Goal: Information Seeking & Learning: Learn about a topic

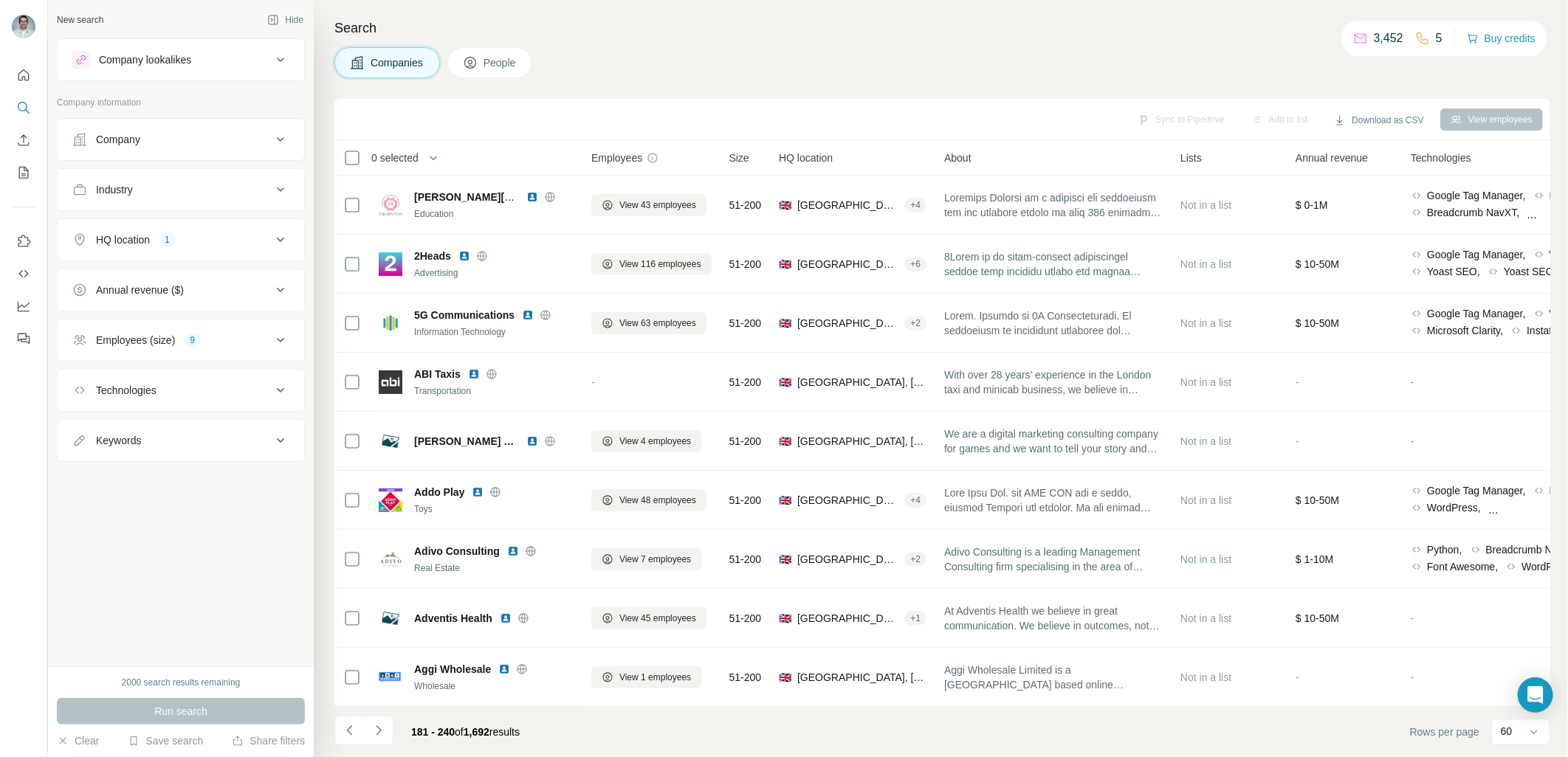
scroll to position [602, 0]
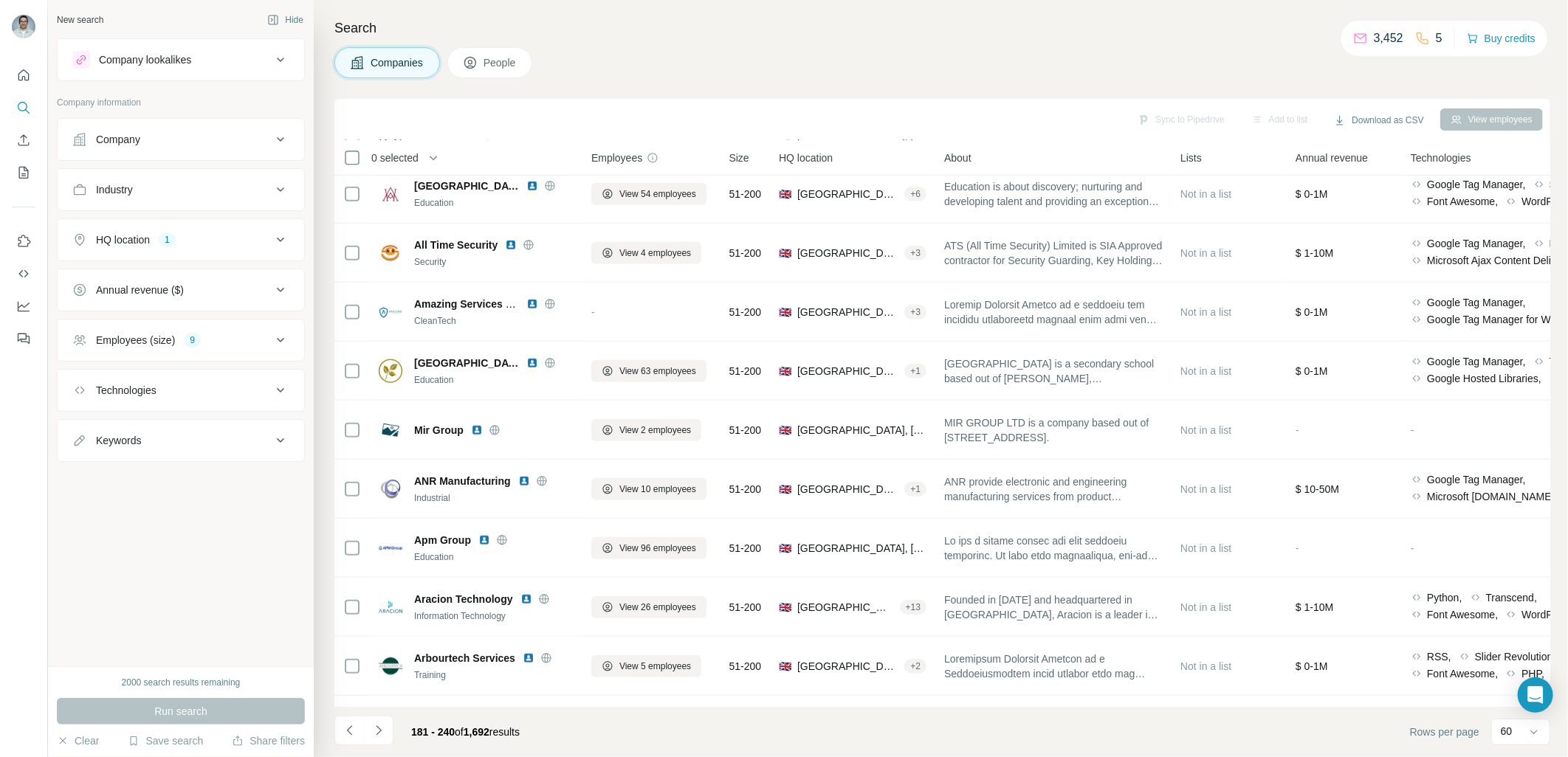
click at [257, 239] on div "HQ location 1" at bounding box center [172, 239] width 200 height 14
click at [229, 275] on input "text" at bounding box center [181, 276] width 217 height 27
click at [230, 275] on input "*******" at bounding box center [181, 276] width 217 height 27
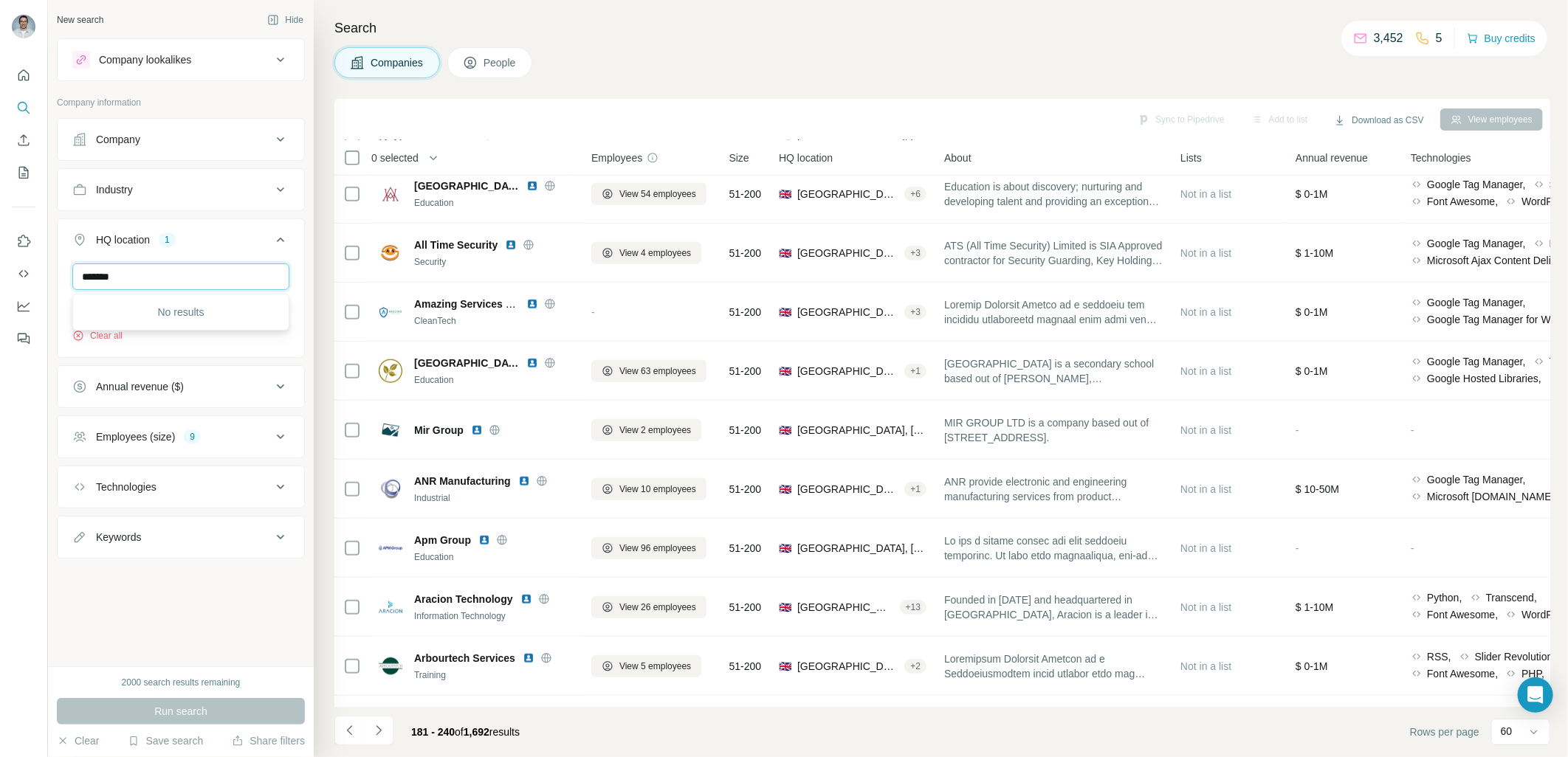
click at [230, 275] on input "*******" at bounding box center [181, 276] width 217 height 27
type input "*"
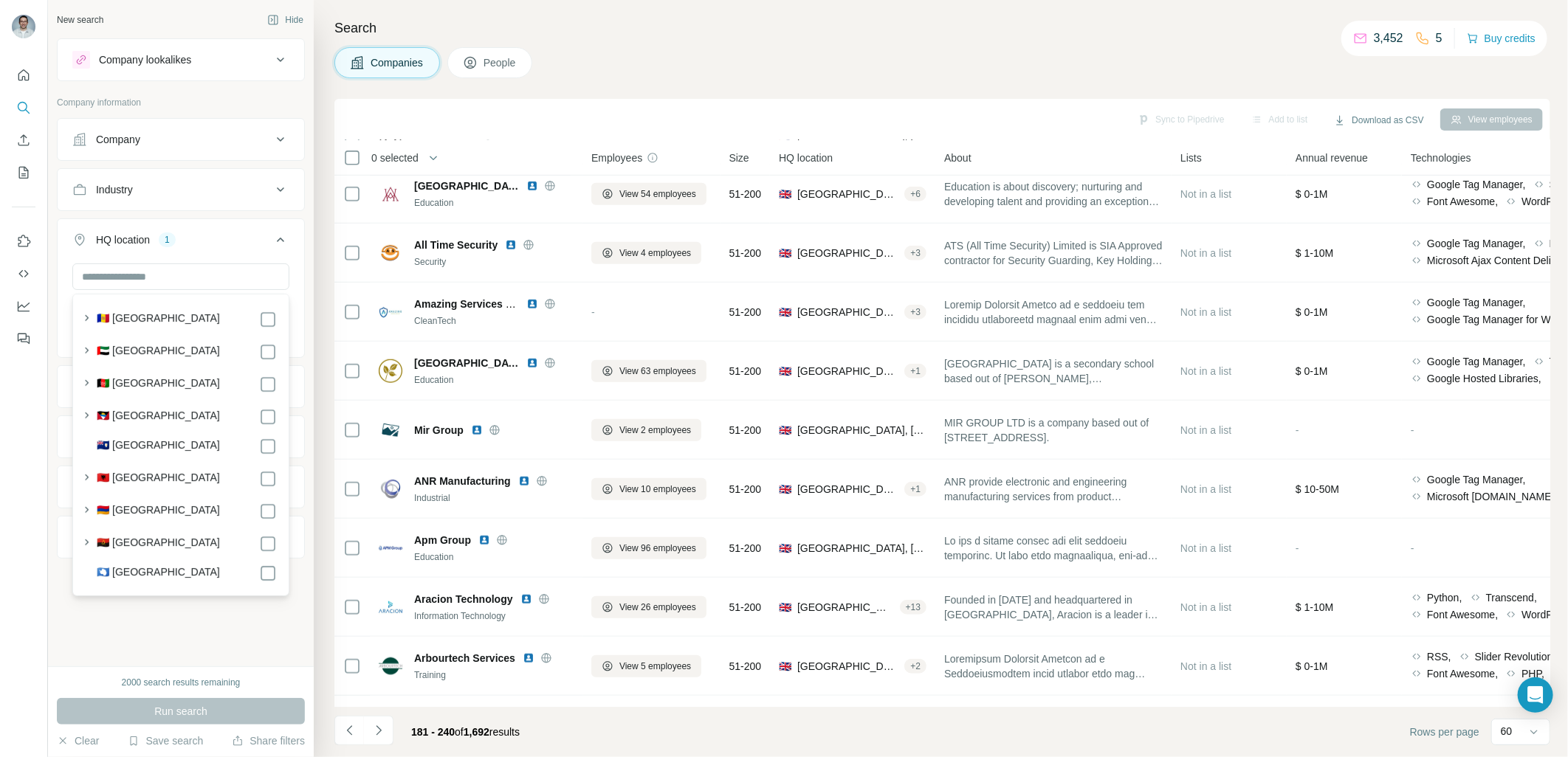
click at [241, 633] on div "New search Hide Company lookalikes Company information Company Industry HQ loca…" at bounding box center [181, 333] width 266 height 666
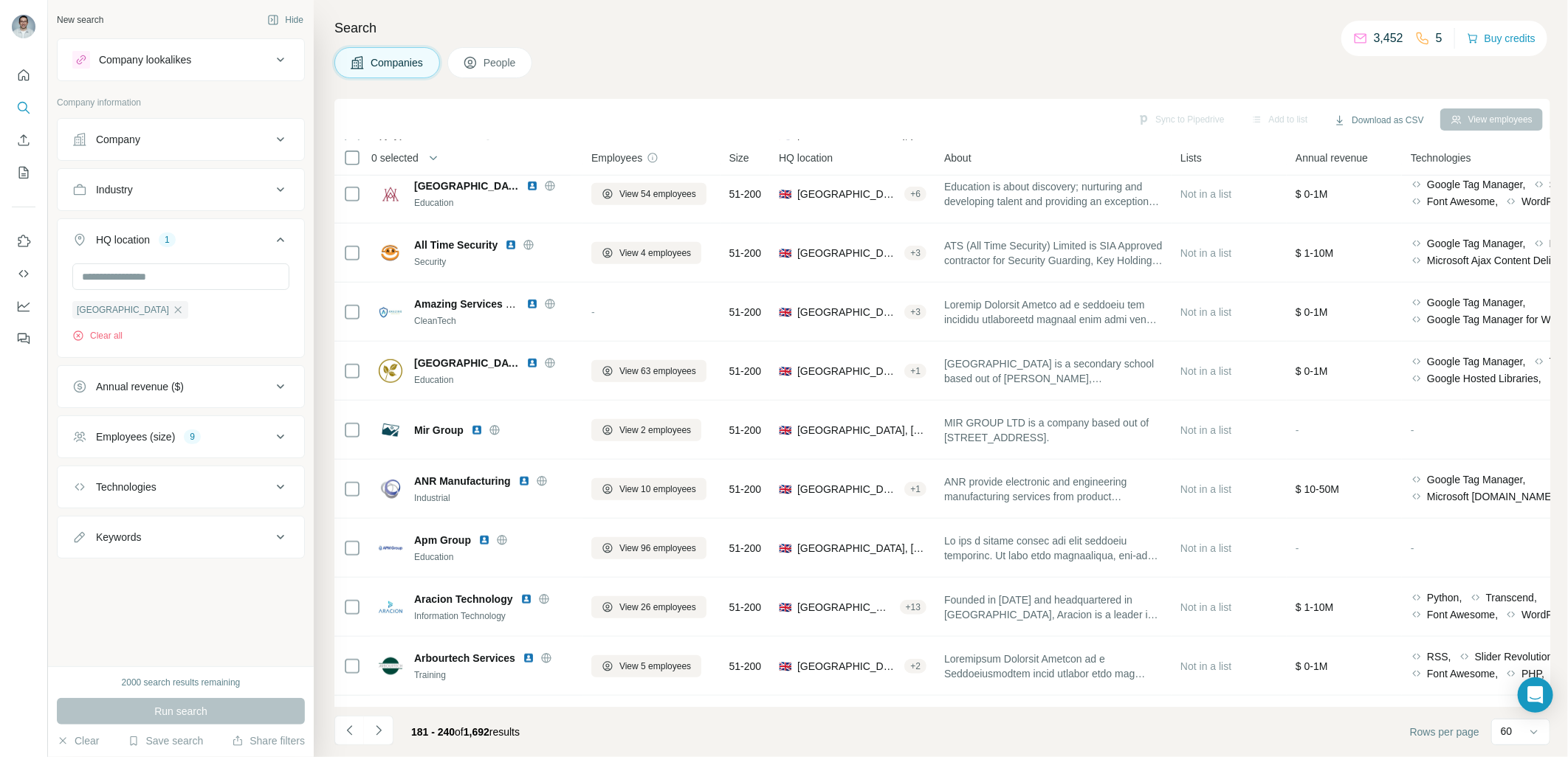
click at [262, 386] on div "Annual revenue ($)" at bounding box center [172, 386] width 200 height 14
click at [272, 386] on icon at bounding box center [280, 386] width 17 height 17
click at [256, 433] on div "Employees (size) 9" at bounding box center [172, 436] width 200 height 14
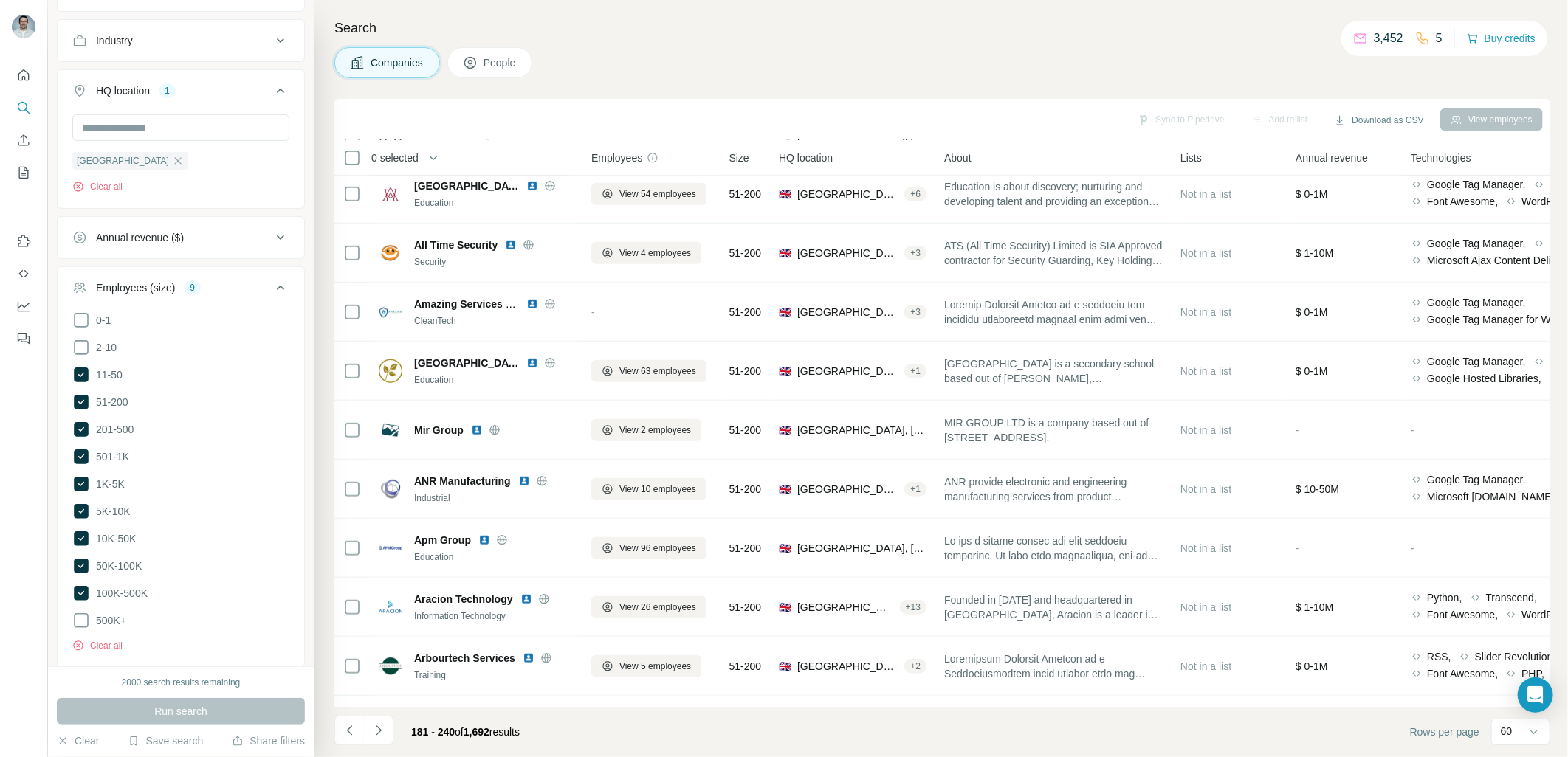
scroll to position [164, 0]
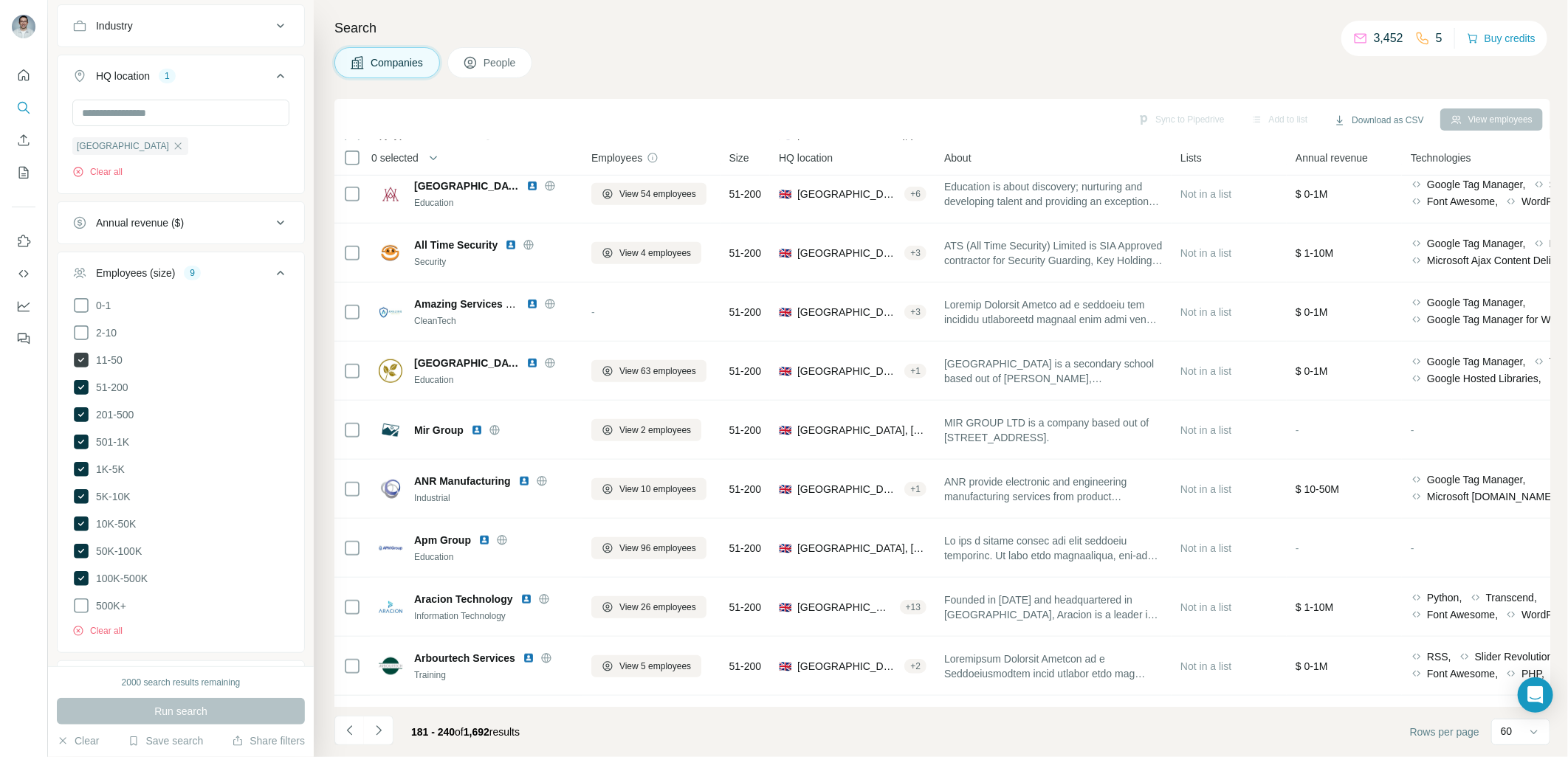
click at [81, 360] on icon at bounding box center [80, 360] width 14 height 14
click at [81, 574] on icon at bounding box center [80, 578] width 14 height 14
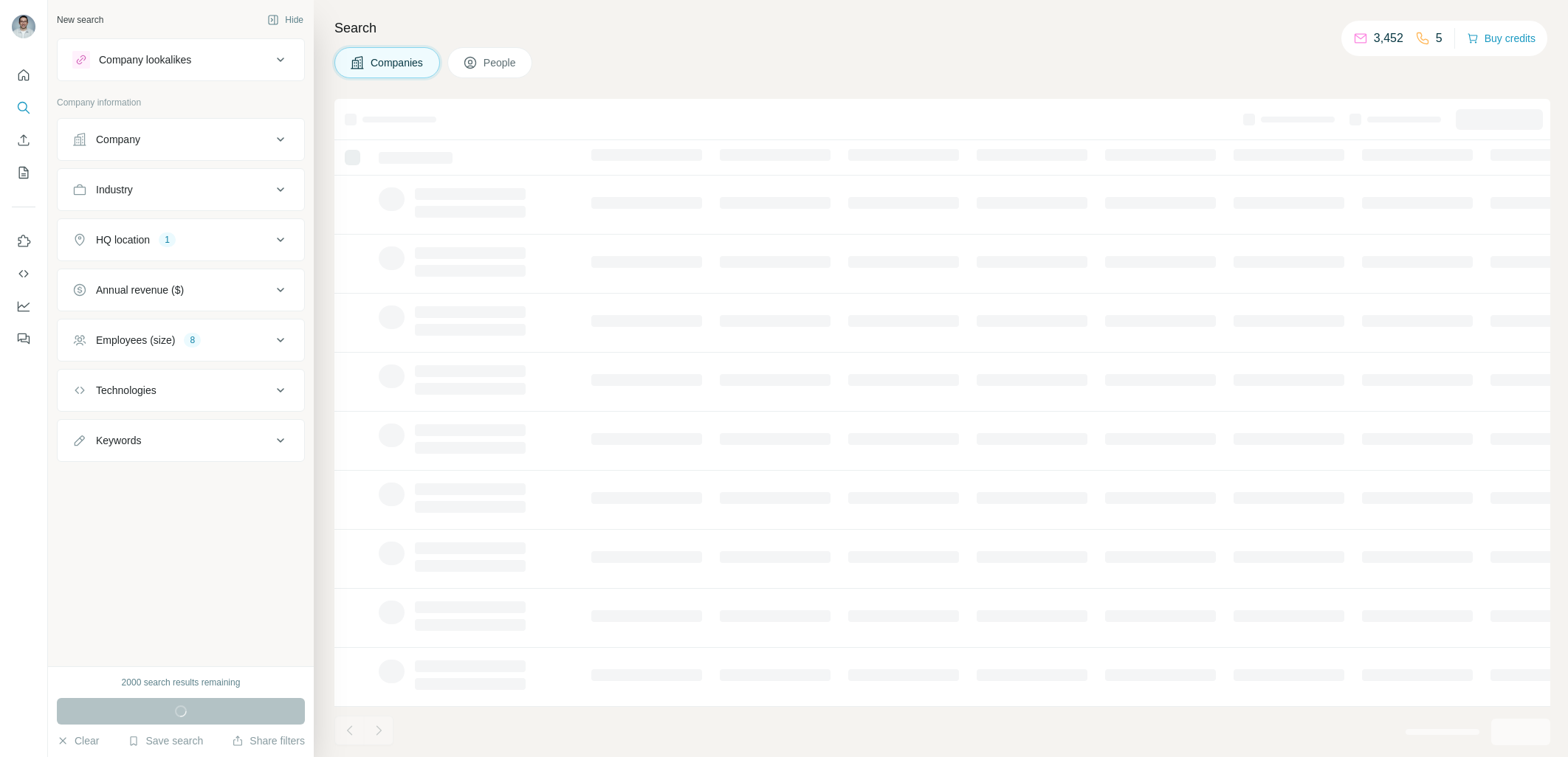
click at [258, 337] on div "Employees (size) 8" at bounding box center [172, 340] width 200 height 14
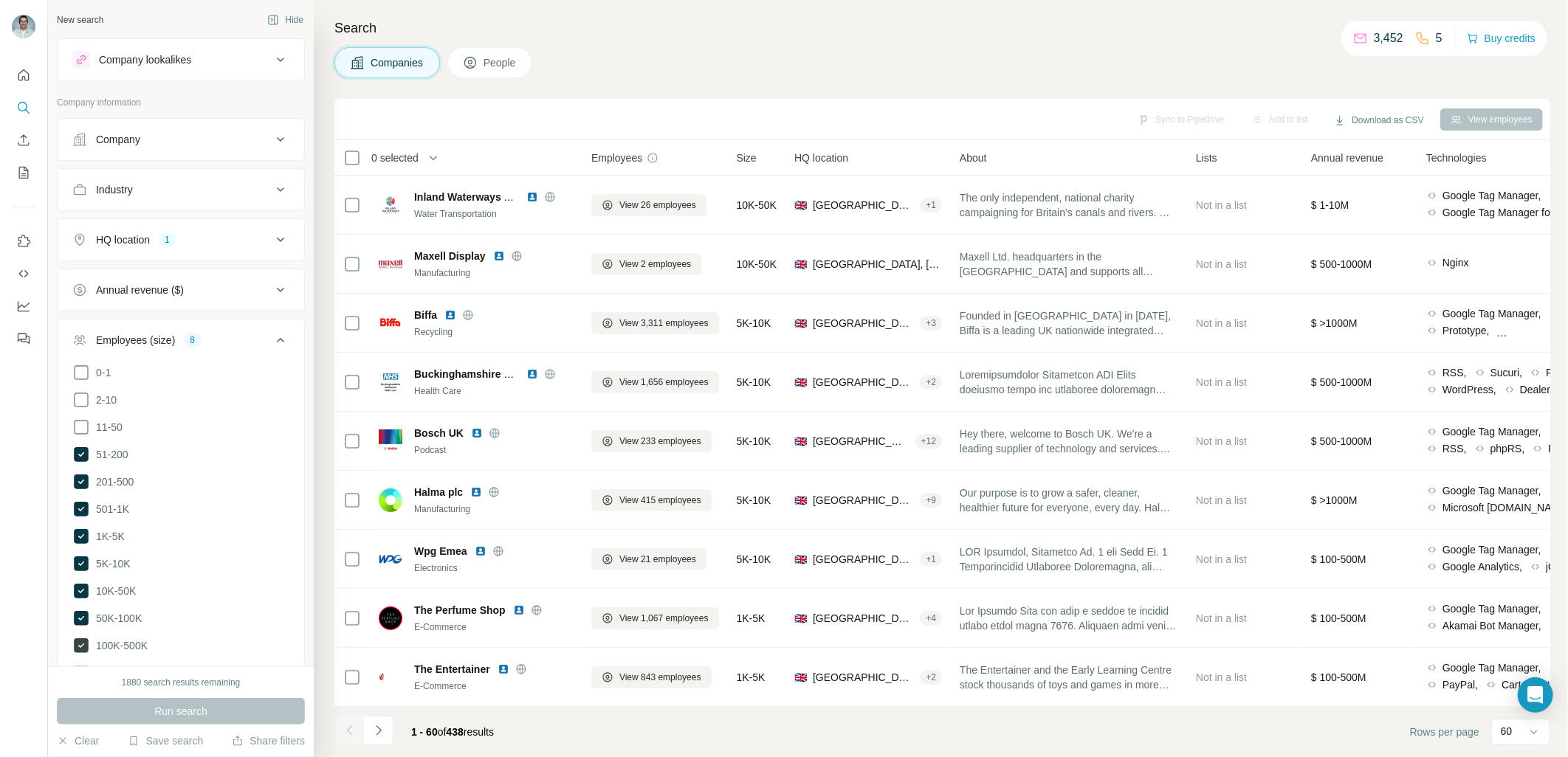
scroll to position [164, 0]
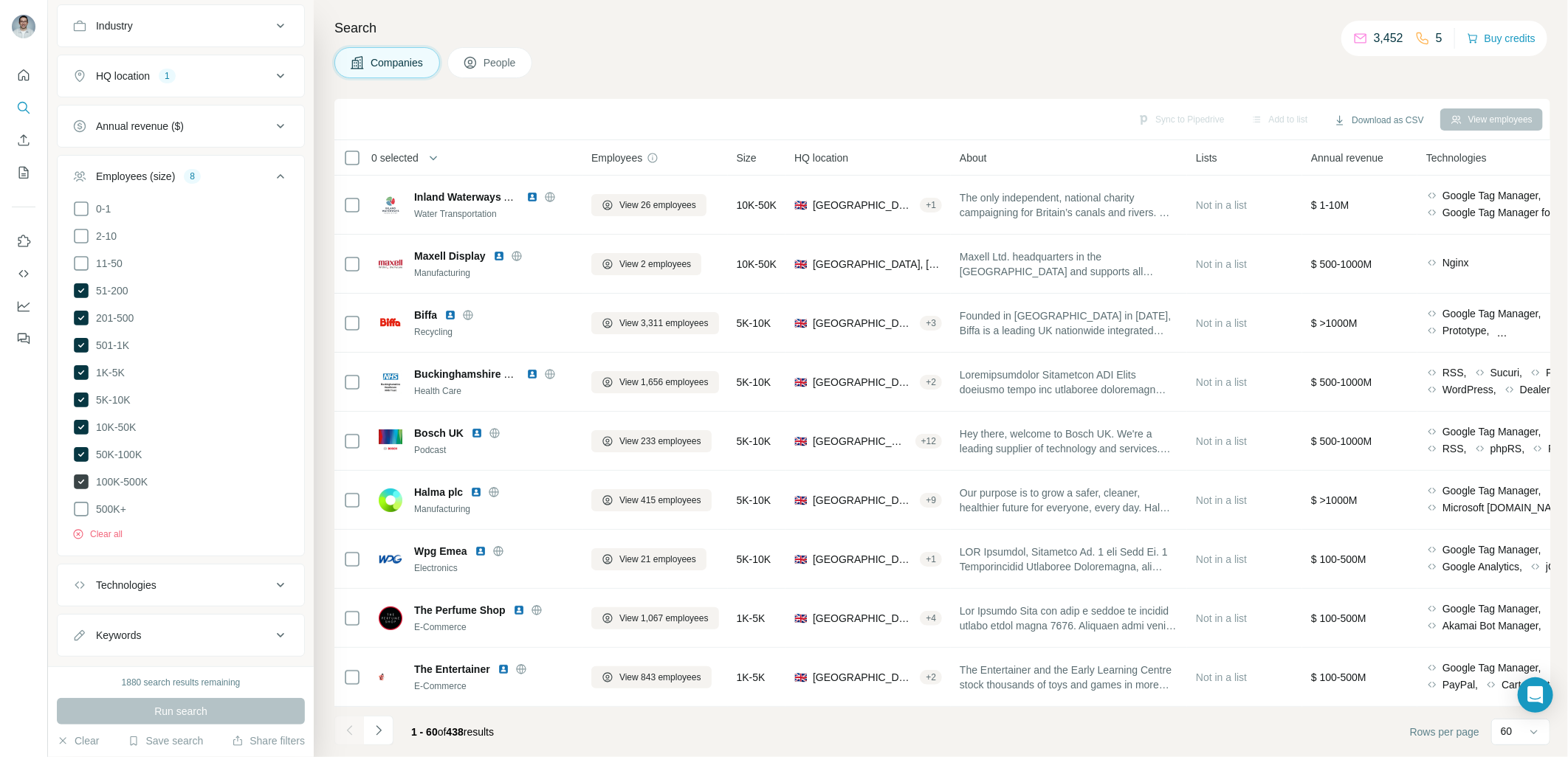
click at [82, 476] on icon at bounding box center [80, 481] width 14 height 14
click at [81, 456] on icon at bounding box center [80, 454] width 14 height 14
click at [81, 430] on icon at bounding box center [80, 426] width 14 height 14
click at [81, 399] on icon at bounding box center [80, 399] width 14 height 14
click at [253, 181] on div "Employees (size) 4" at bounding box center [172, 176] width 200 height 14
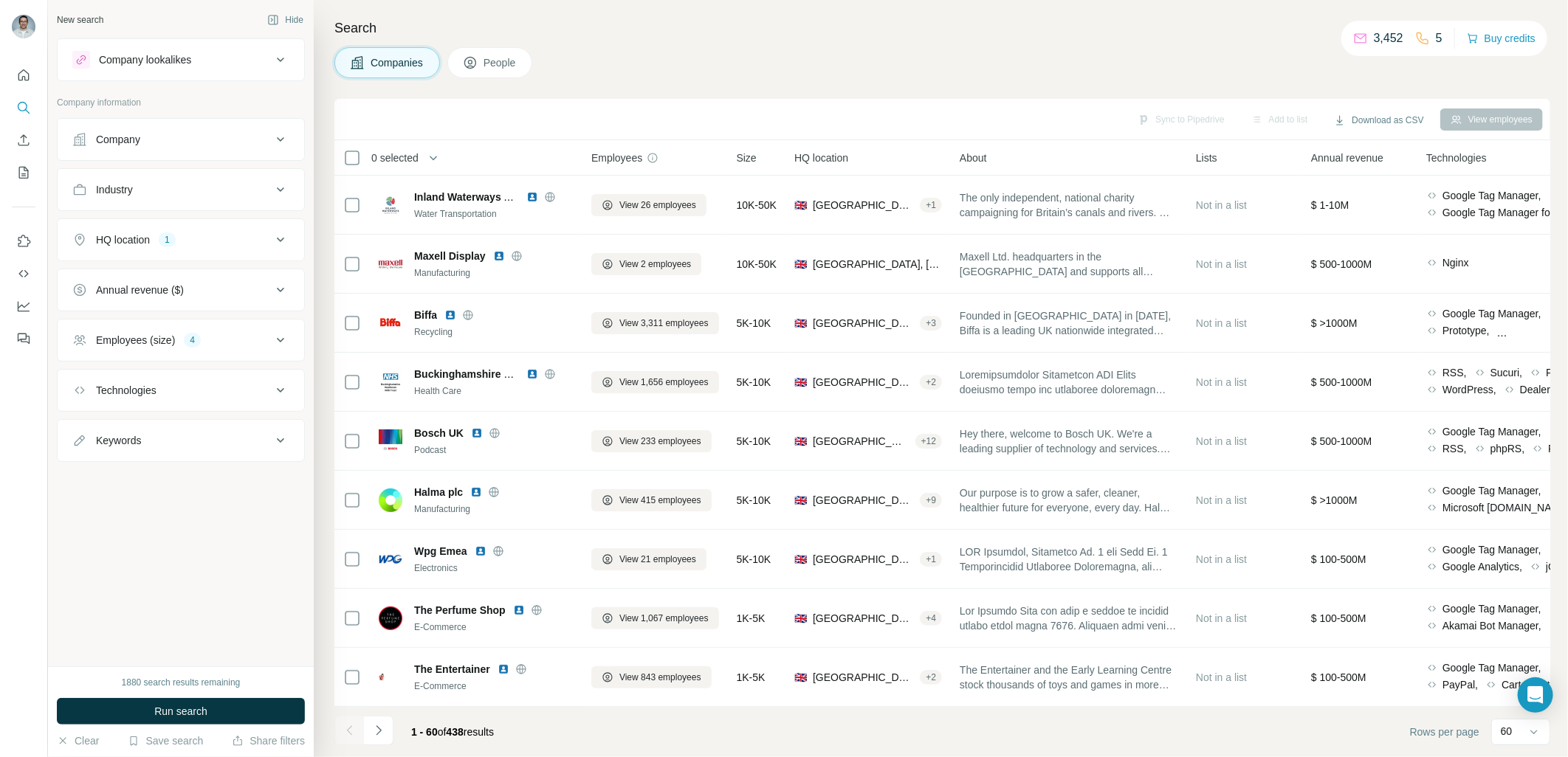
click at [249, 378] on button "Technologies" at bounding box center [181, 390] width 247 height 36
click at [253, 384] on div "Technologies" at bounding box center [172, 390] width 200 height 14
click at [260, 441] on div "Keywords" at bounding box center [172, 440] width 200 height 14
click at [256, 282] on button "Annual revenue ($)" at bounding box center [181, 290] width 247 height 36
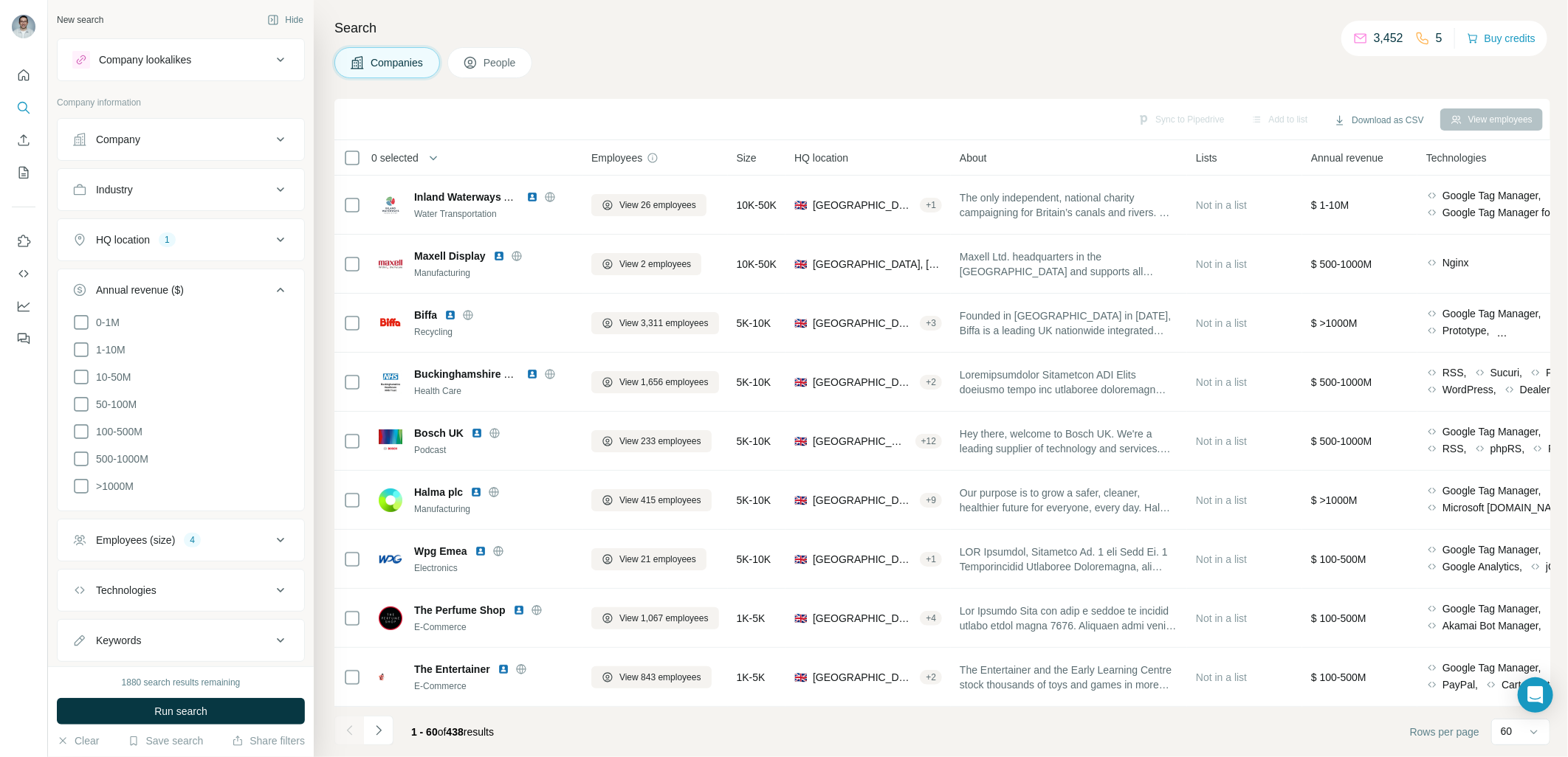
click at [256, 282] on button "Annual revenue ($)" at bounding box center [181, 293] width 247 height 41
click at [249, 247] on div "HQ location 1" at bounding box center [172, 239] width 200 height 14
click at [249, 247] on div "HQ location 1" at bounding box center [172, 239] width 200 height 14
click at [244, 201] on button "Industry" at bounding box center [181, 190] width 247 height 36
click at [244, 218] on input at bounding box center [173, 226] width 182 height 16
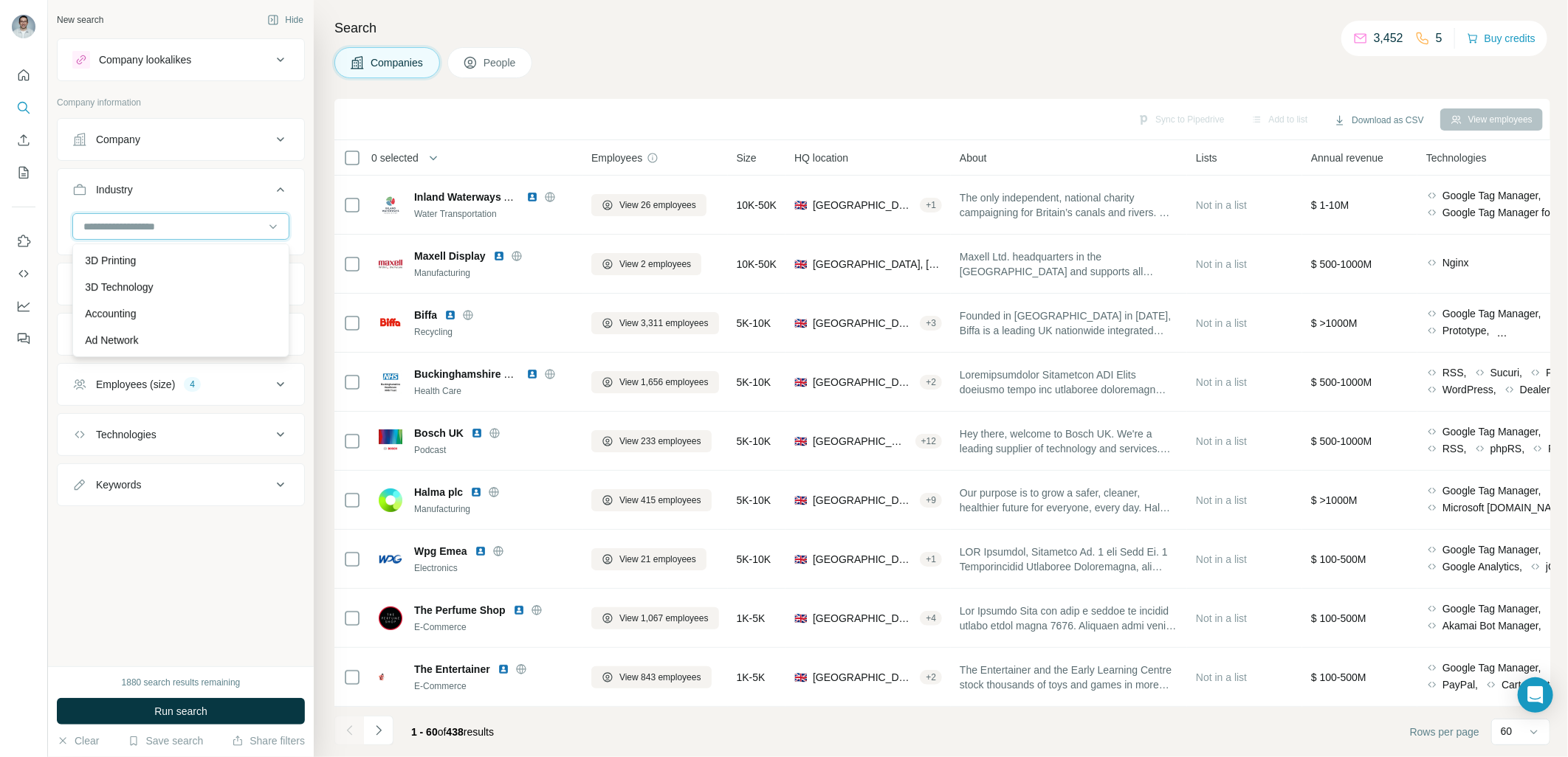
scroll to position [437, 0]
click at [229, 187] on div "Industry" at bounding box center [172, 189] width 200 height 14
click at [229, 125] on button "Company" at bounding box center [181, 139] width 247 height 36
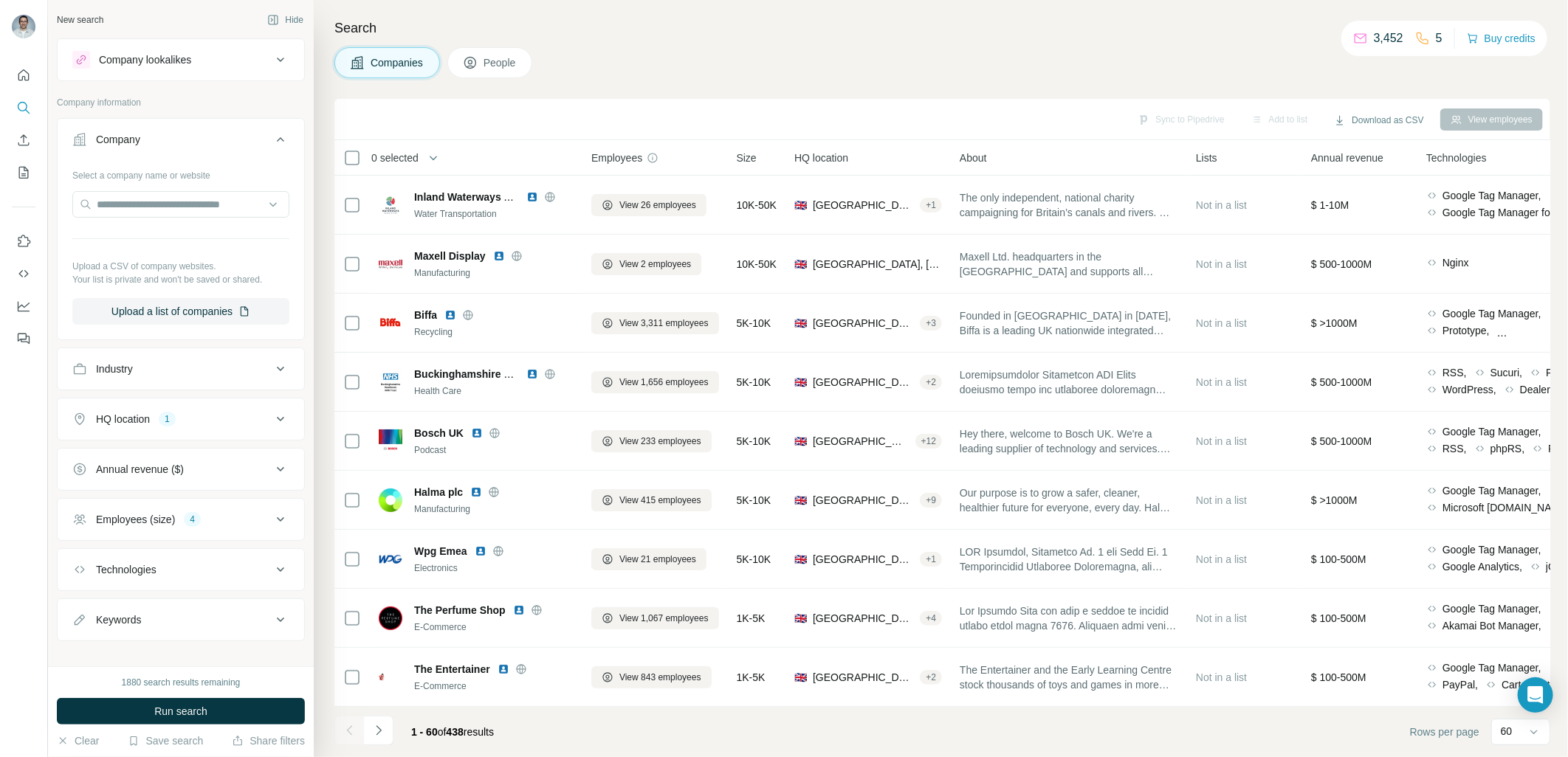
click at [229, 130] on button "Company" at bounding box center [181, 142] width 247 height 41
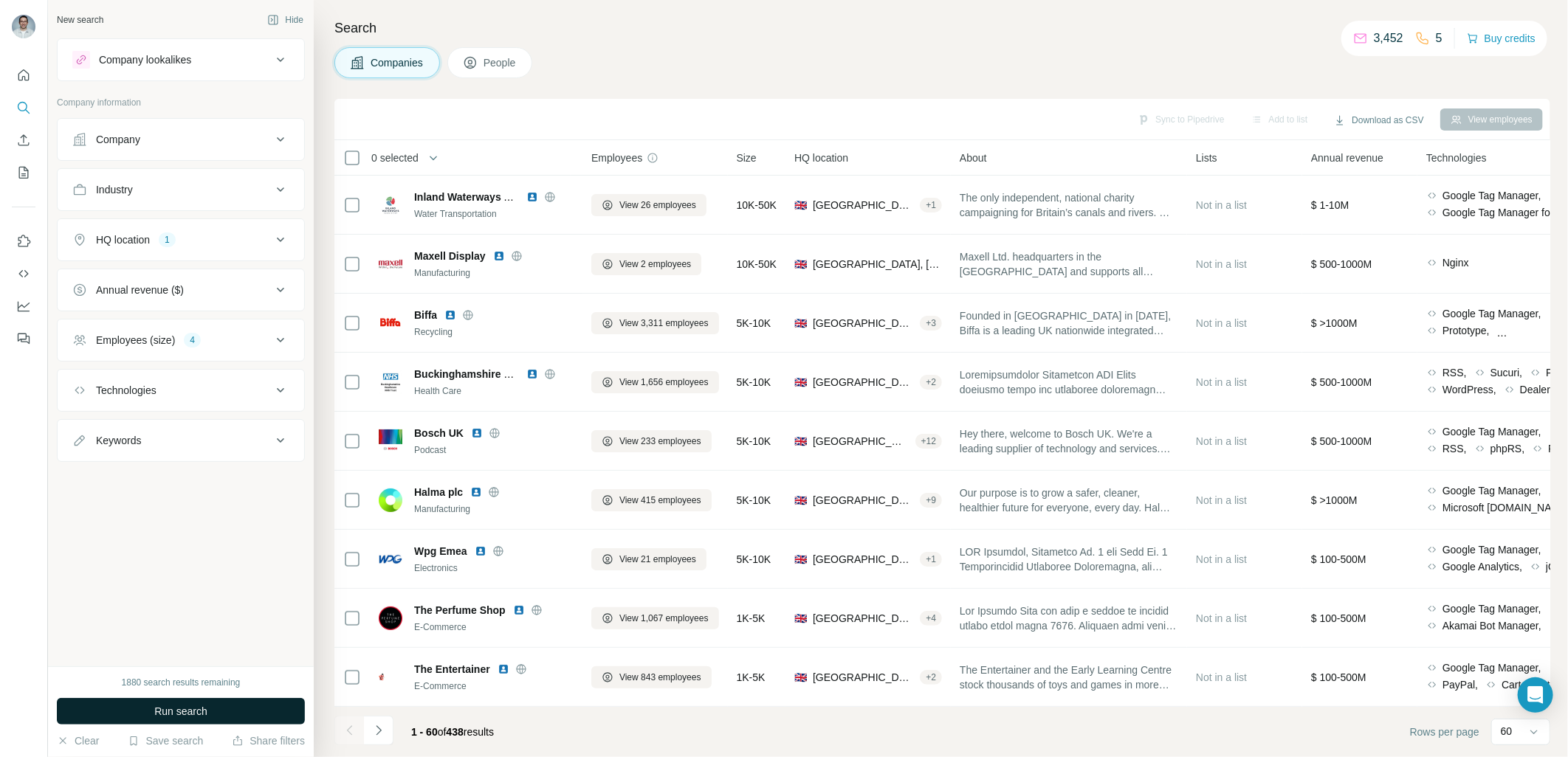
click at [256, 711] on button "Run search" at bounding box center [181, 711] width 248 height 27
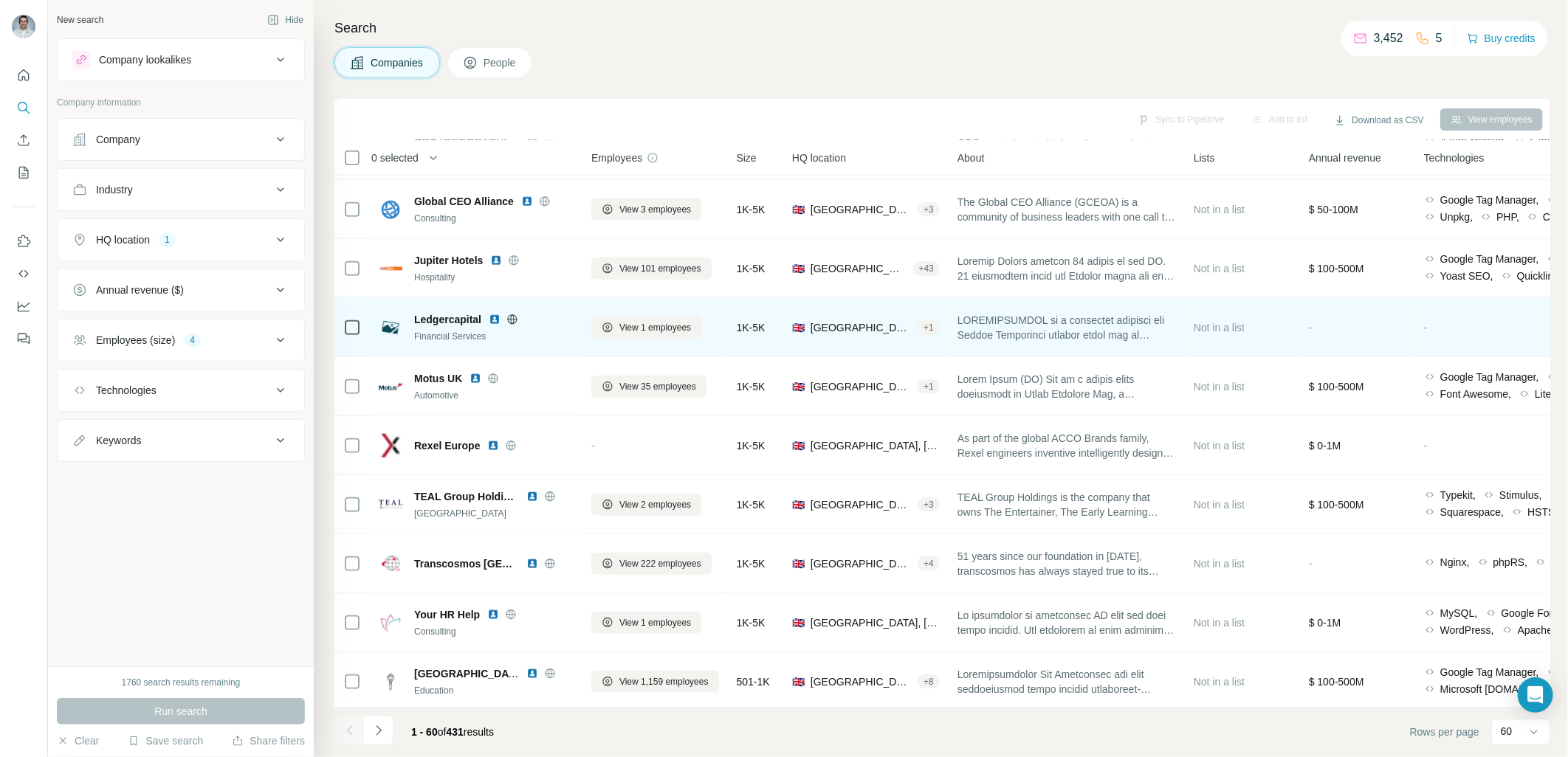
scroll to position [928, 0]
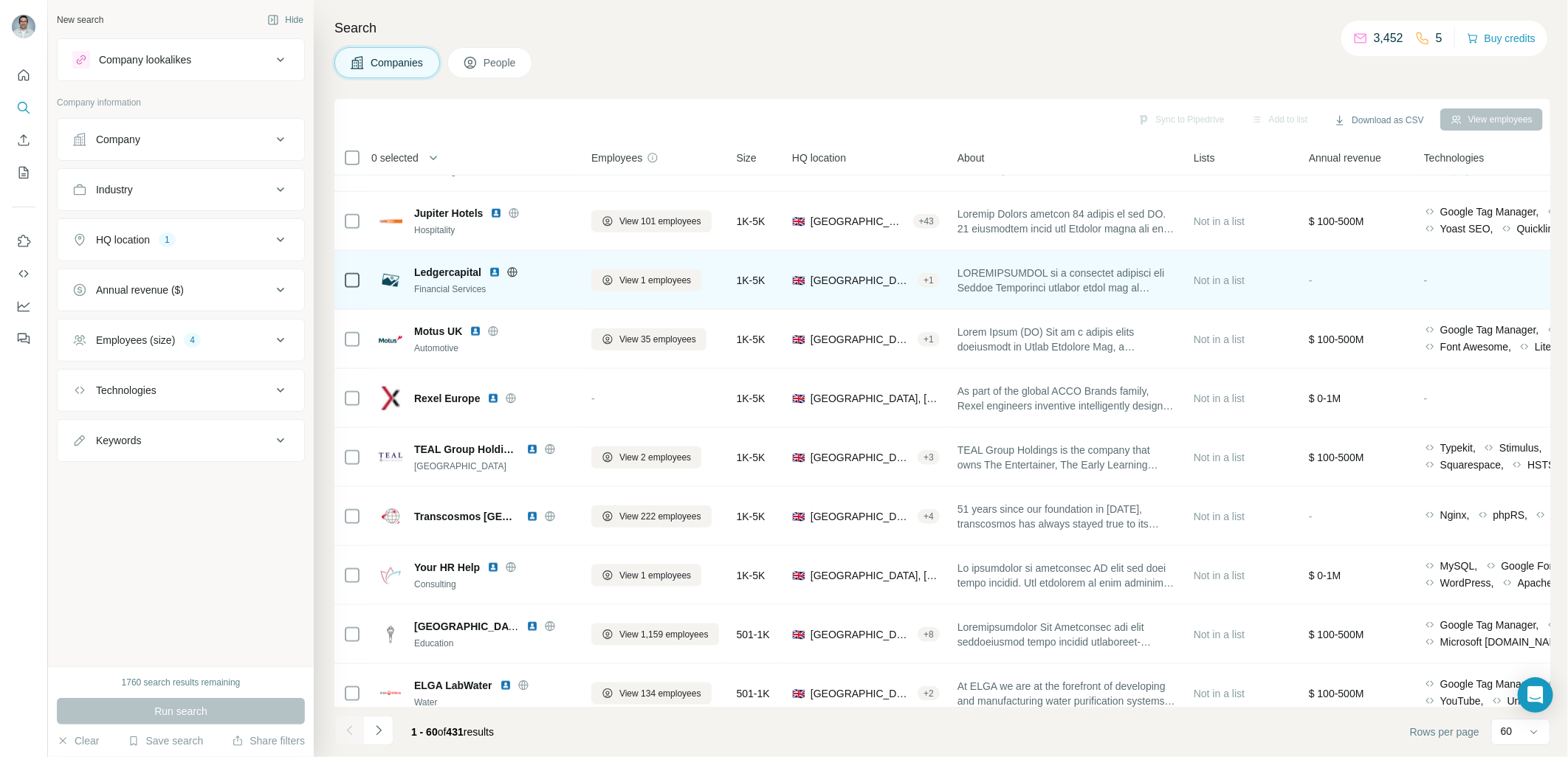
click at [497, 271] on img at bounding box center [495, 272] width 12 height 12
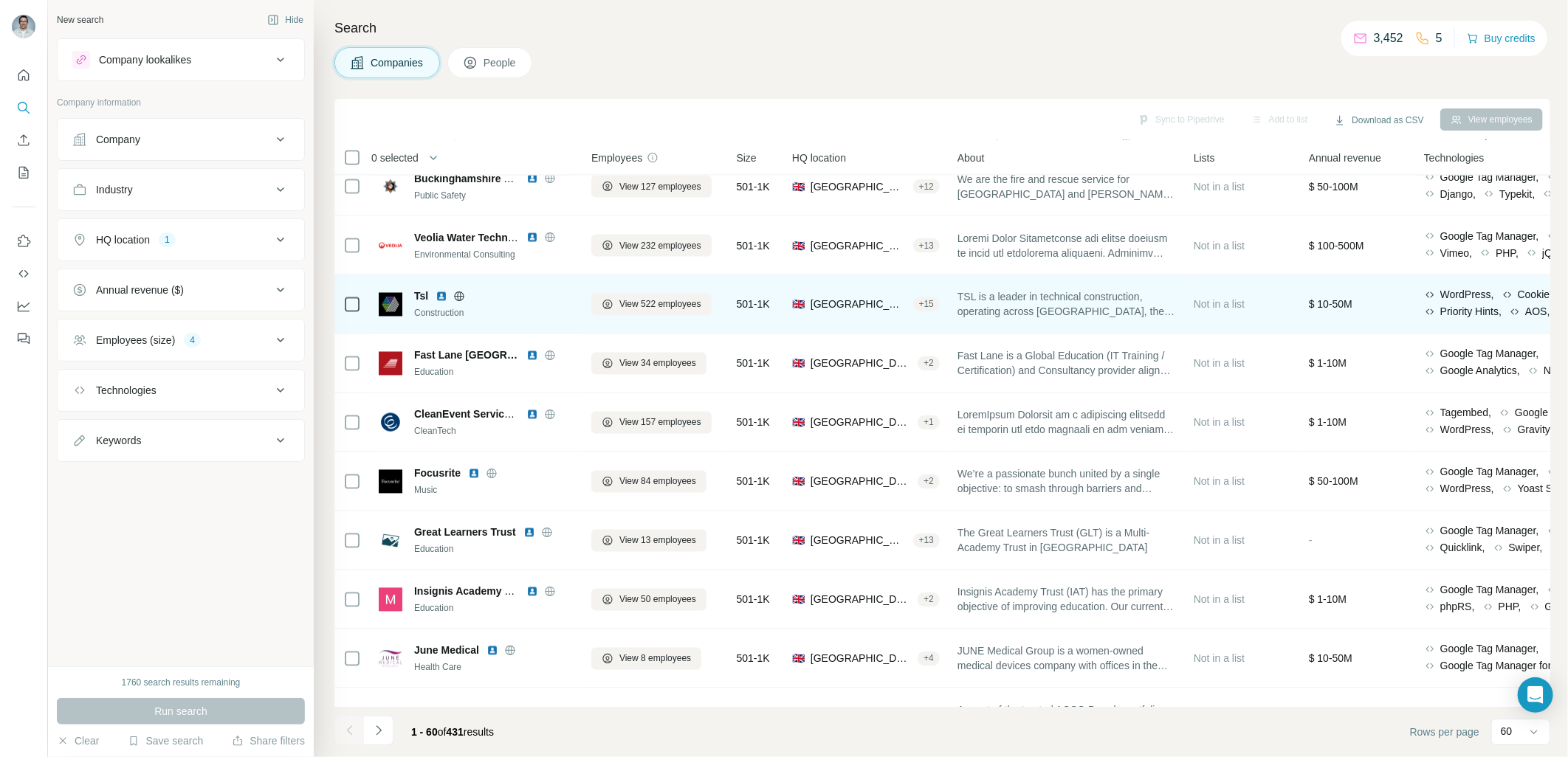
scroll to position [1639, 0]
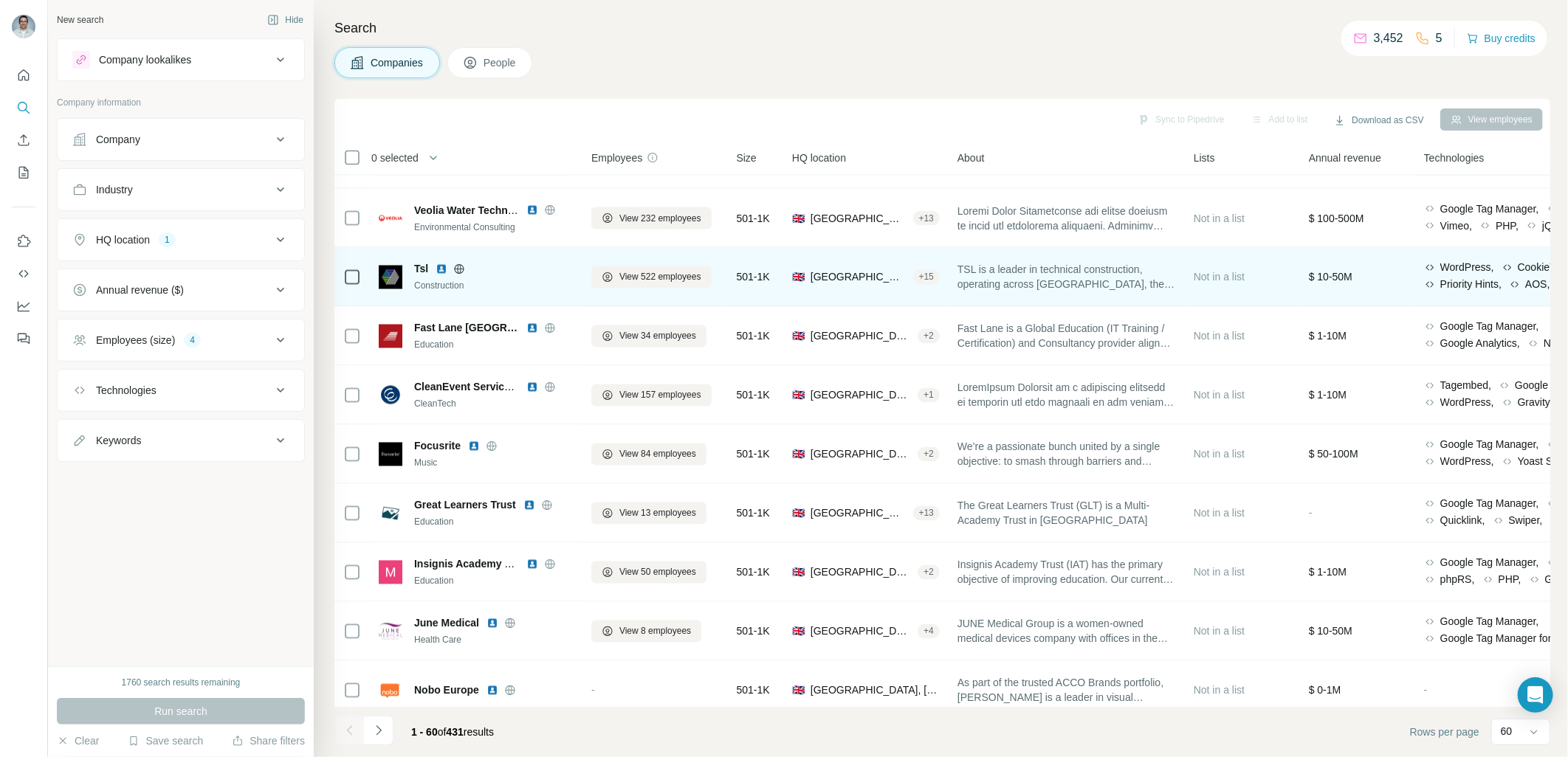
click at [441, 265] on img at bounding box center [442, 269] width 12 height 12
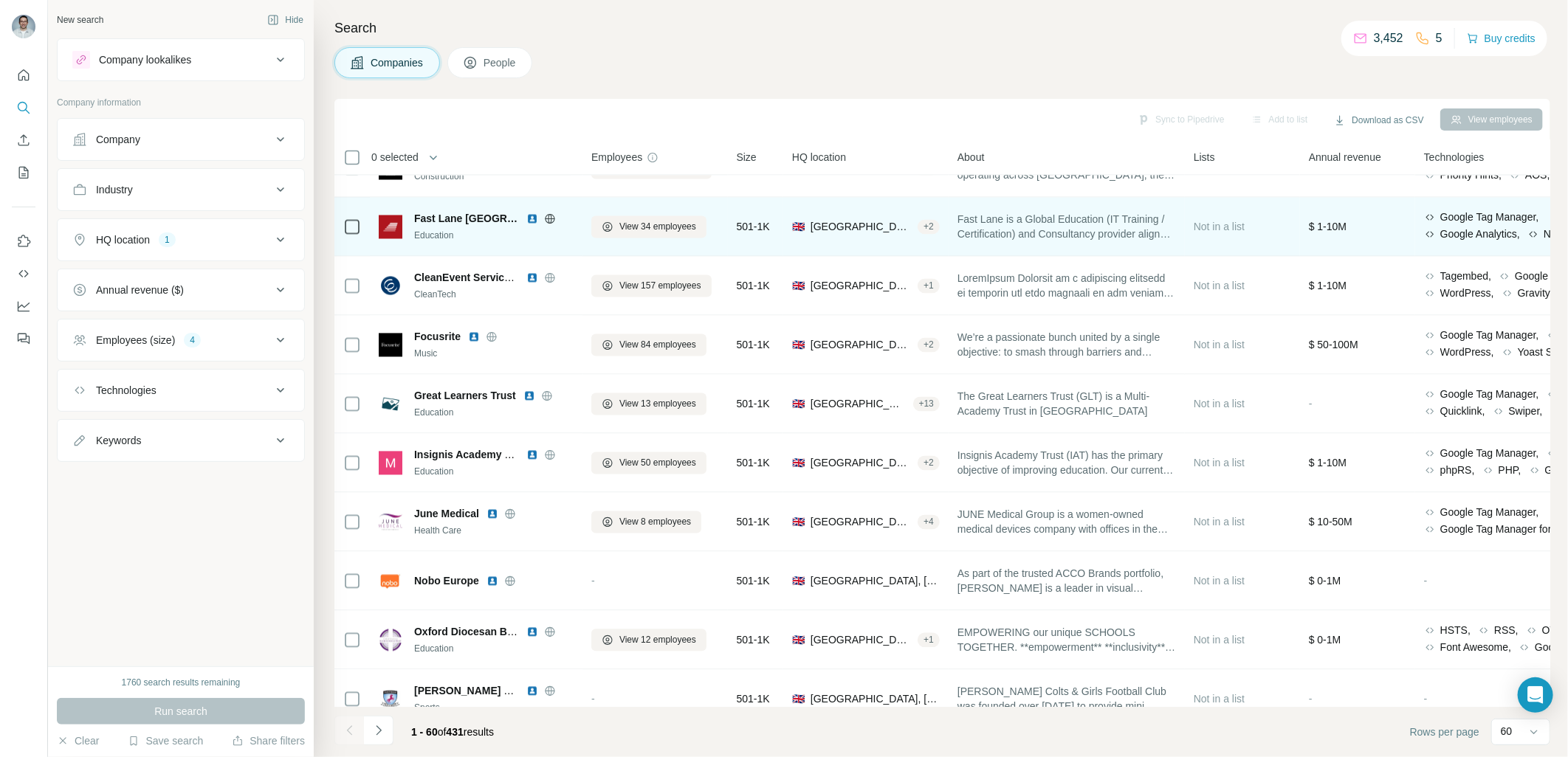
scroll to position [1803, 0]
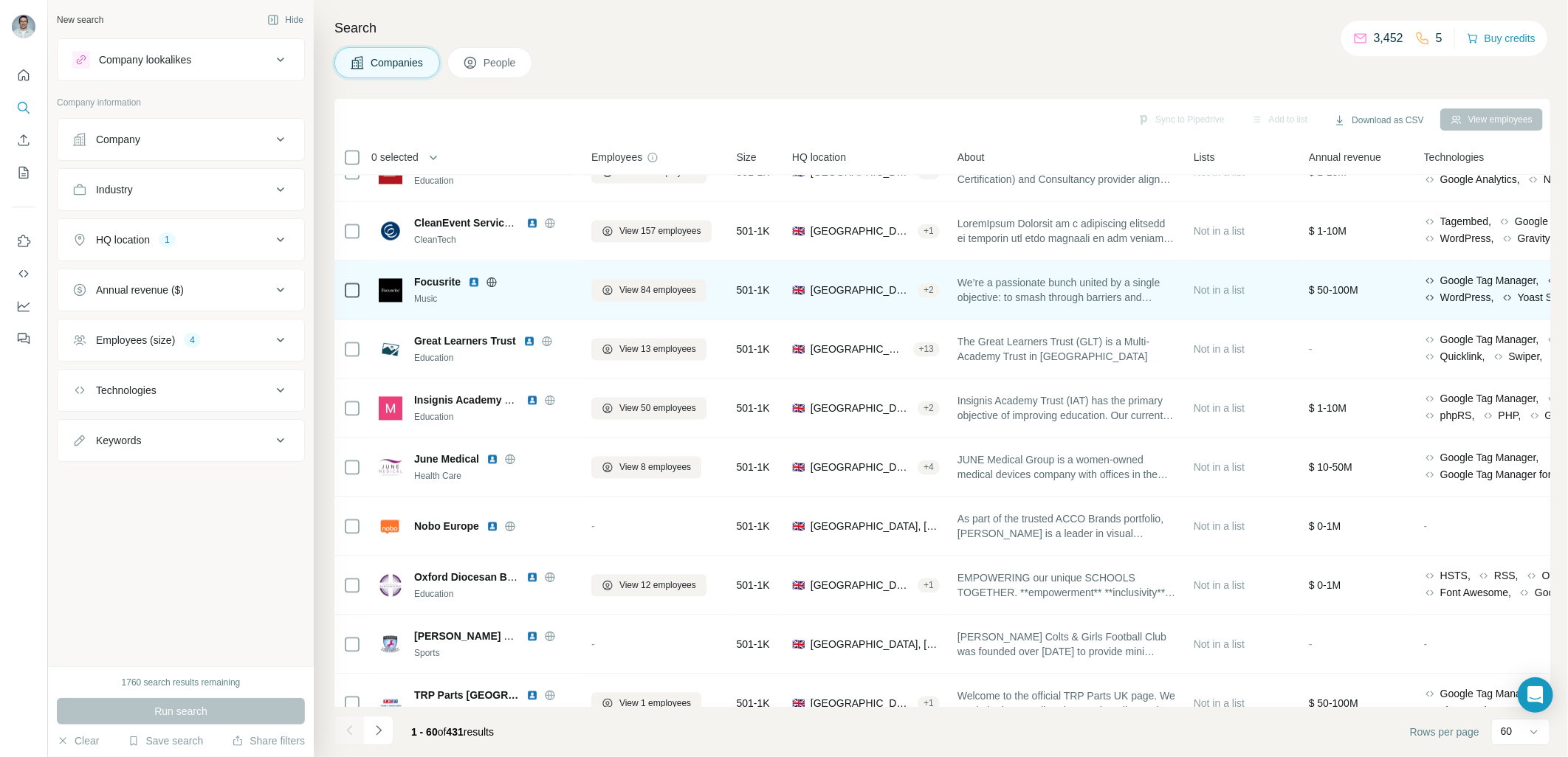
click at [475, 283] on img at bounding box center [474, 283] width 12 height 12
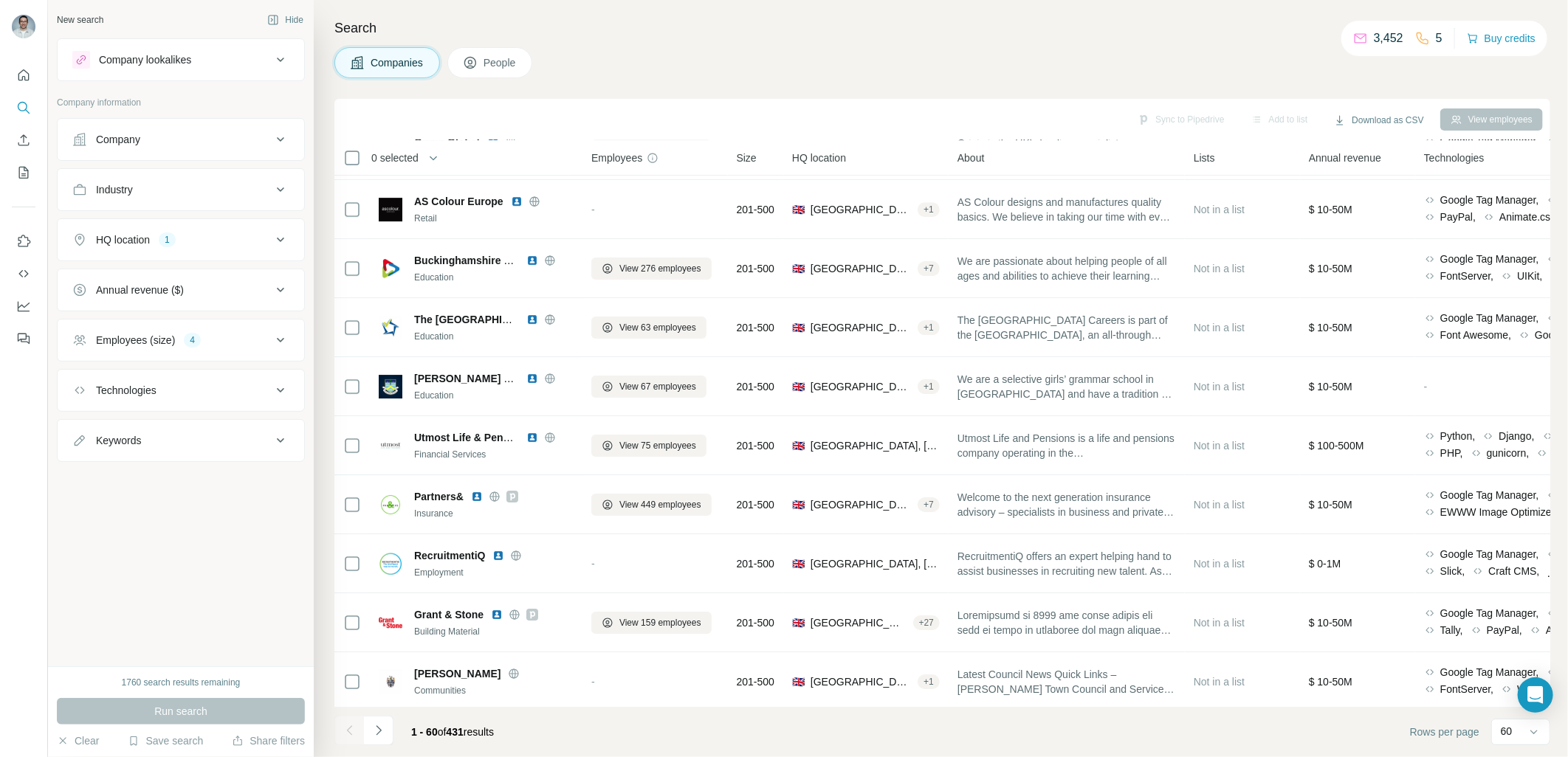
scroll to position [3017, 0]
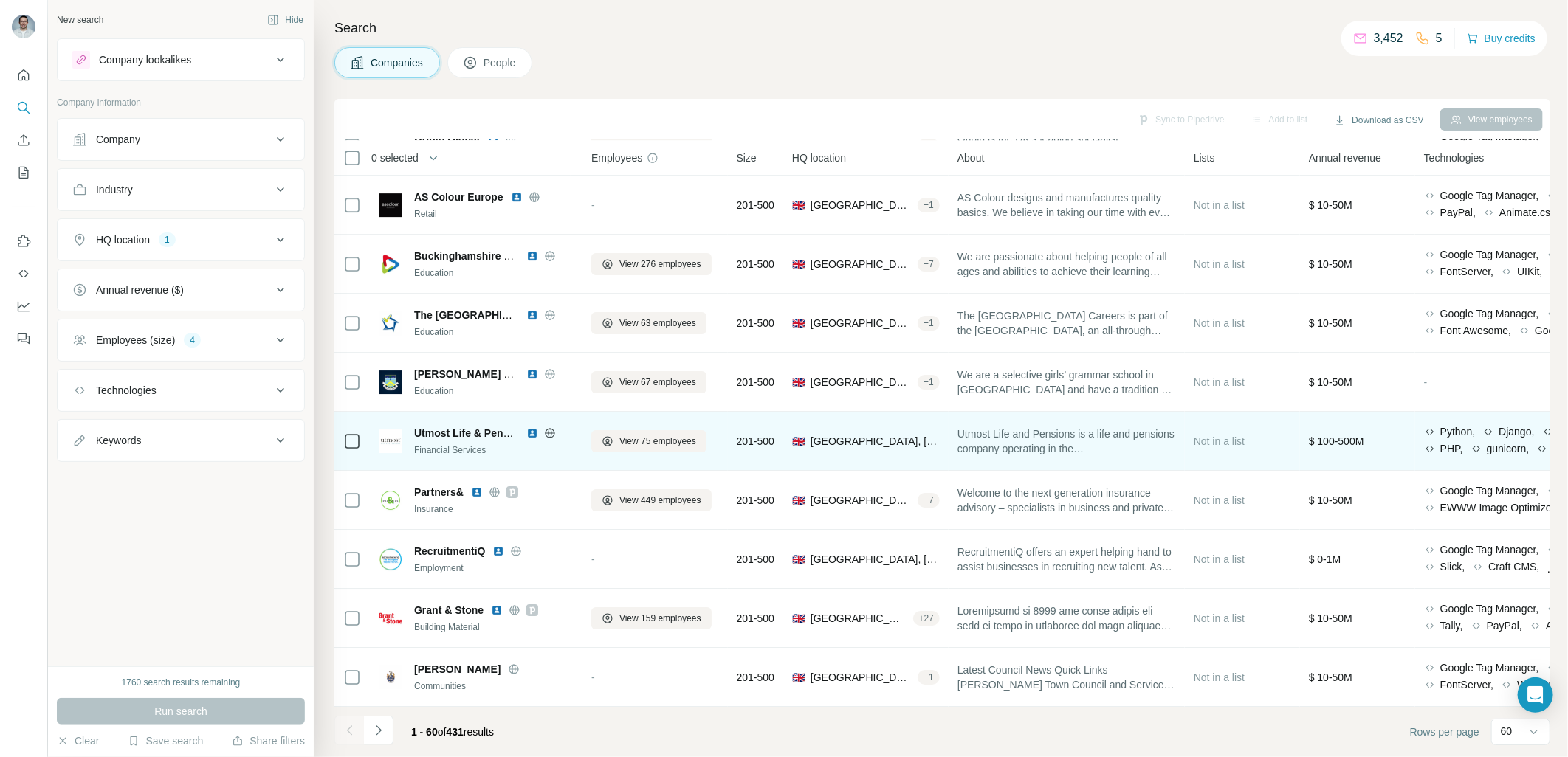
click at [530, 427] on img at bounding box center [532, 433] width 12 height 12
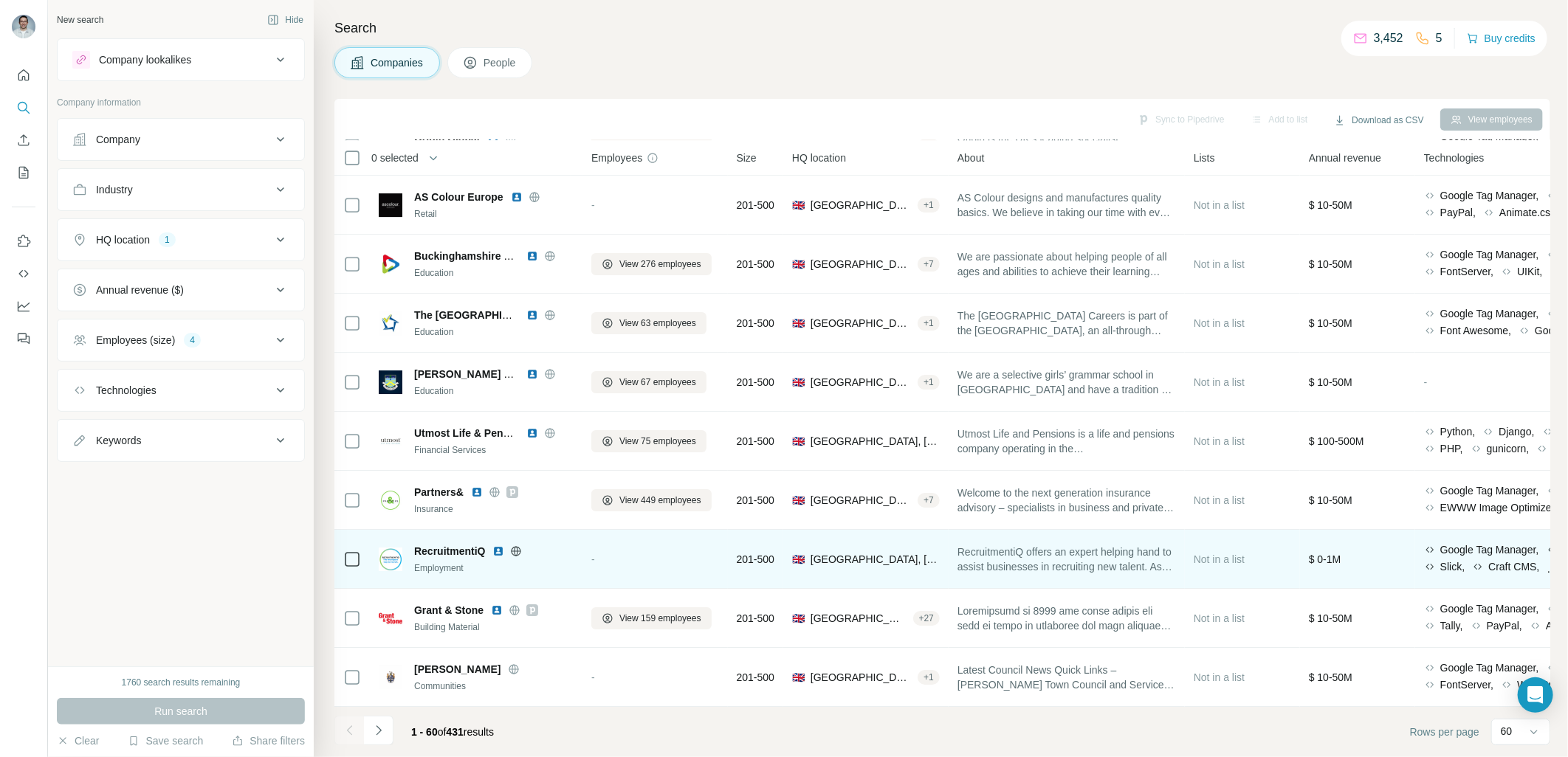
click at [497, 545] on img at bounding box center [499, 551] width 12 height 12
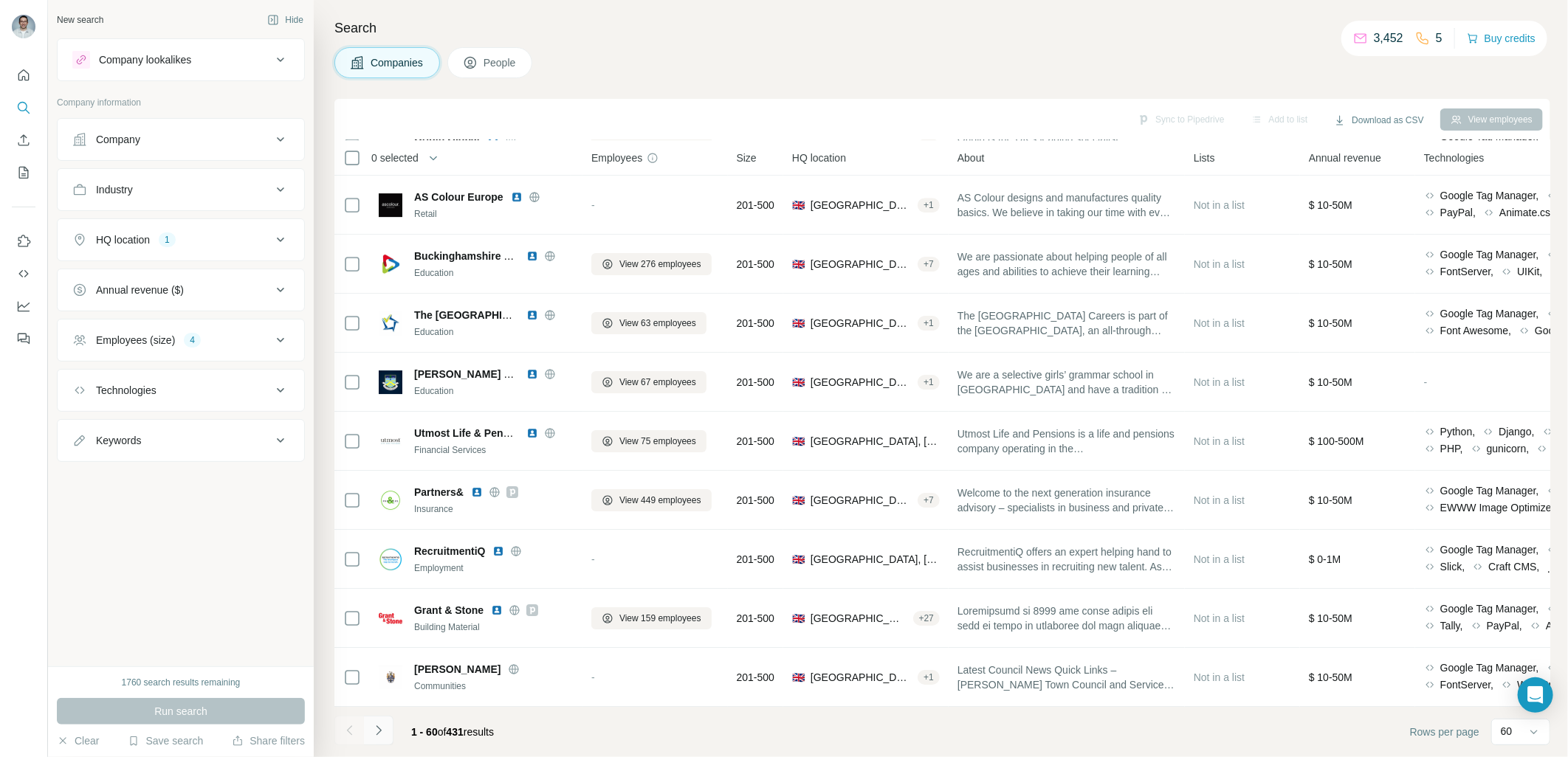
click at [386, 732] on button "Navigate to next page" at bounding box center [378, 730] width 30 height 30
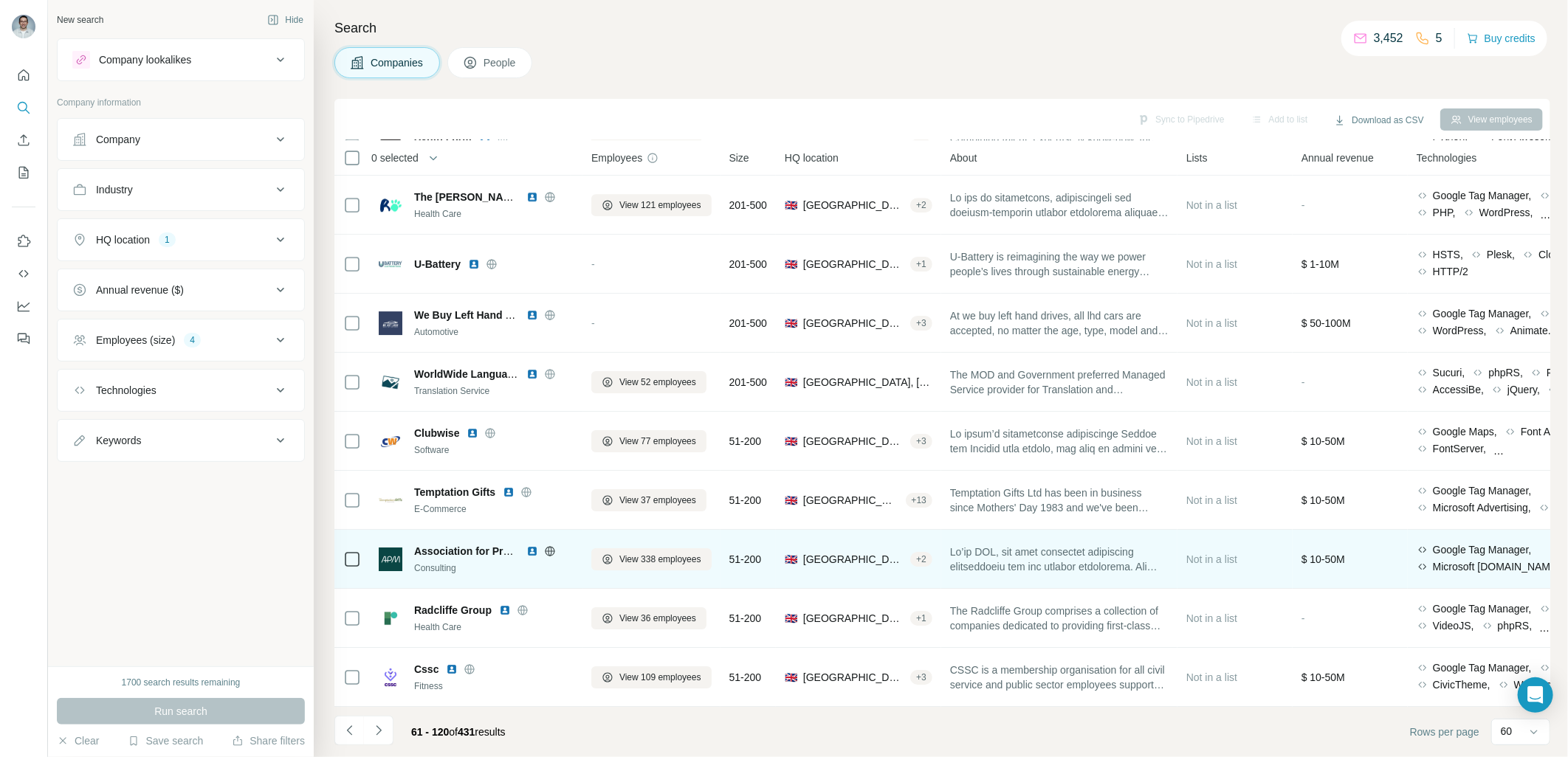
scroll to position [2962, 0]
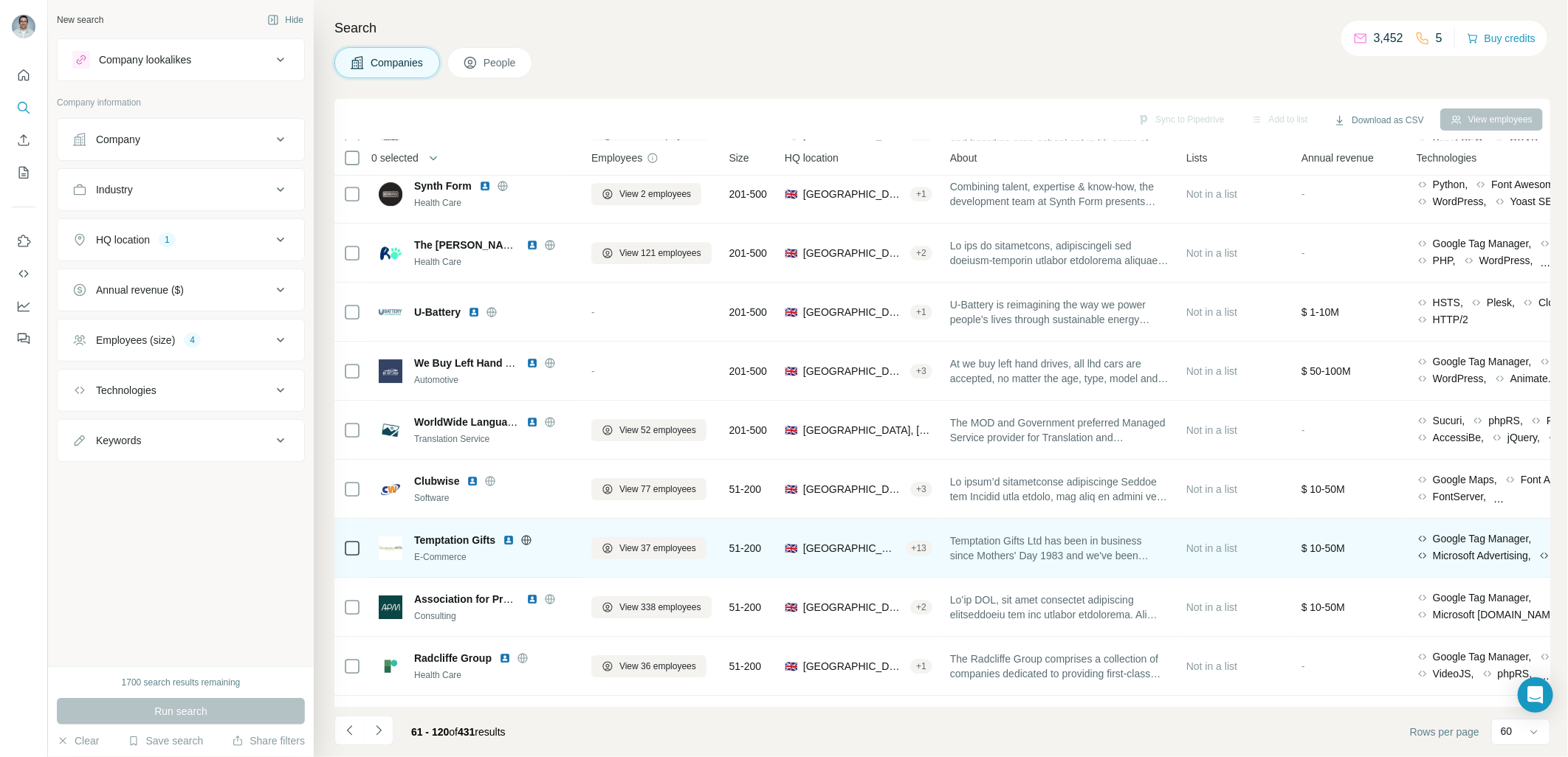
click at [510, 539] on img at bounding box center [508, 540] width 12 height 12
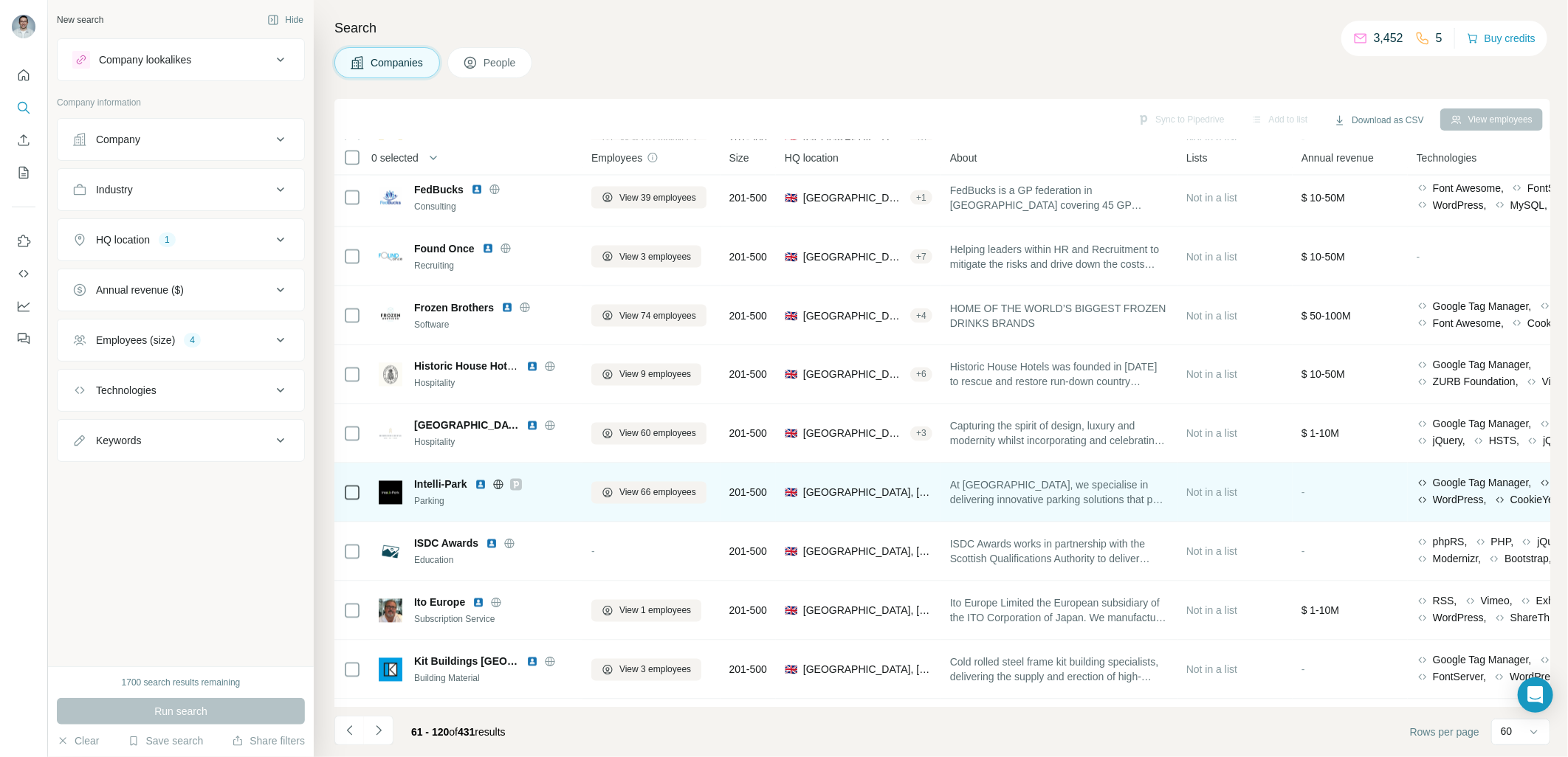
scroll to position [1487, 0]
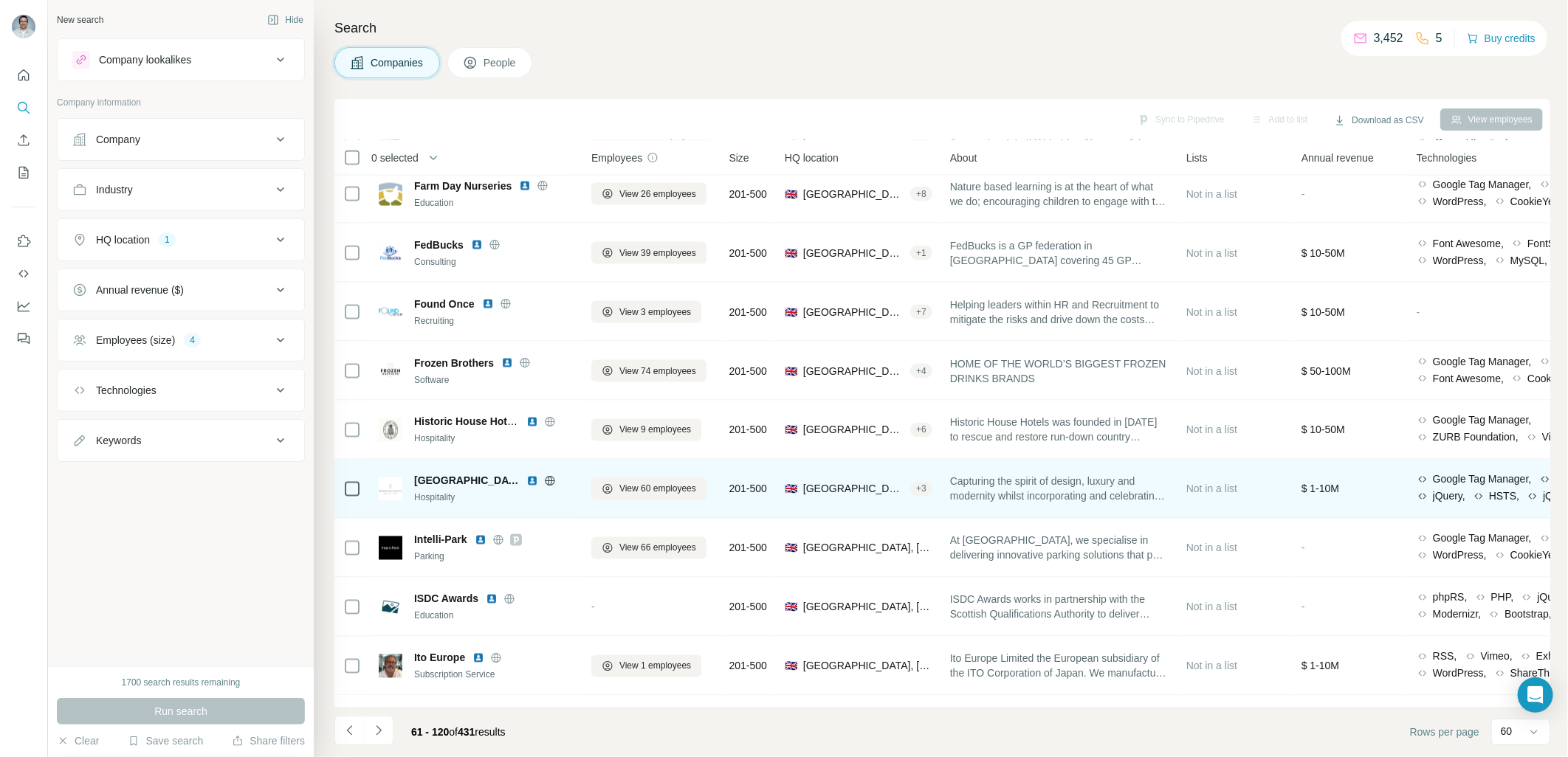
click at [530, 482] on img at bounding box center [532, 481] width 12 height 12
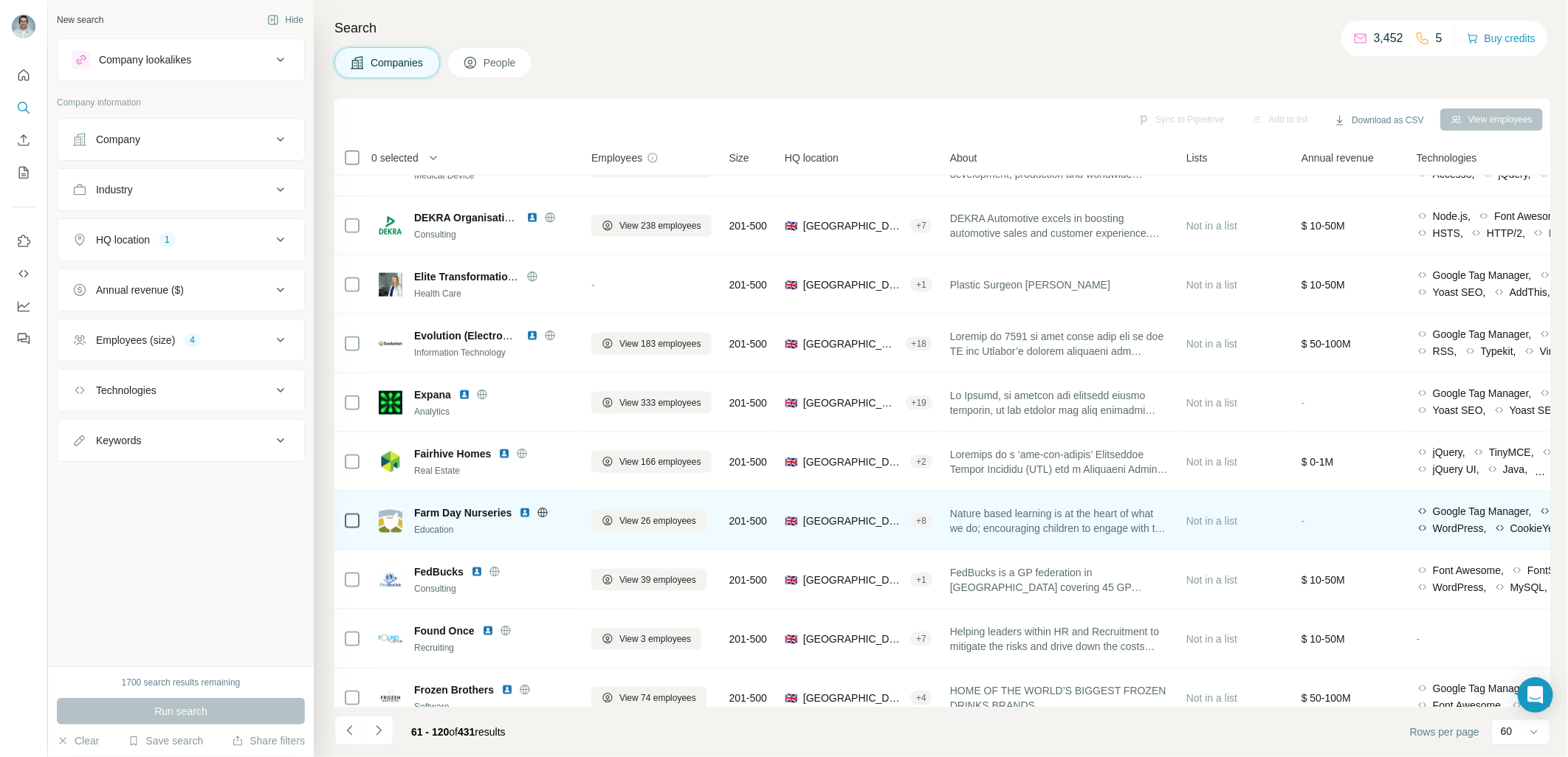
scroll to position [1159, 0]
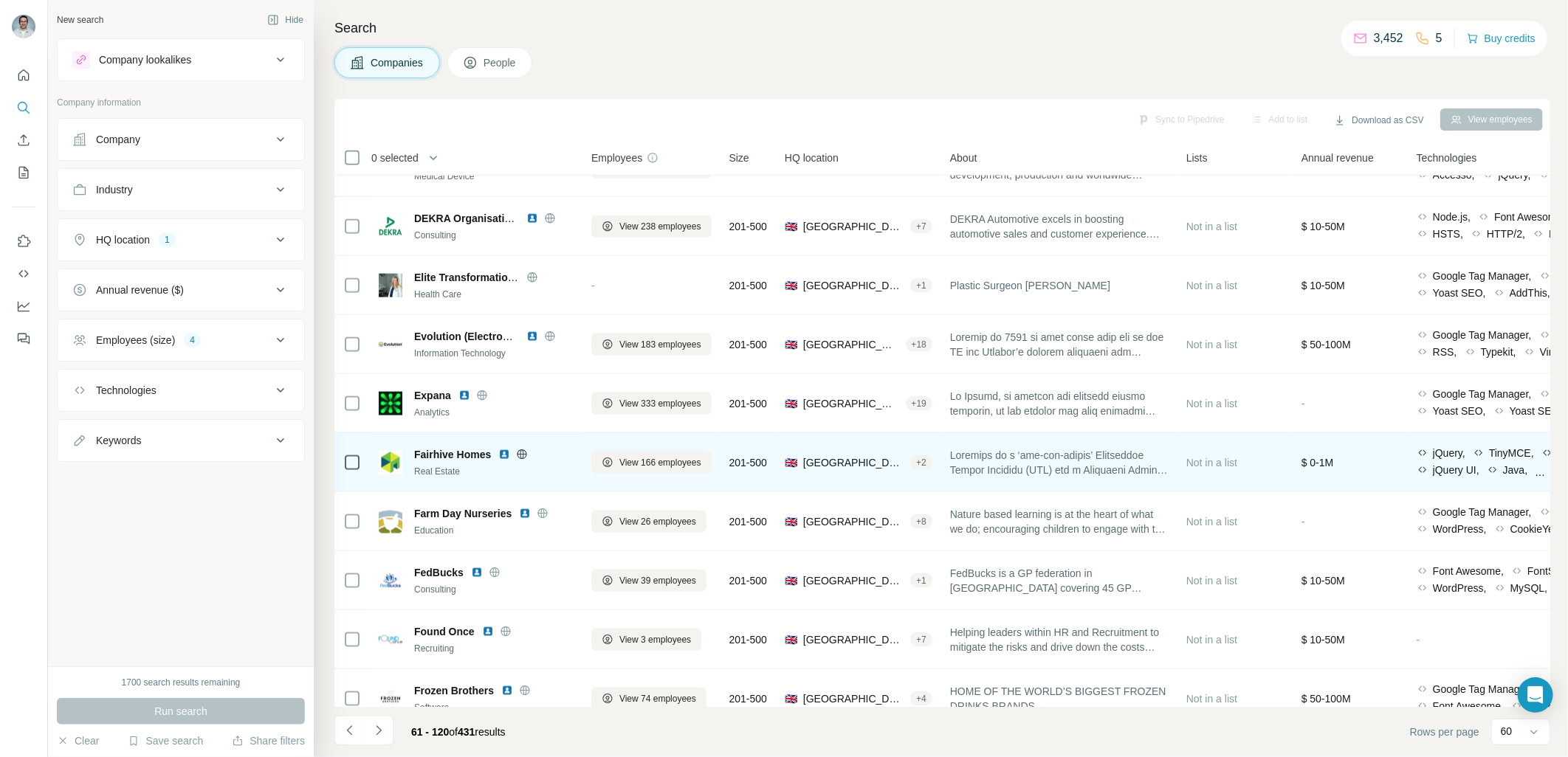
click at [503, 456] on img at bounding box center [505, 454] width 12 height 12
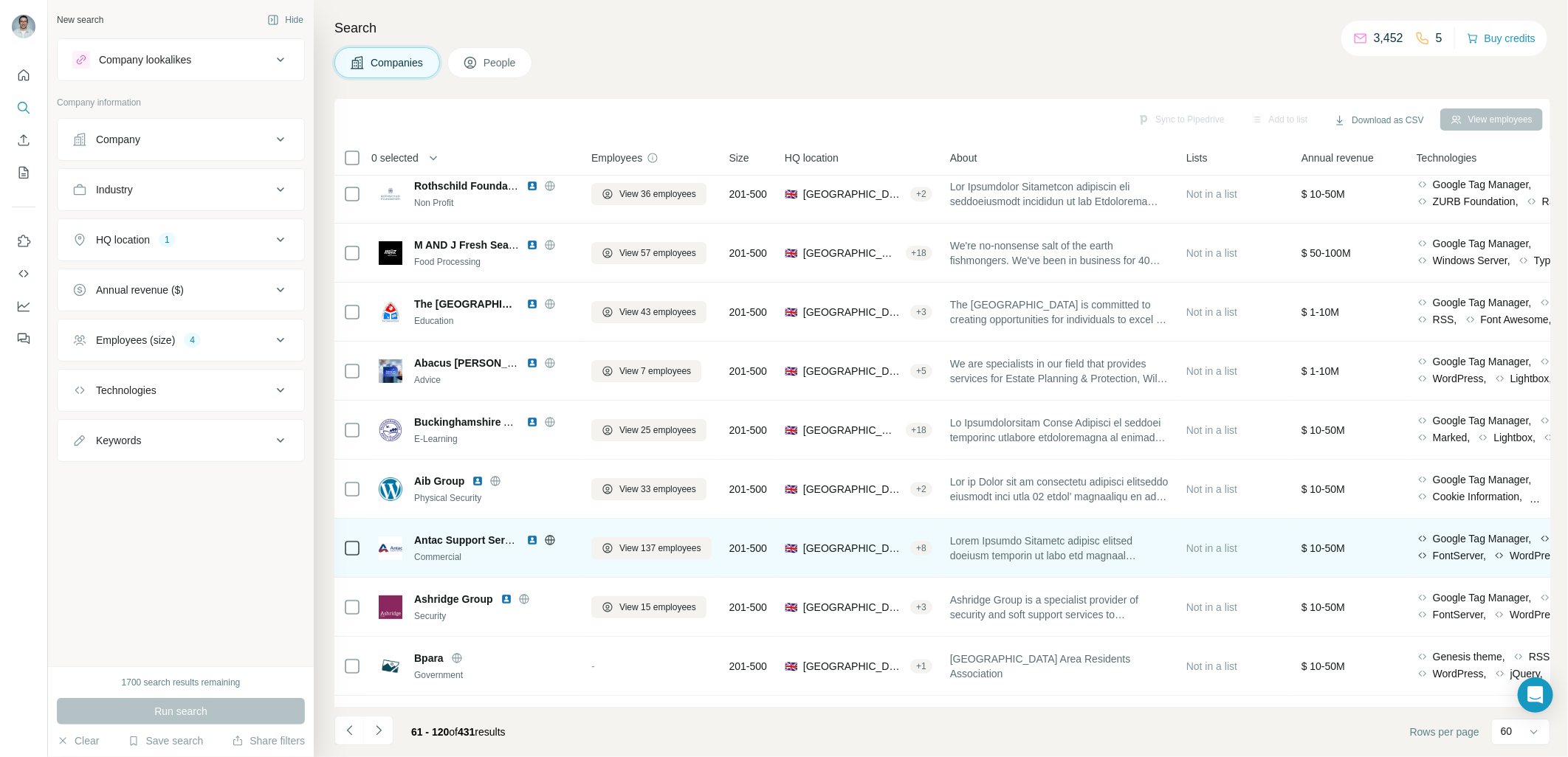
scroll to position [0, 0]
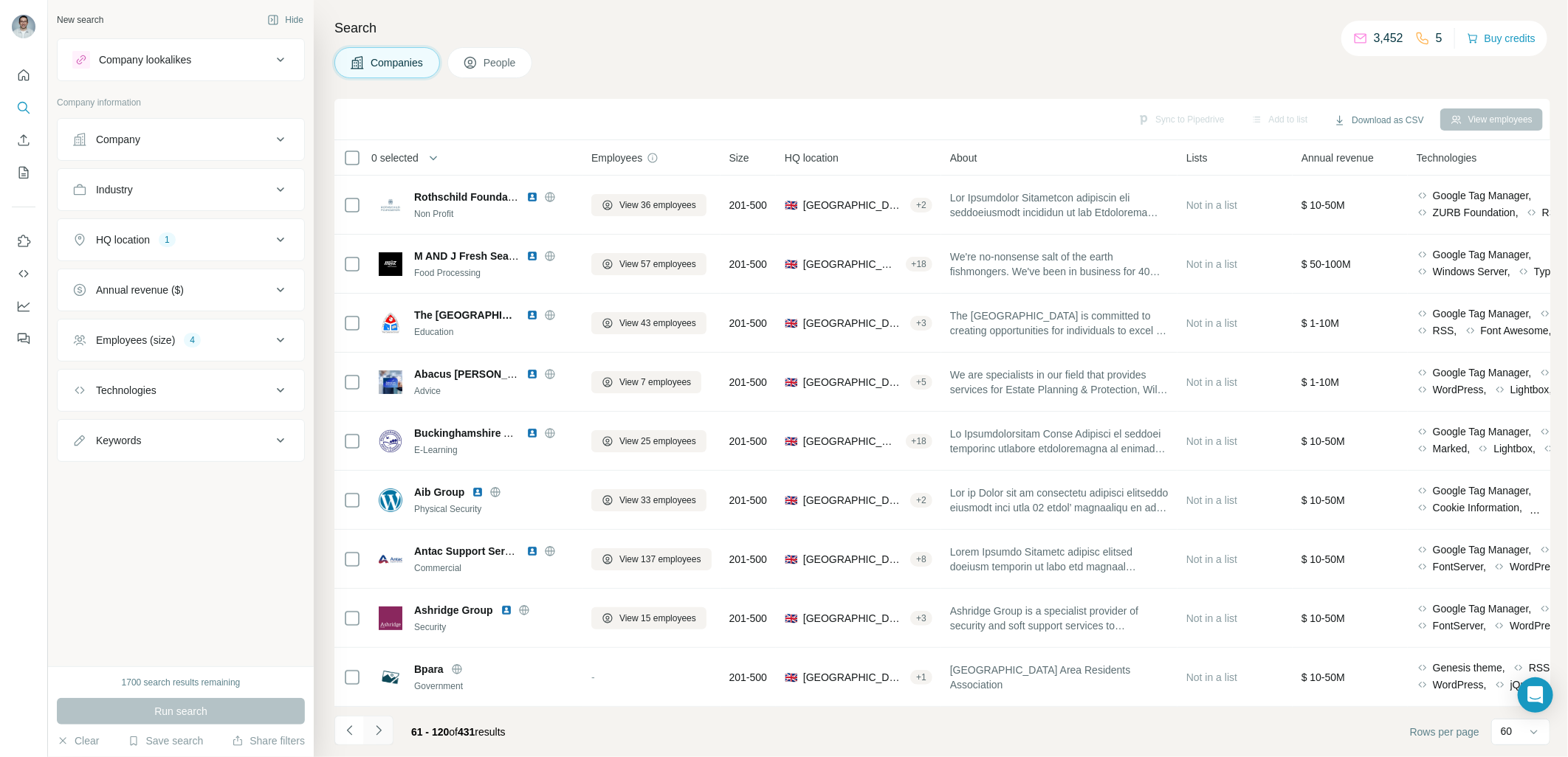
click at [388, 727] on button "Navigate to next page" at bounding box center [378, 730] width 30 height 30
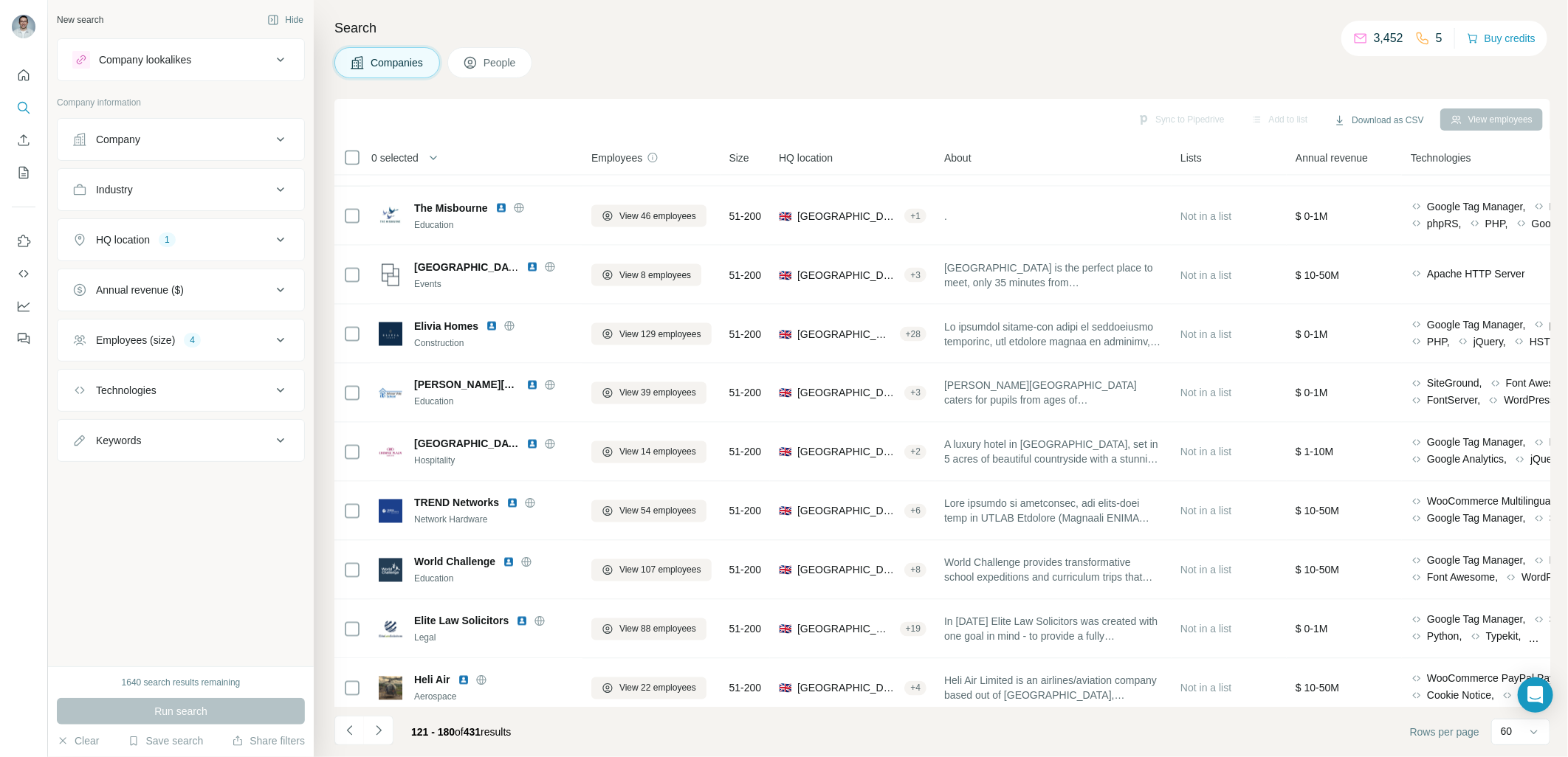
scroll to position [1530, 0]
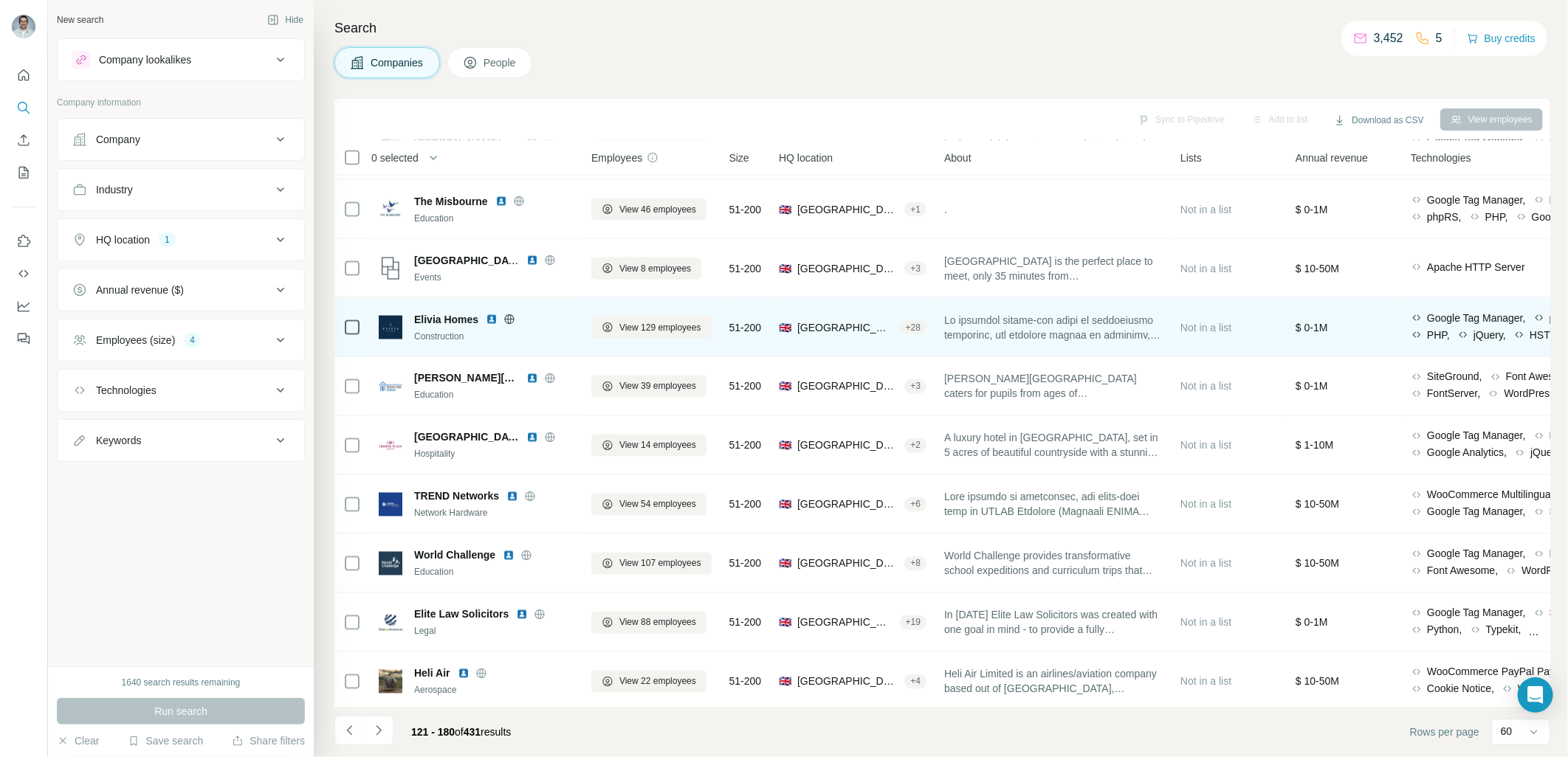
click at [492, 317] on img at bounding box center [492, 319] width 12 height 12
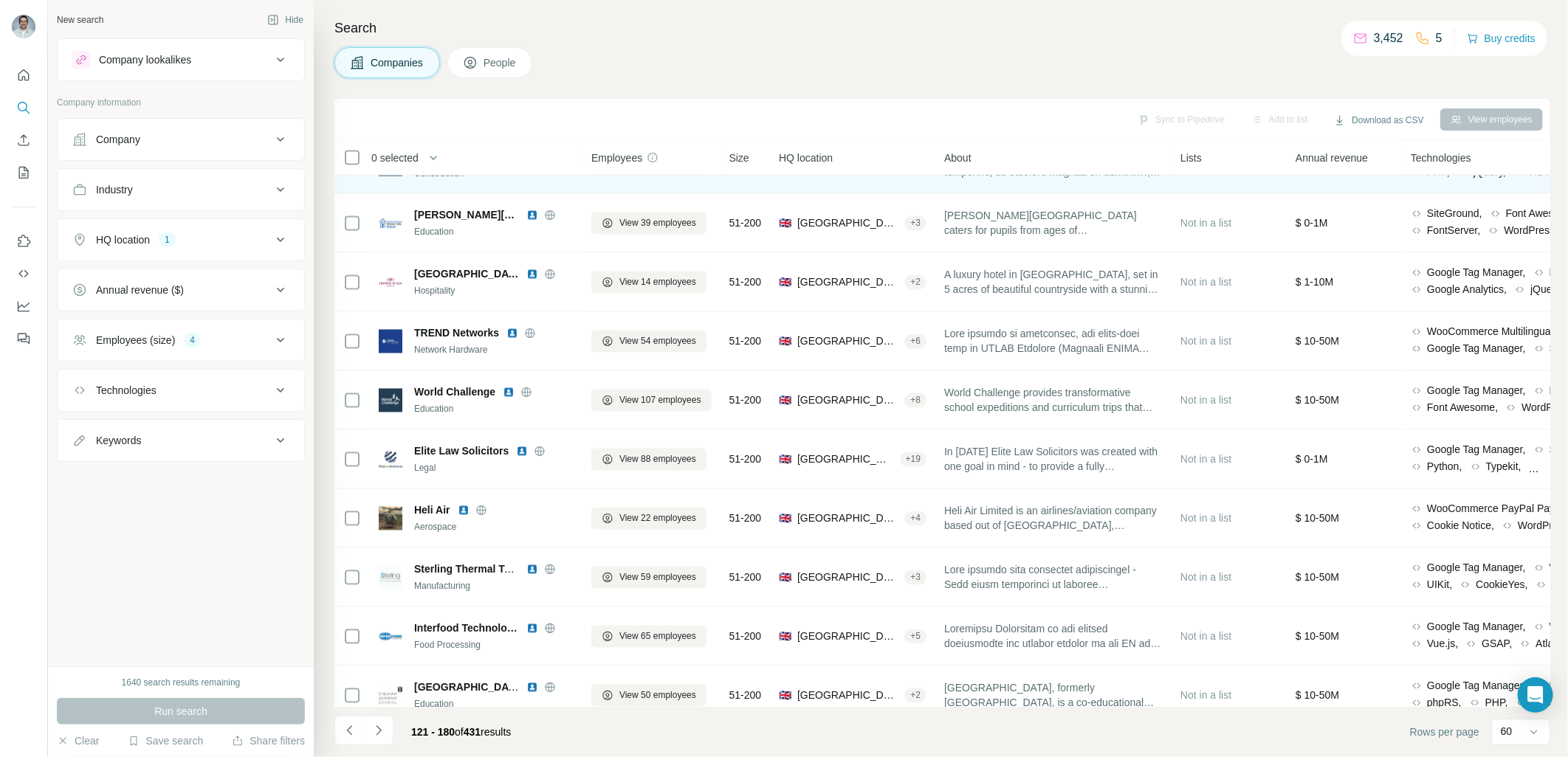
scroll to position [1694, 0]
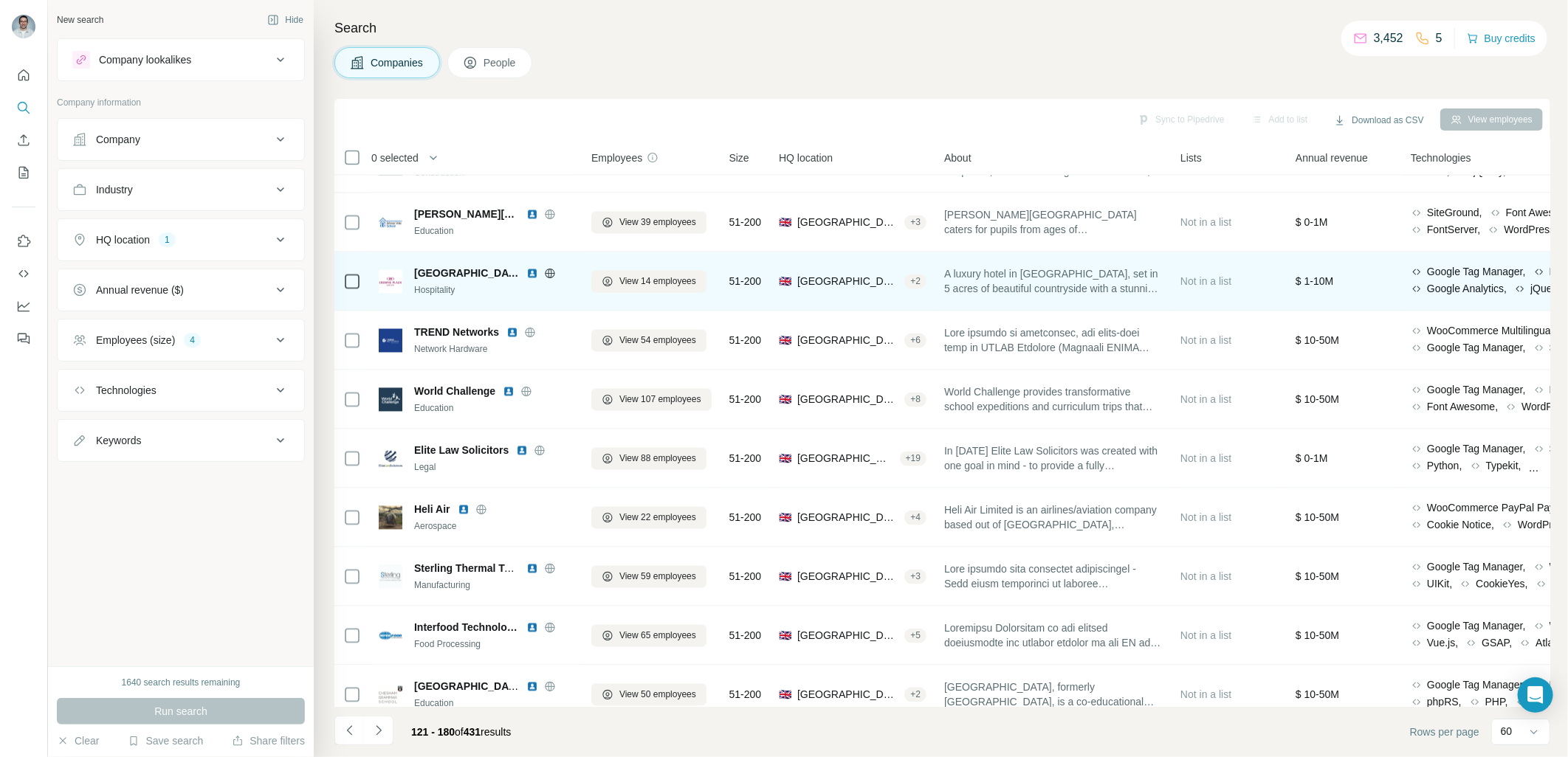
click at [525, 273] on div "[GEOGRAPHIC_DATA] [PERSON_NAME]" at bounding box center [494, 273] width 159 height 14
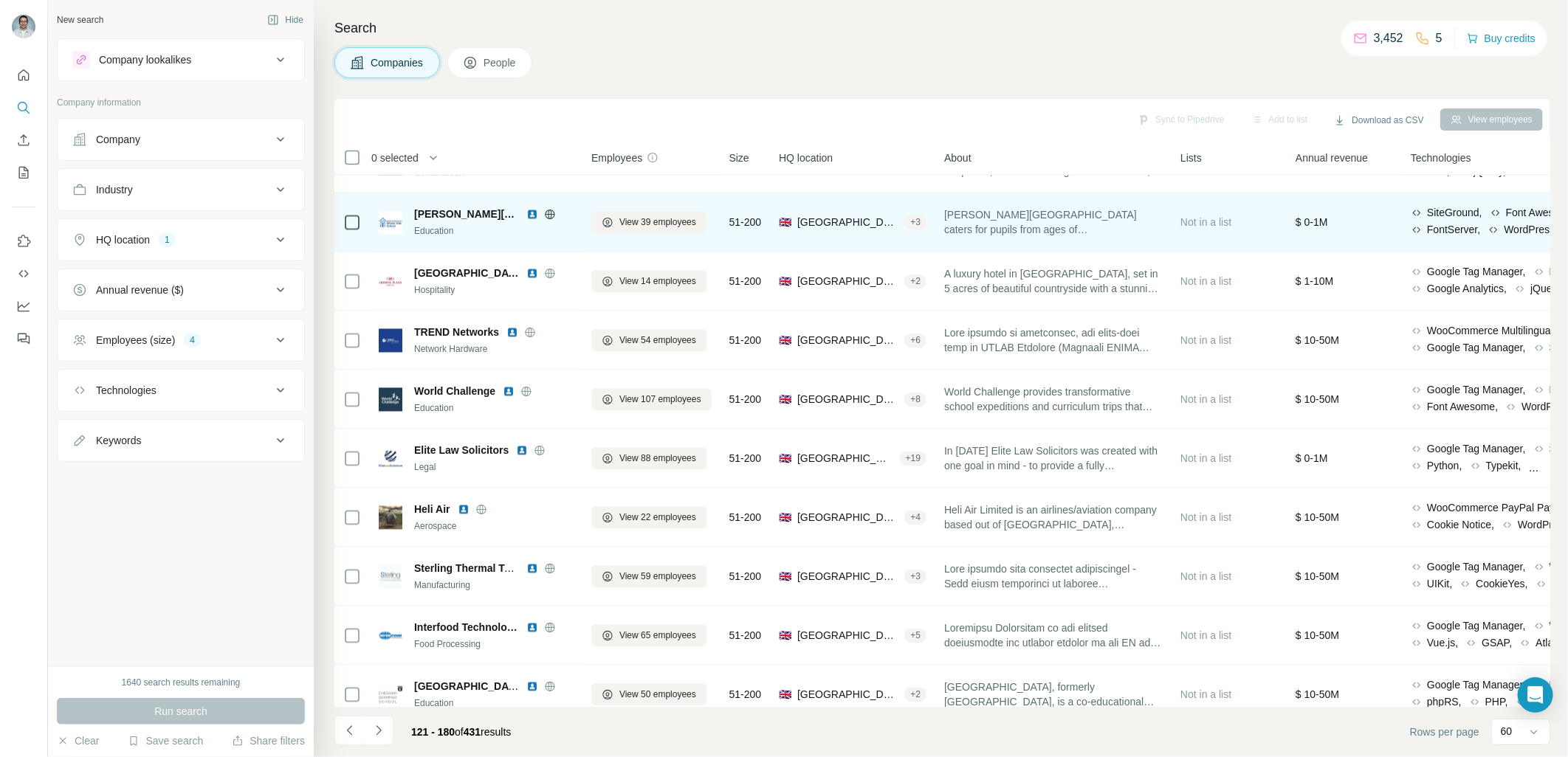
click at [527, 272] on img at bounding box center [532, 274] width 12 height 12
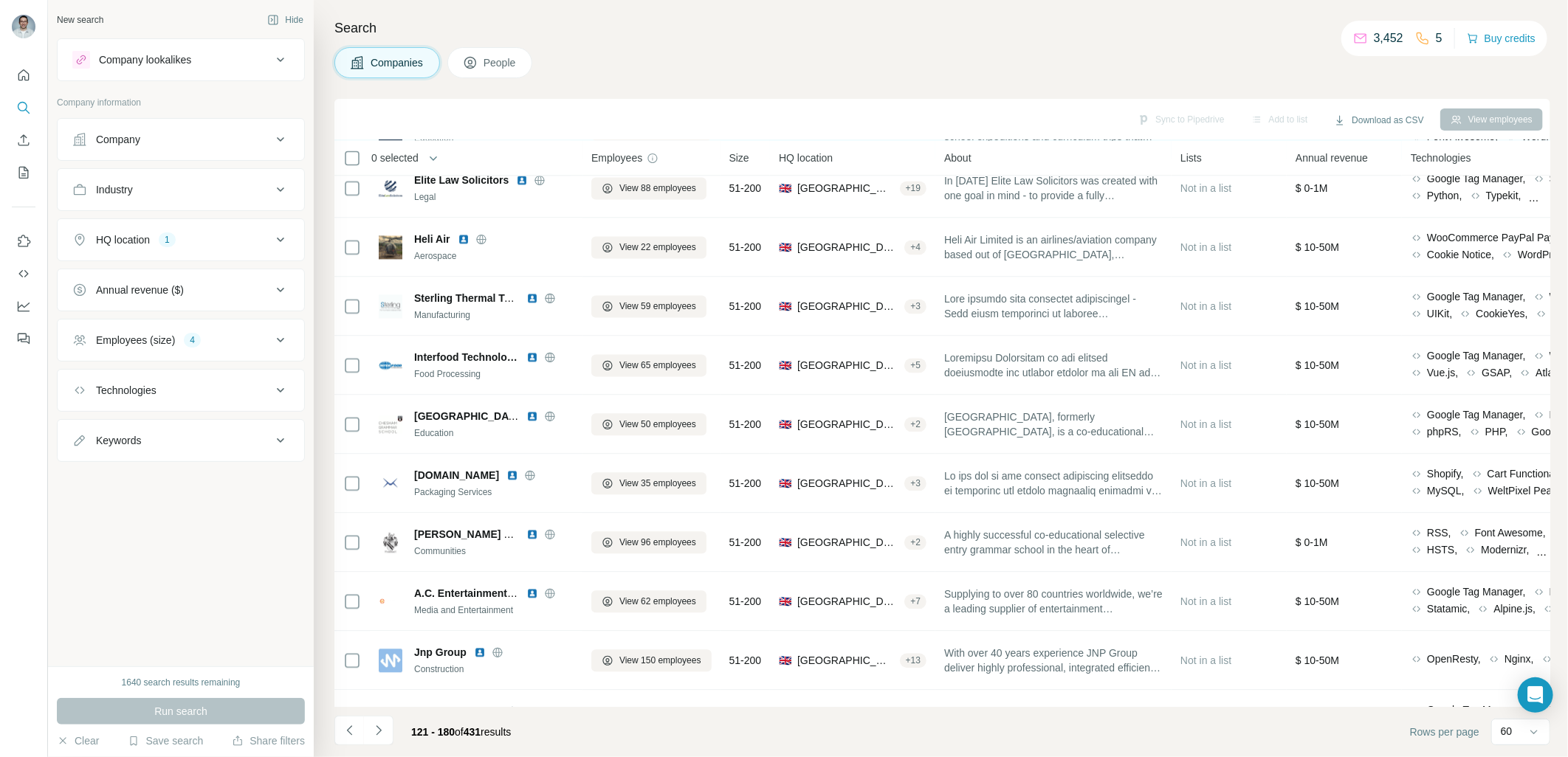
scroll to position [1967, 0]
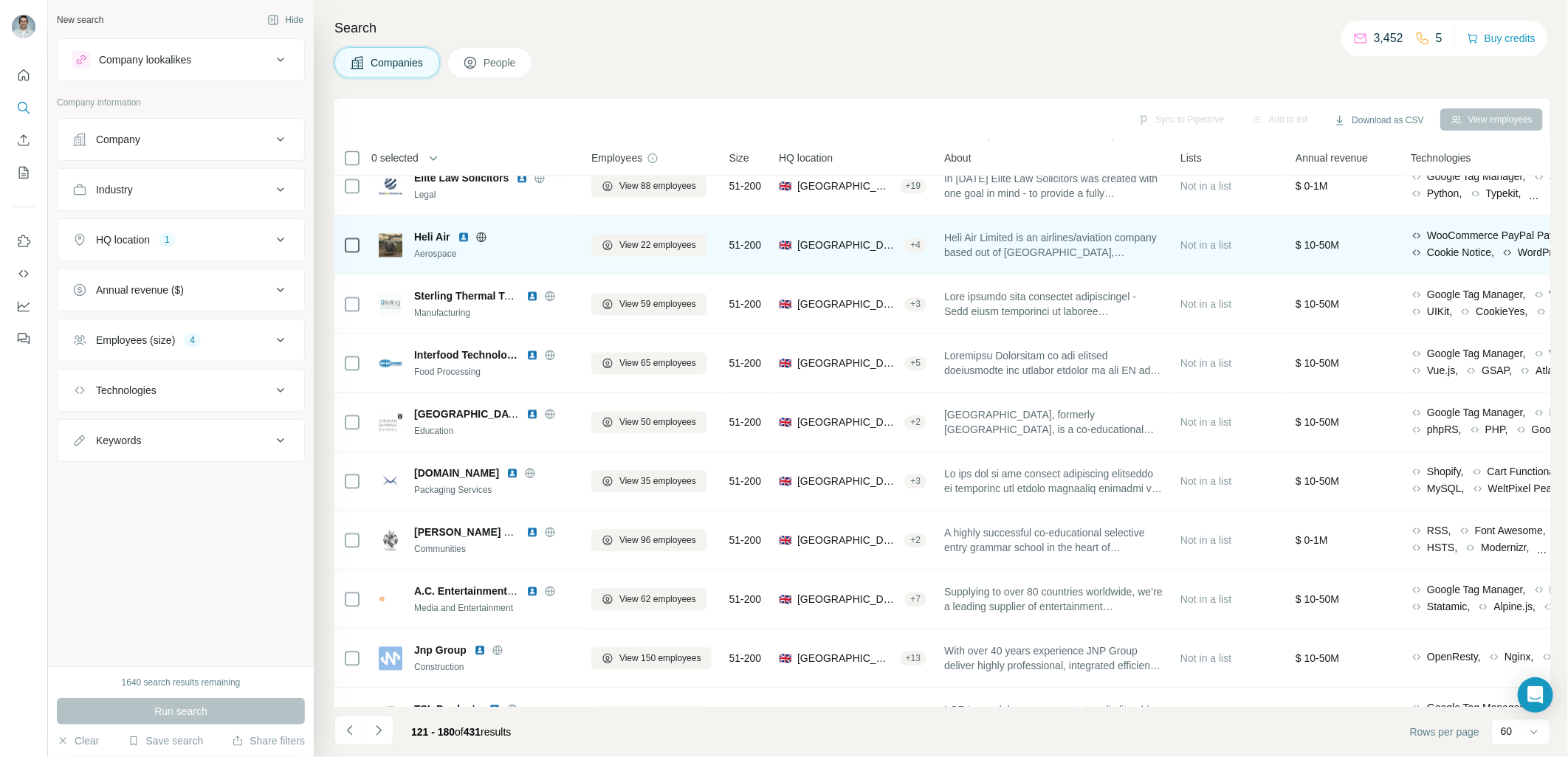
click at [461, 234] on img at bounding box center [464, 237] width 12 height 12
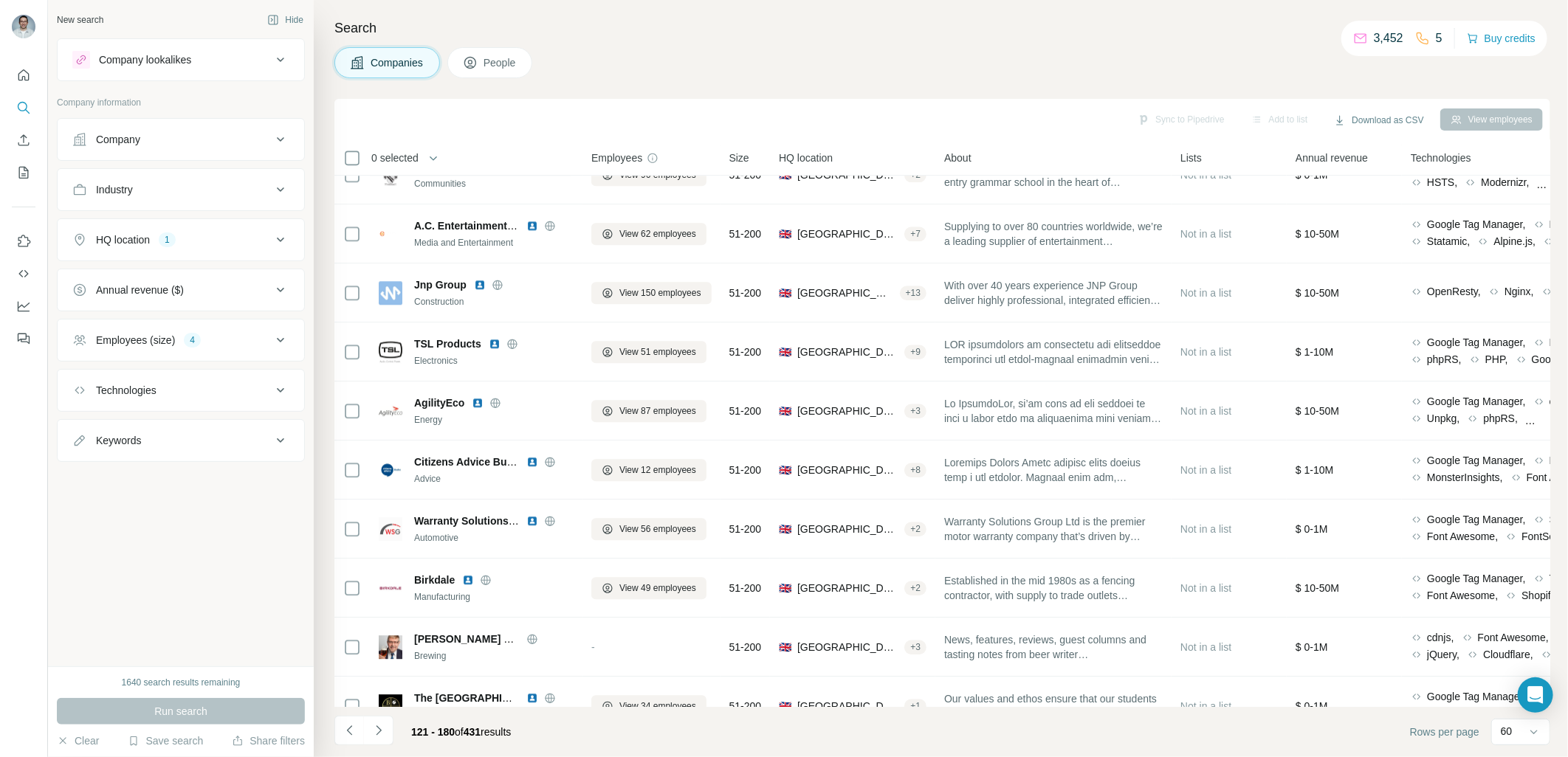
scroll to position [2350, 0]
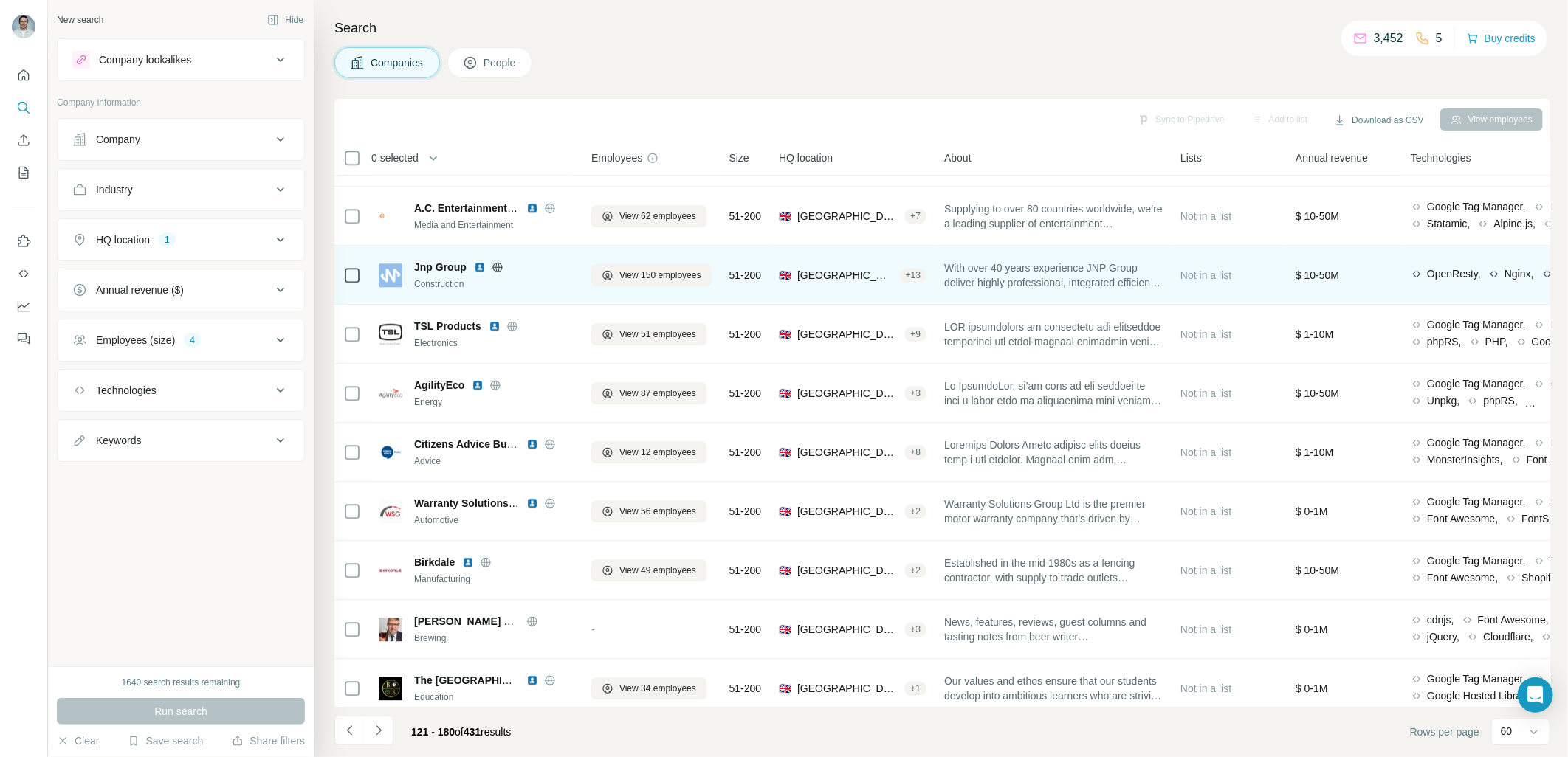
click at [477, 263] on img at bounding box center [480, 267] width 12 height 12
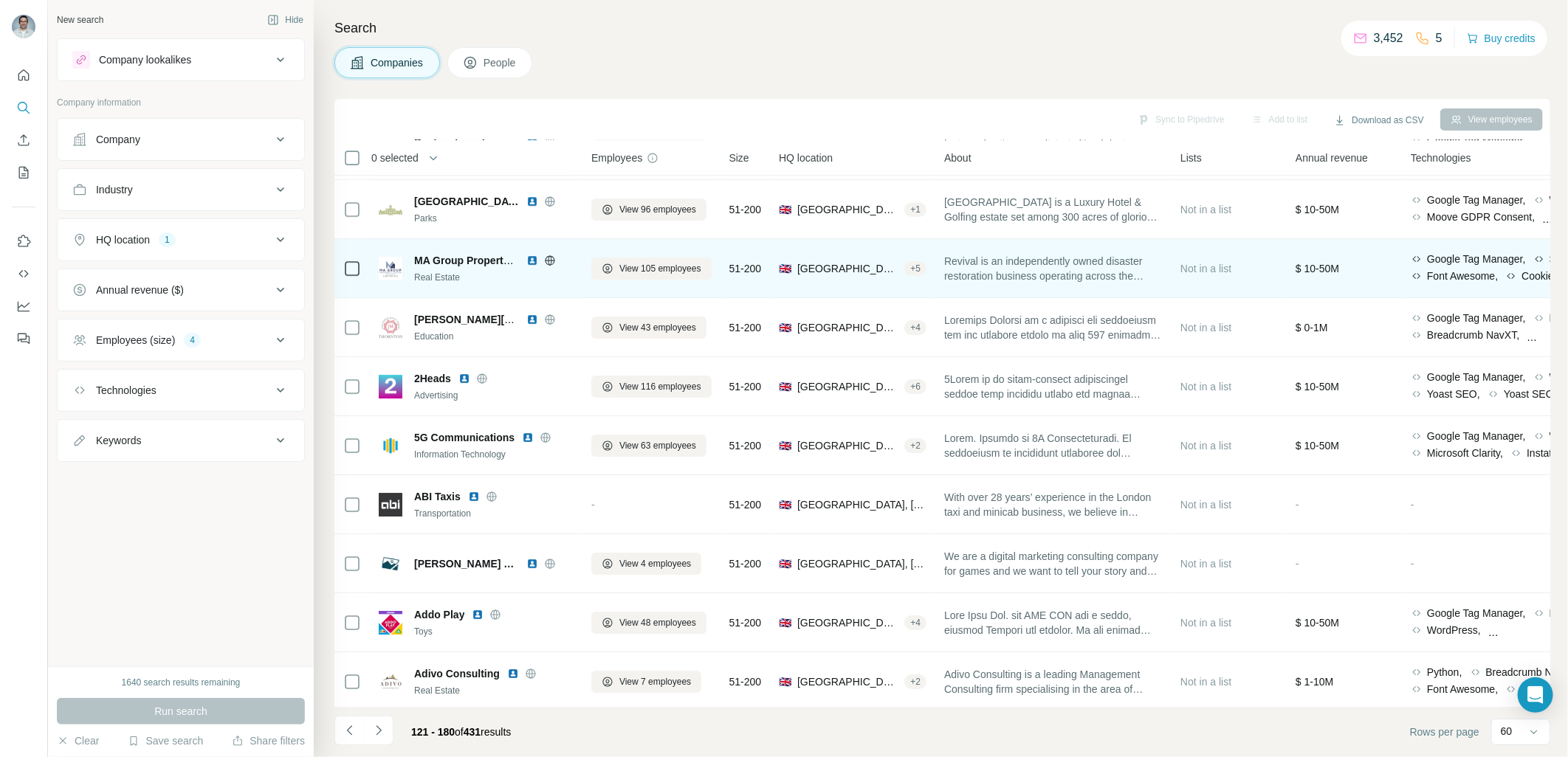
scroll to position [3017, 0]
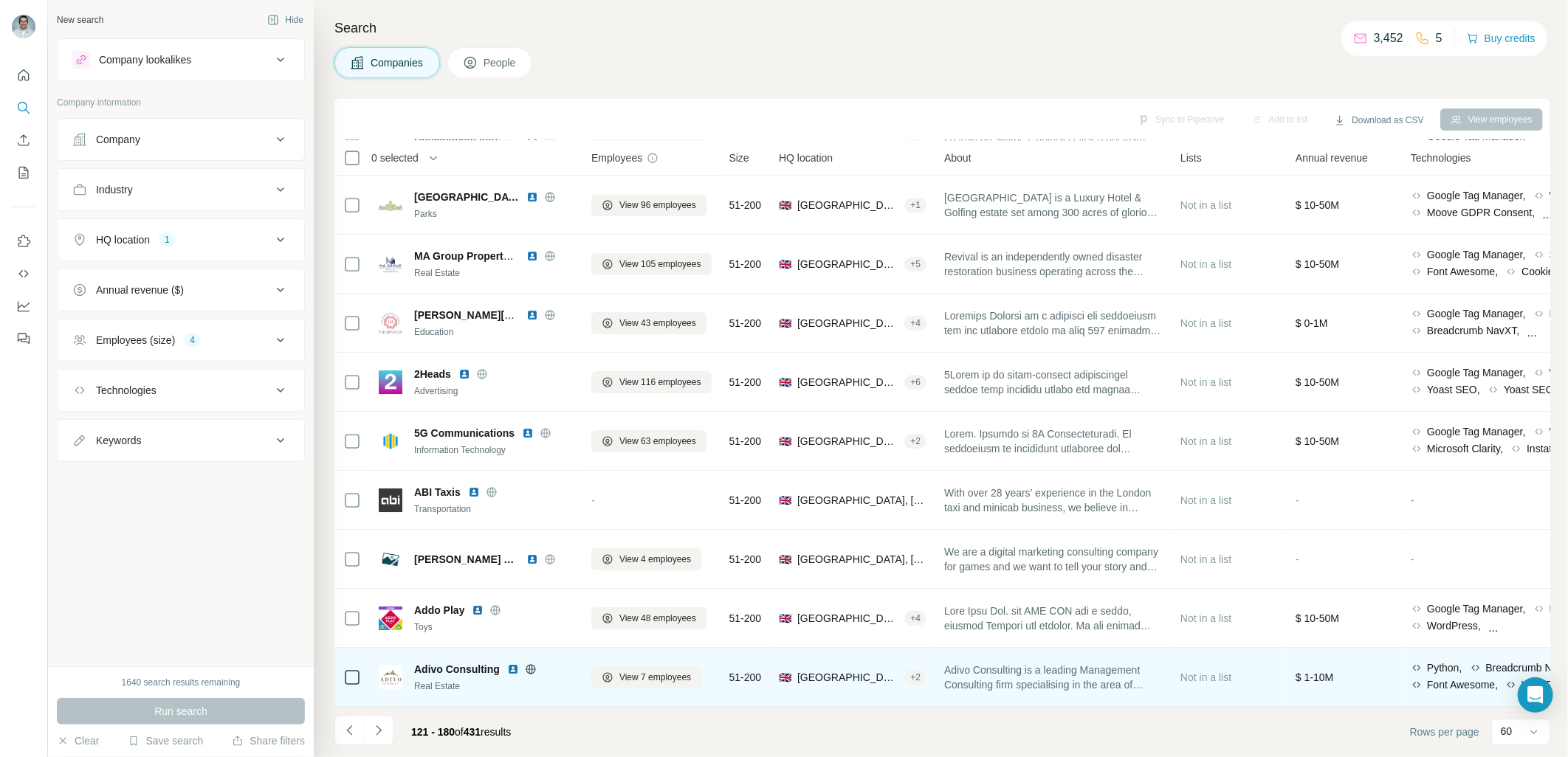
click at [508, 663] on img at bounding box center [513, 669] width 12 height 12
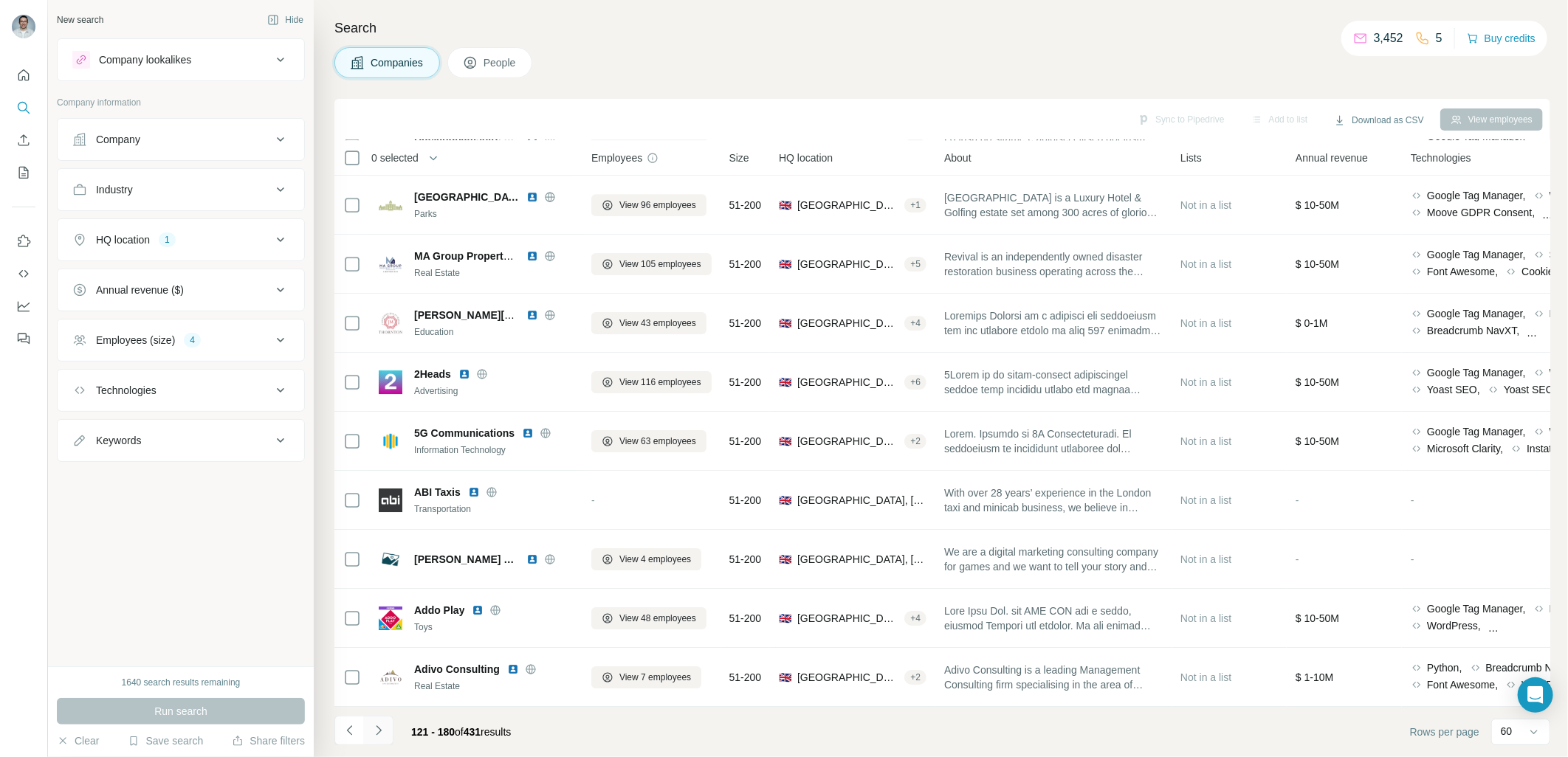
click at [384, 730] on icon "Navigate to next page" at bounding box center [378, 730] width 14 height 14
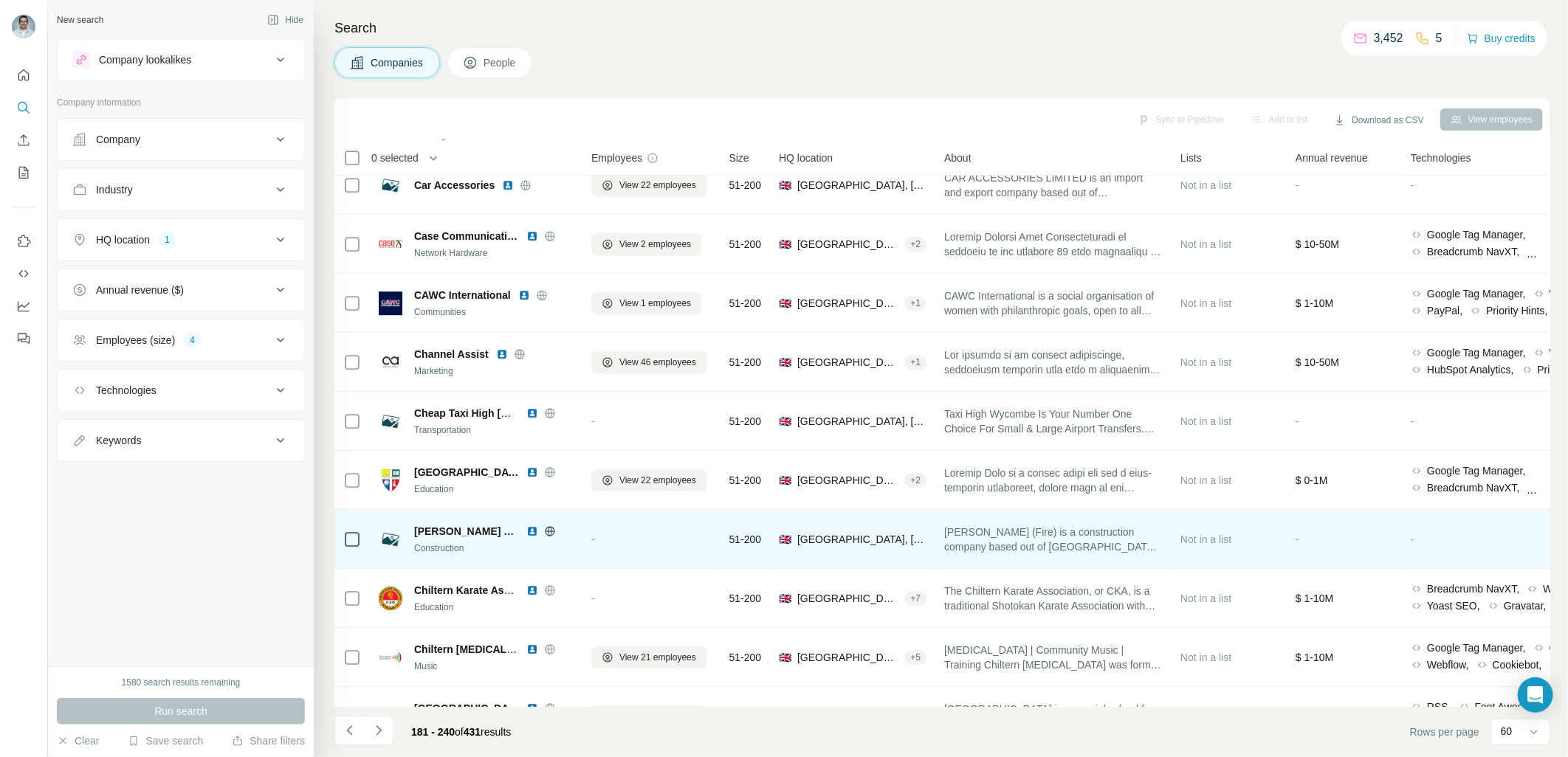
scroll to position [2744, 0]
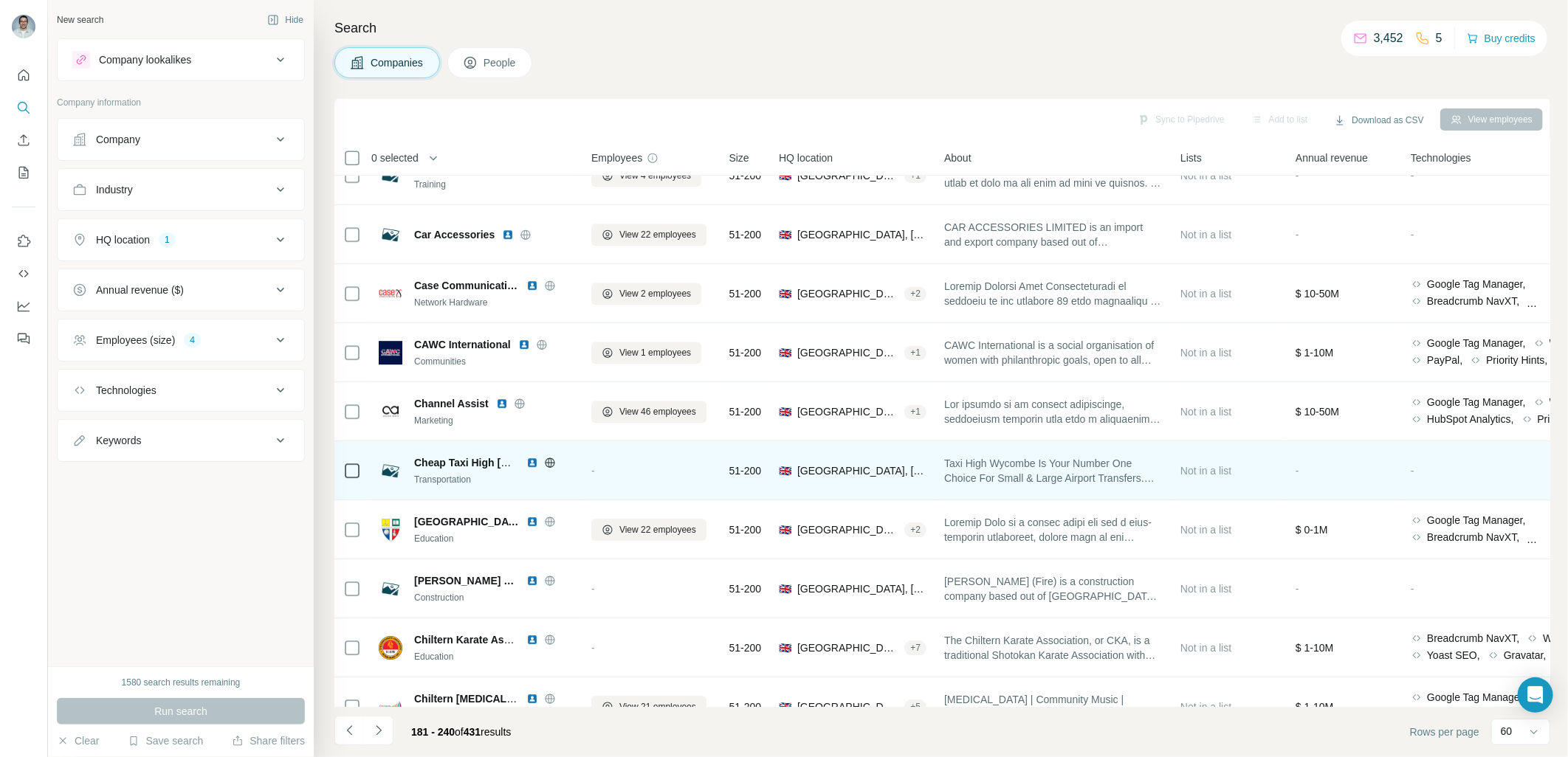
click at [534, 463] on img at bounding box center [532, 463] width 12 height 12
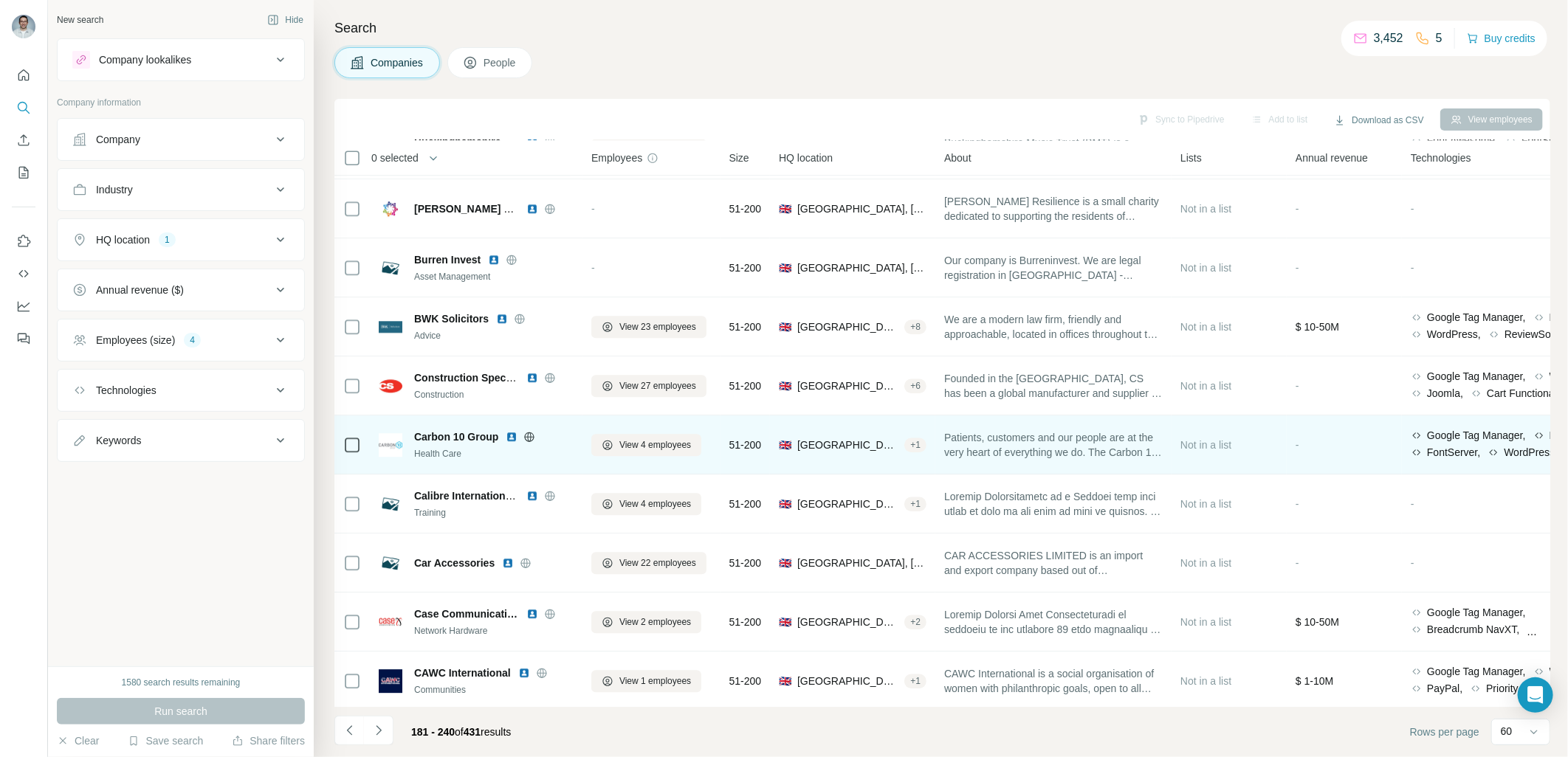
scroll to position [2306, 0]
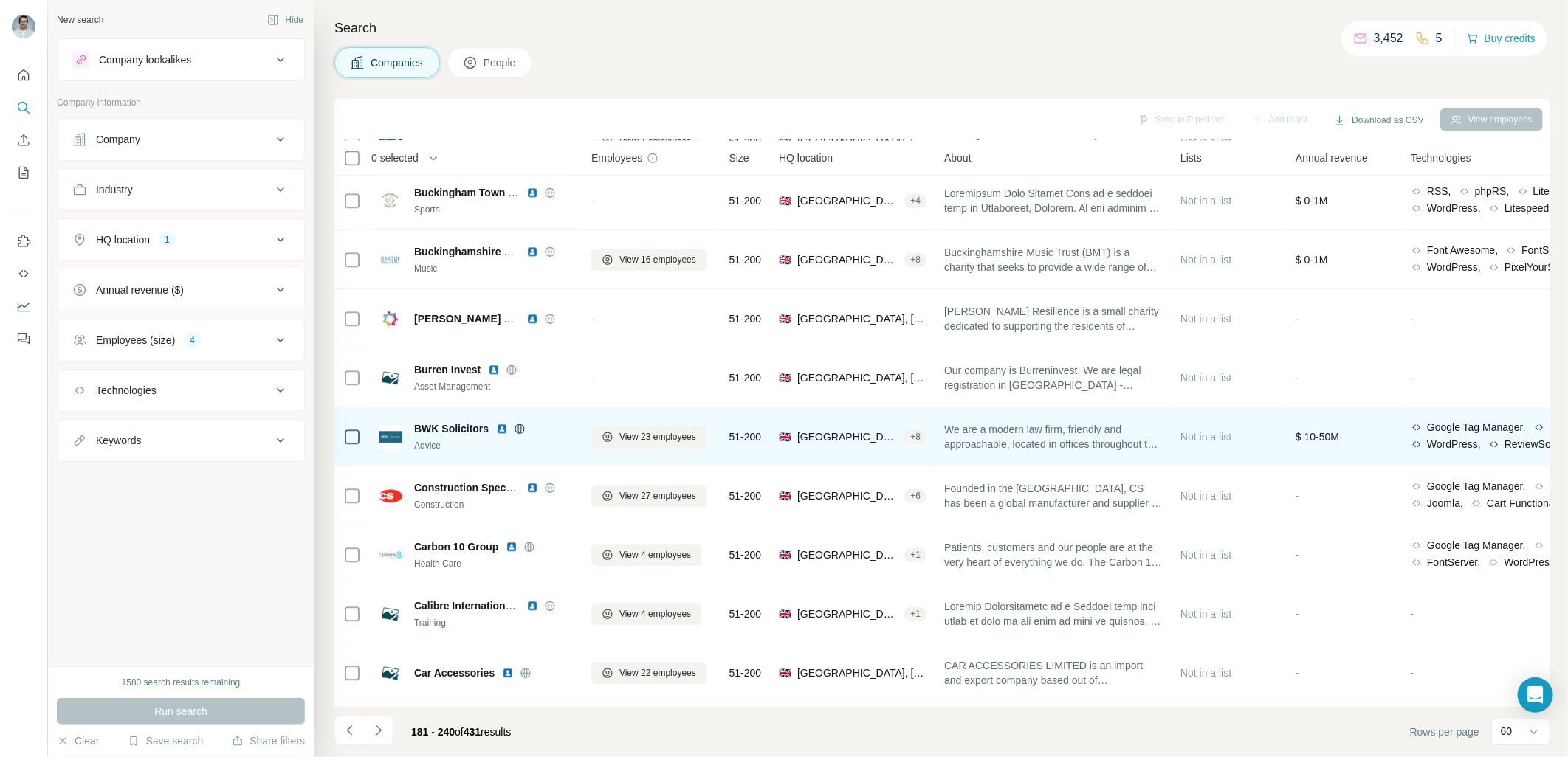
click at [500, 426] on img at bounding box center [502, 429] width 12 height 12
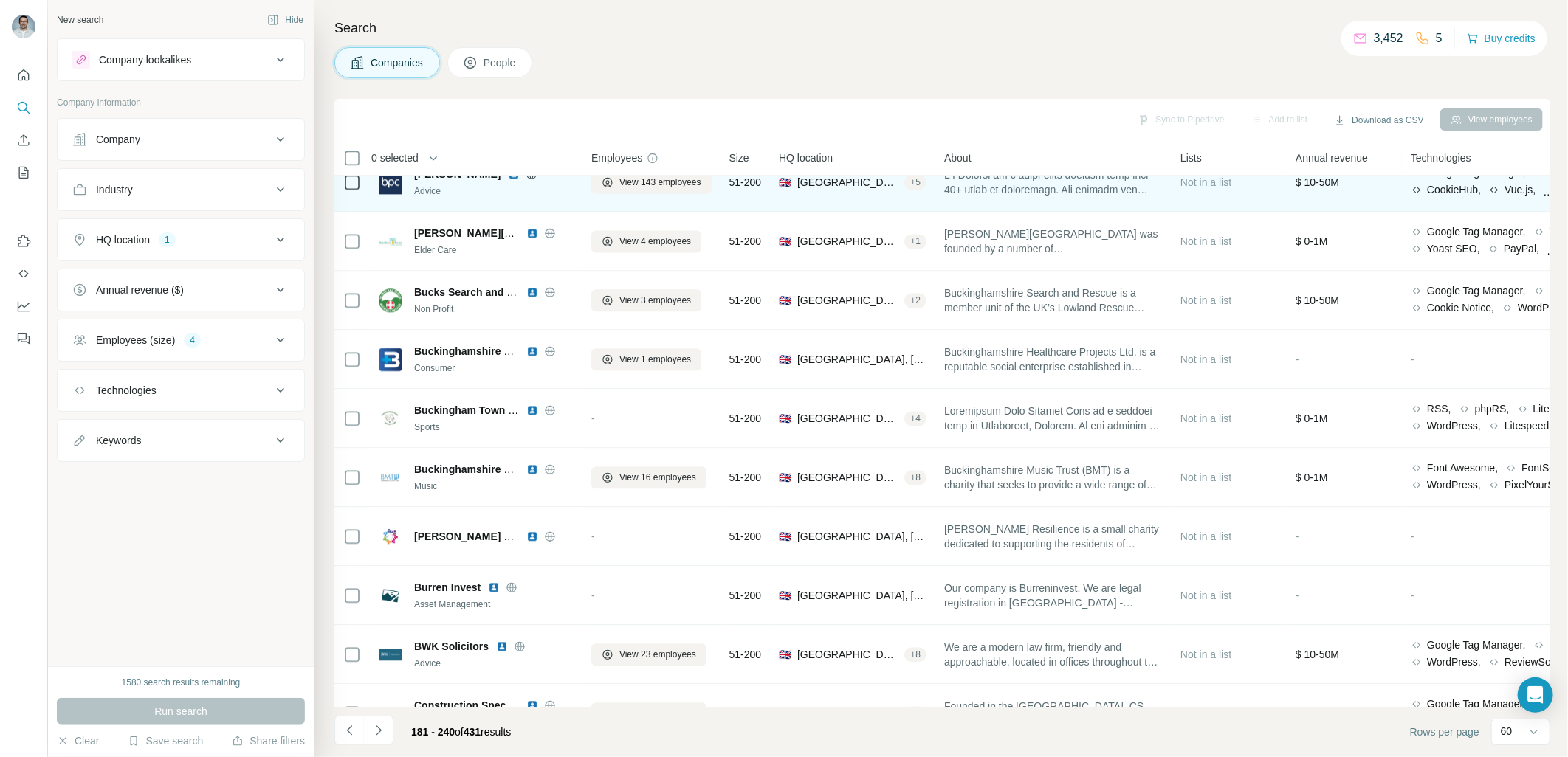
scroll to position [1924, 0]
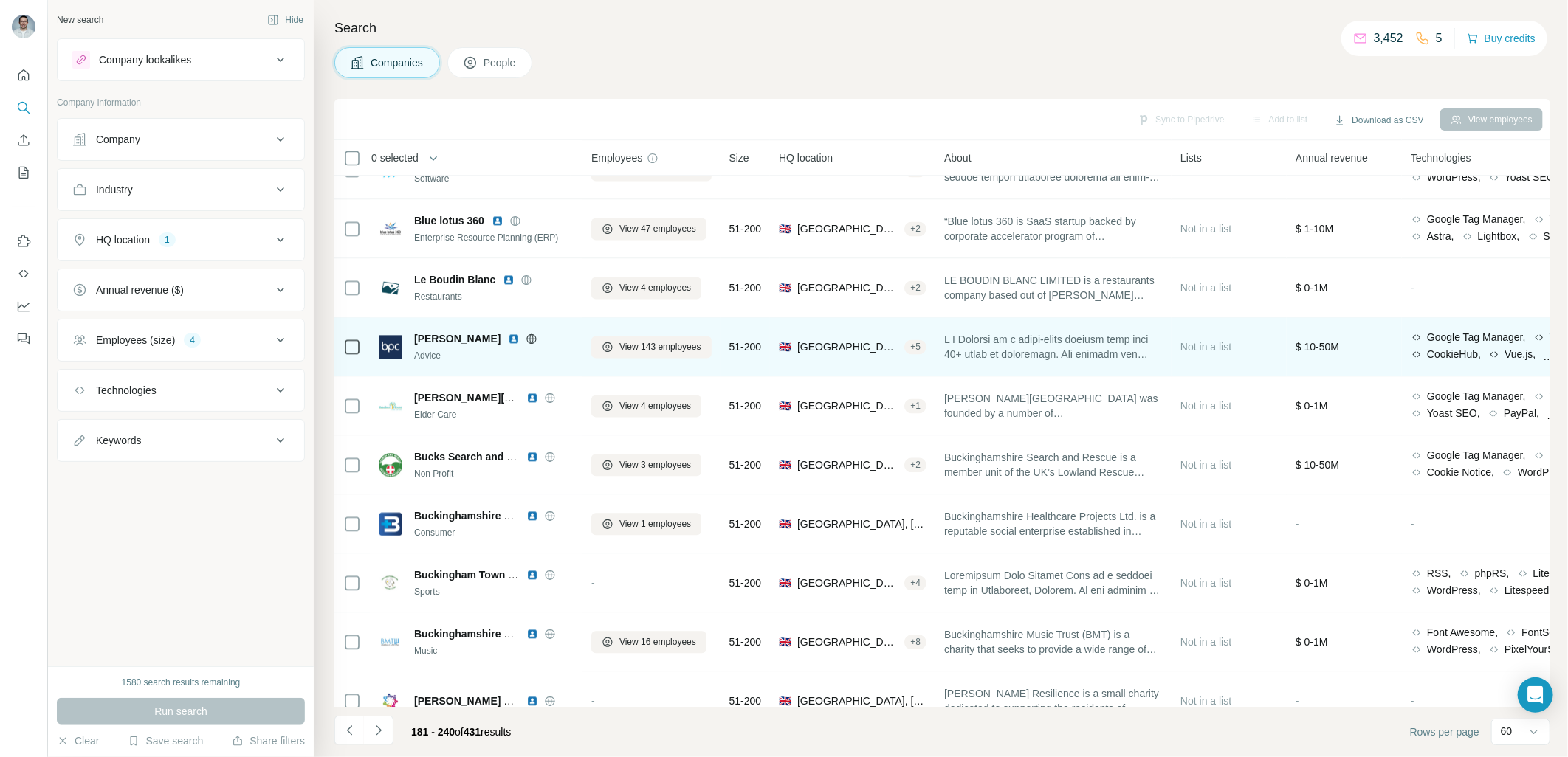
click at [508, 338] on img at bounding box center [514, 339] width 12 height 12
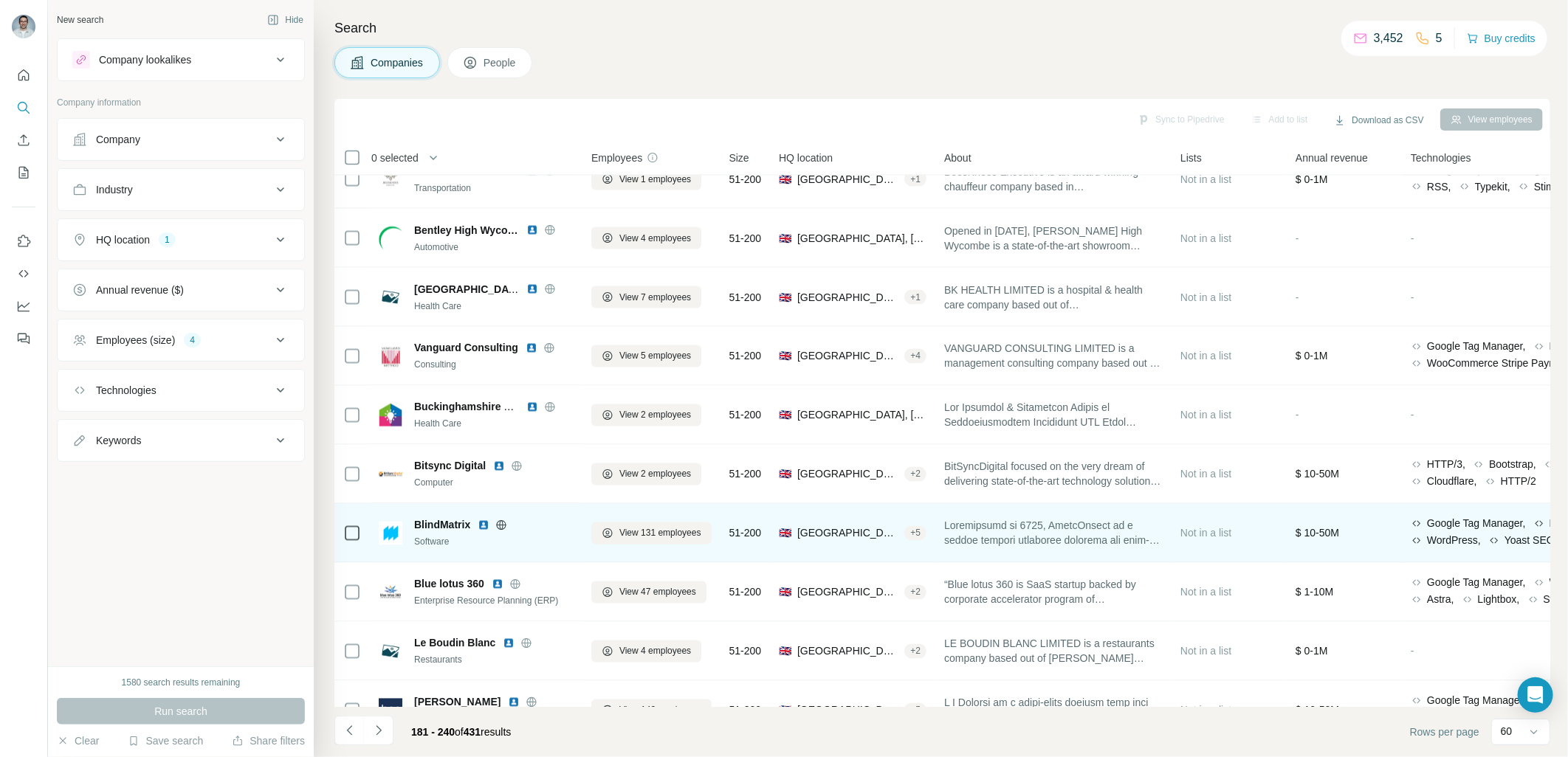
scroll to position [1542, 0]
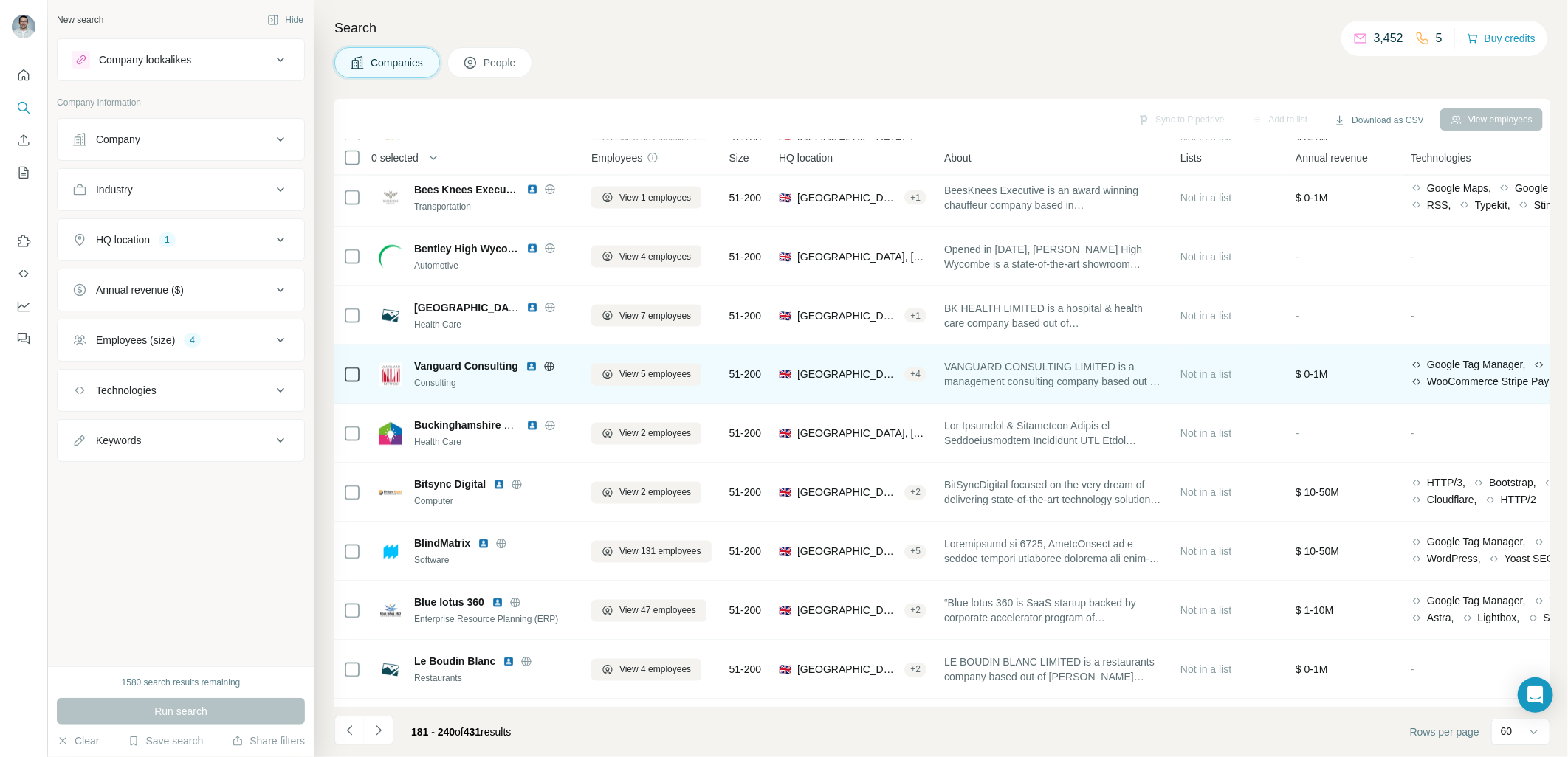
click at [530, 369] on img at bounding box center [531, 367] width 12 height 12
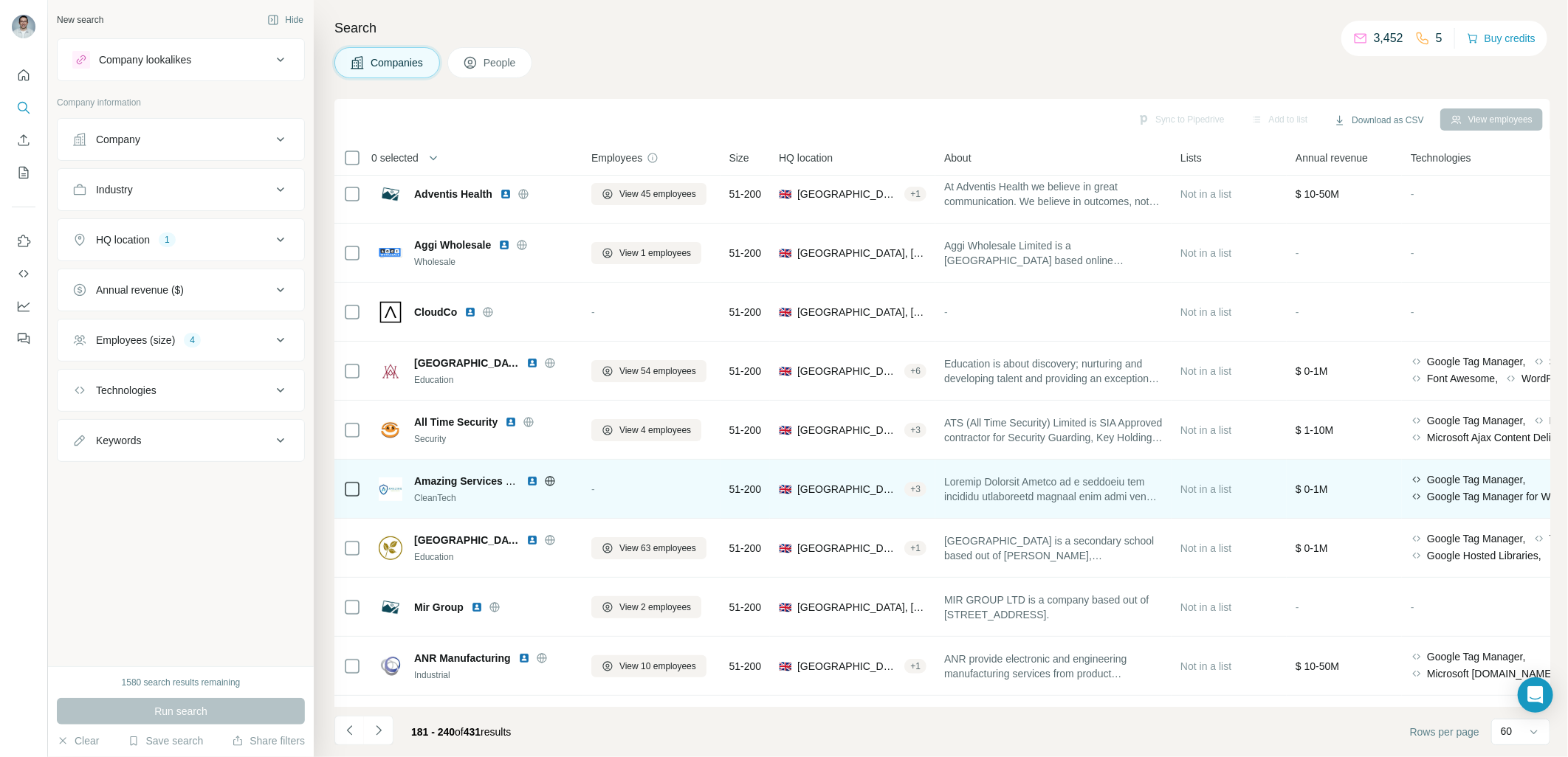
scroll to position [0, 0]
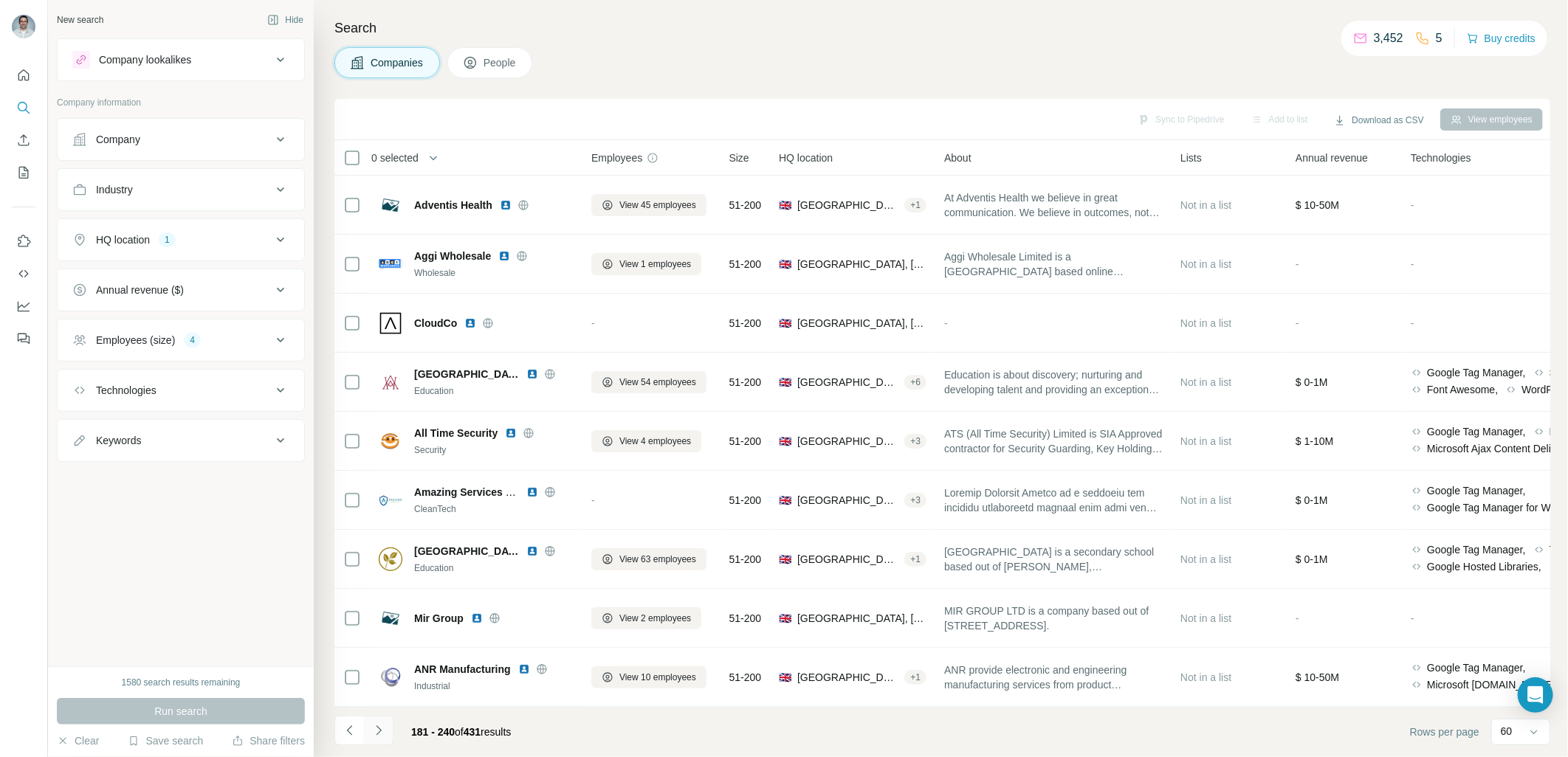
click at [381, 738] on icon "Navigate to next page" at bounding box center [378, 730] width 14 height 14
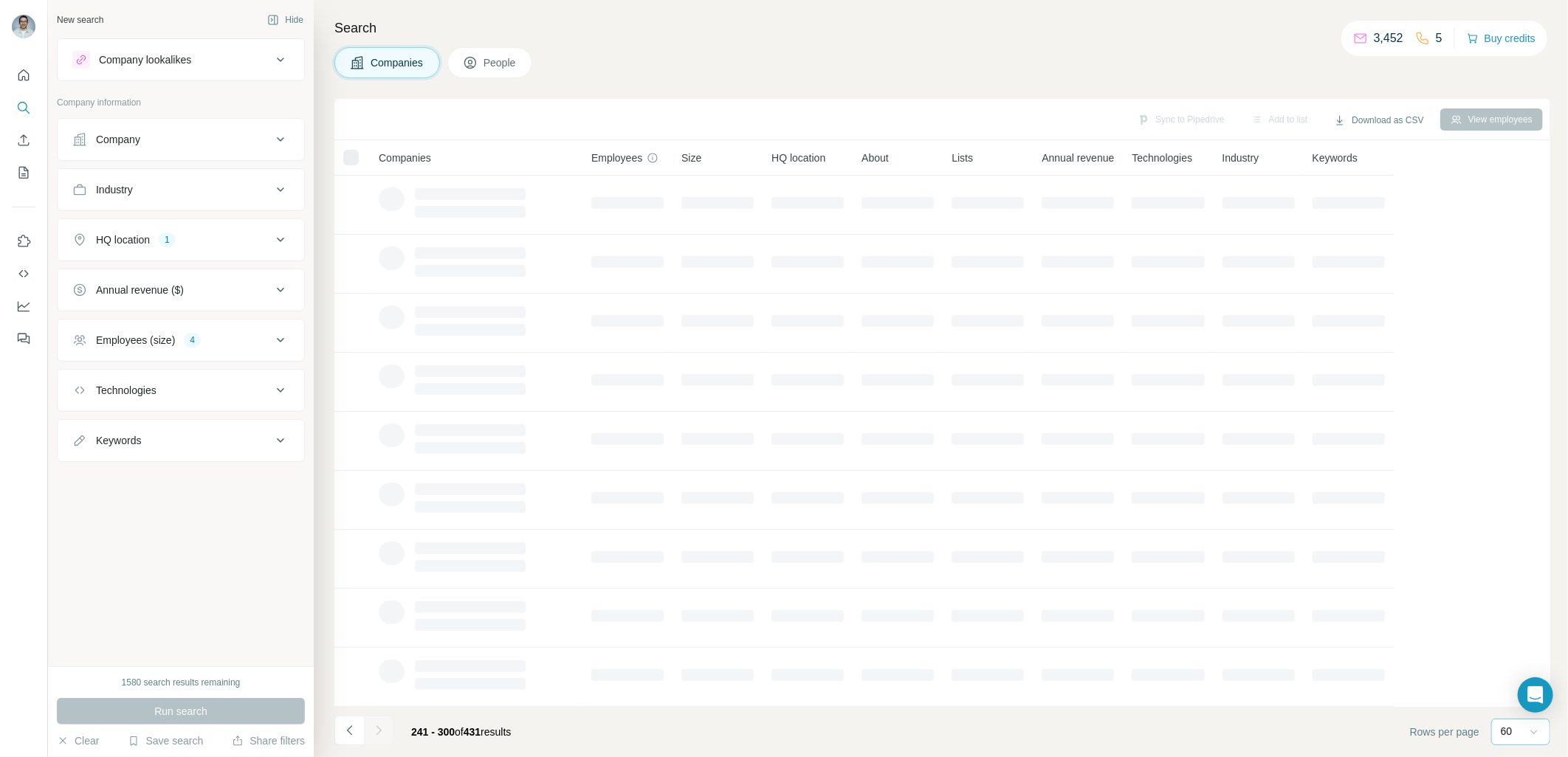
click at [1526, 738] on icon at bounding box center [1533, 731] width 14 height 14
click at [1374, 728] on footer "241 - 300 of 431 results Rows per page 60" at bounding box center [943, 732] width 1216 height 50
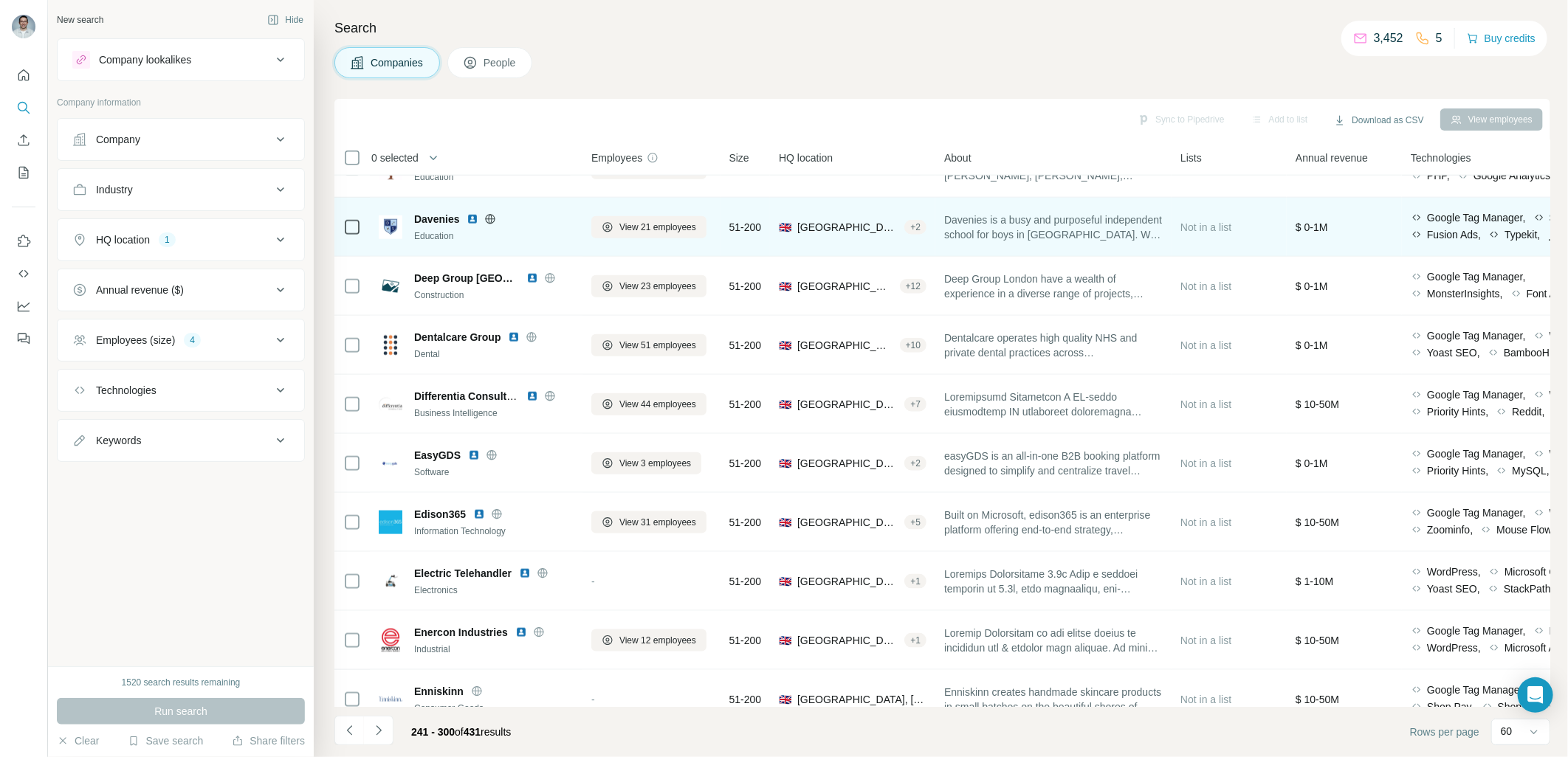
scroll to position [983, 0]
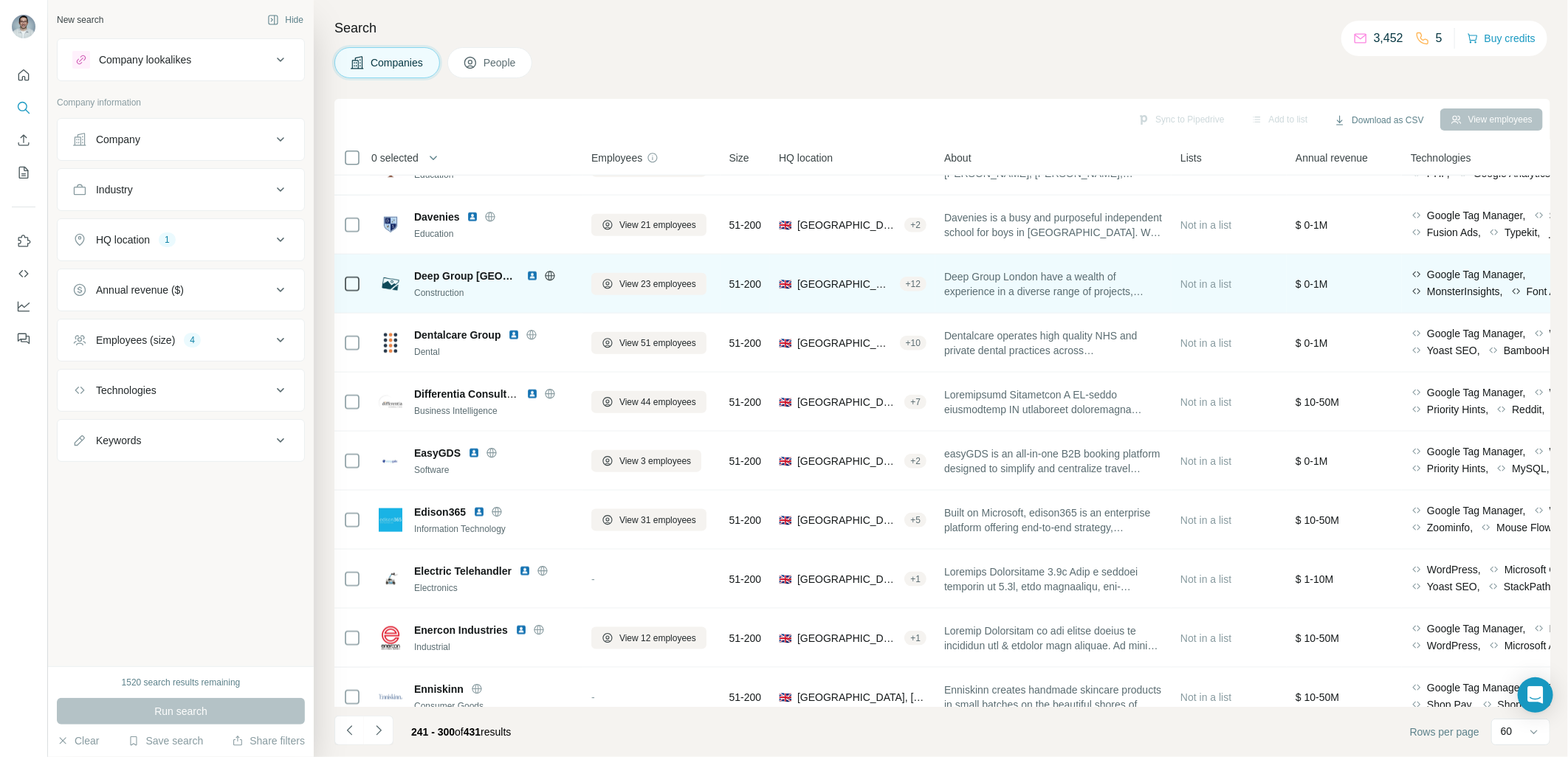
click at [526, 278] on img at bounding box center [532, 276] width 12 height 12
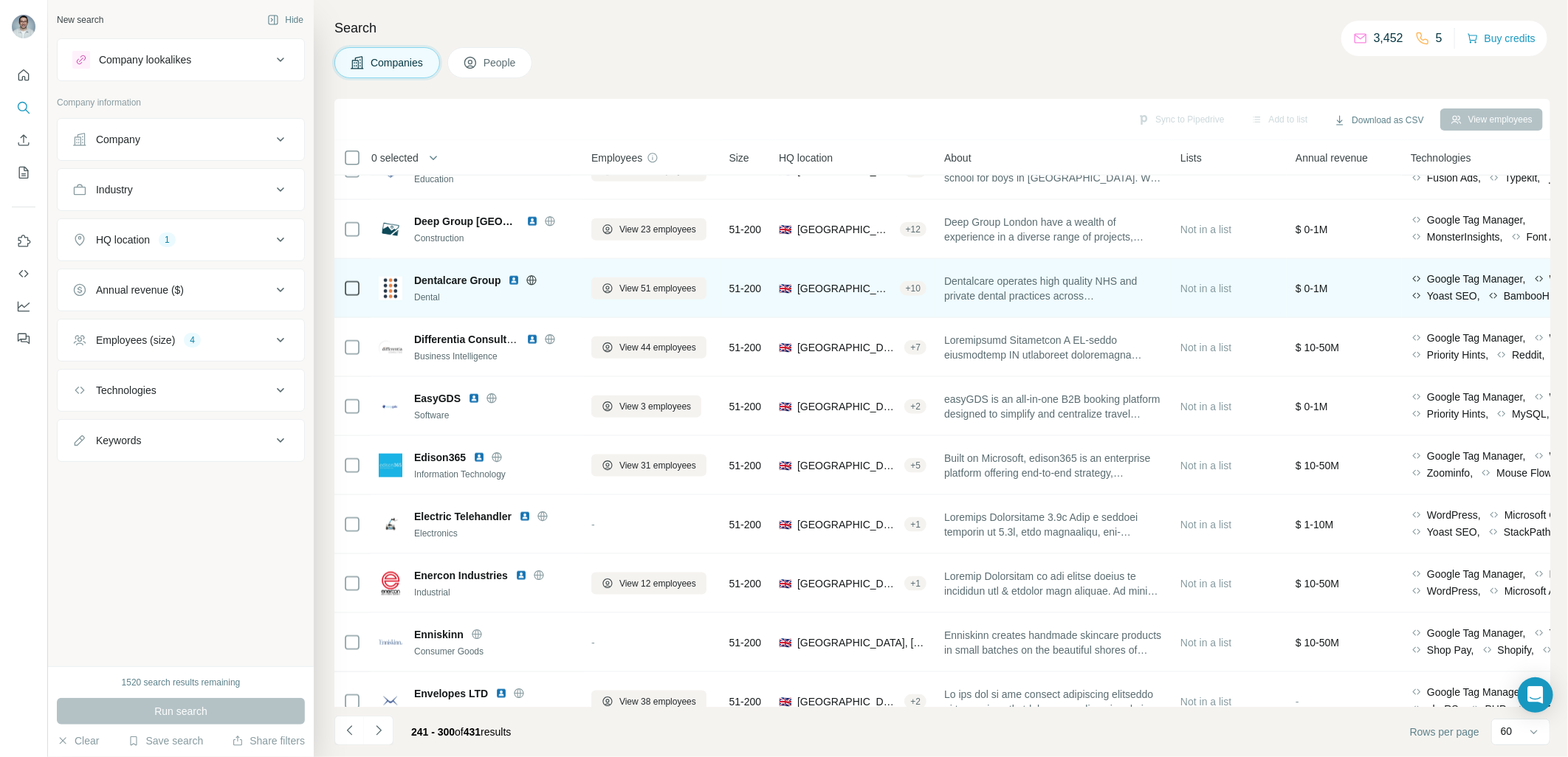
click at [515, 278] on img at bounding box center [514, 281] width 12 height 12
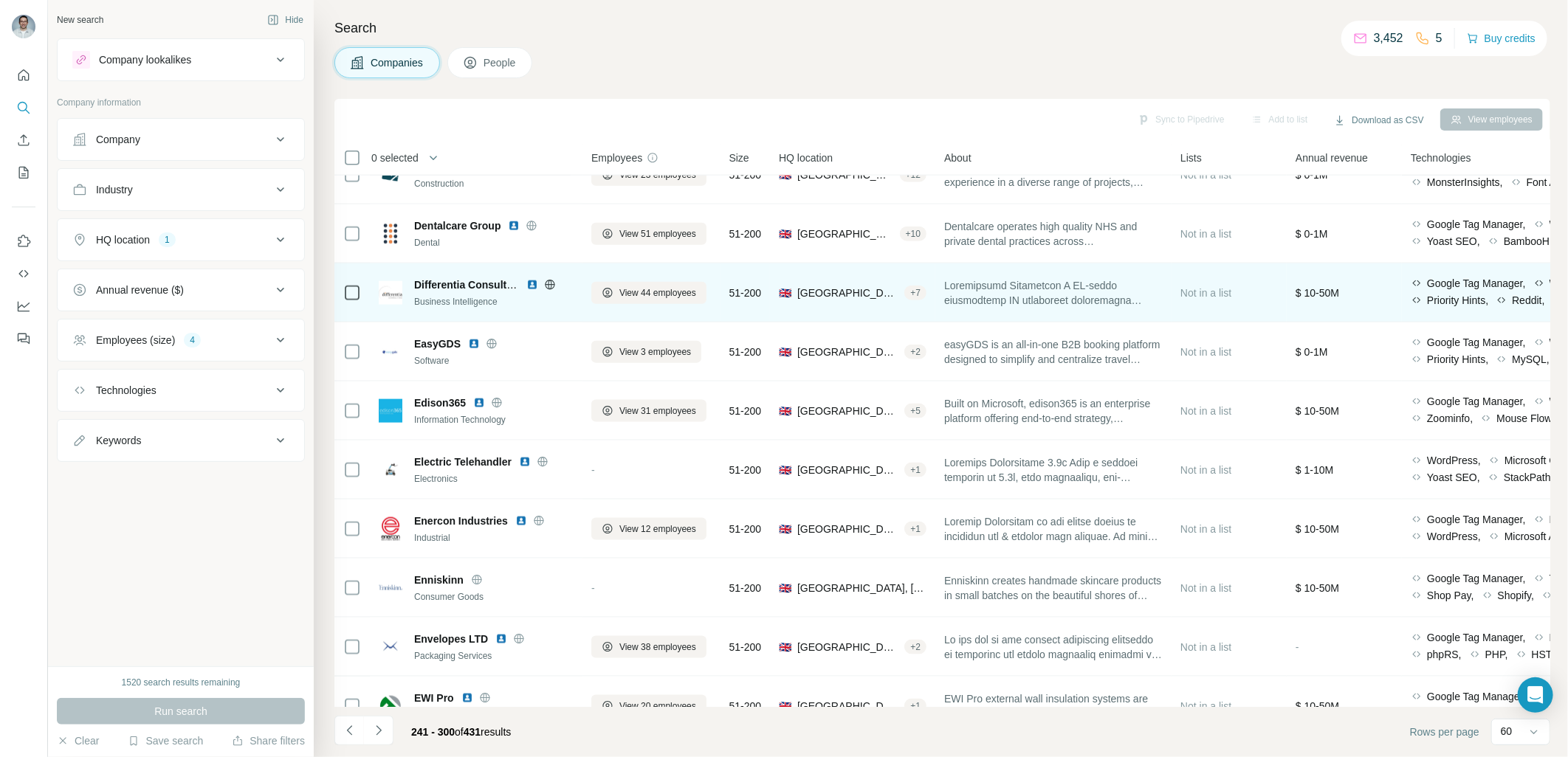
click at [530, 282] on img at bounding box center [532, 285] width 12 height 12
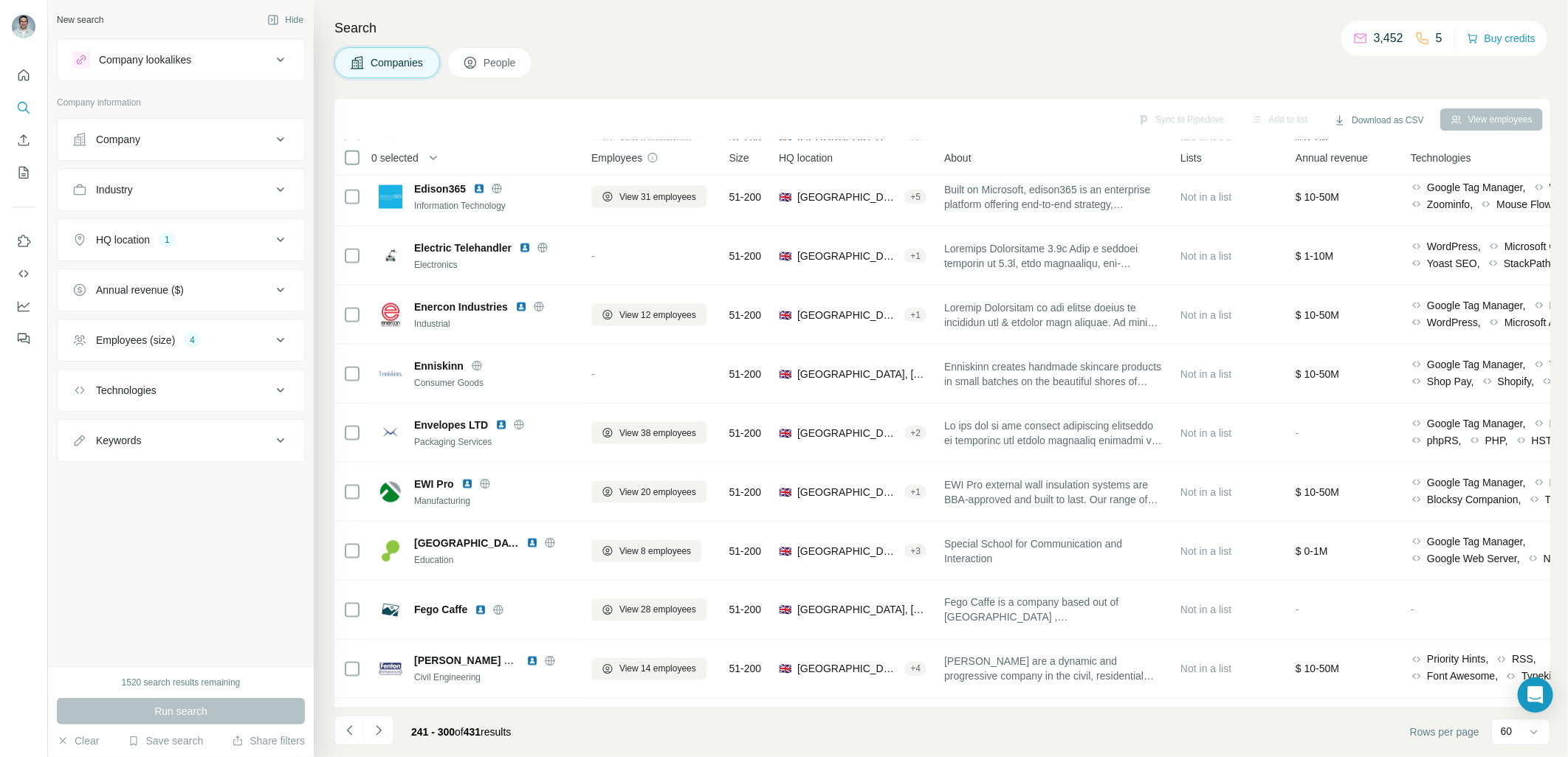
scroll to position [1311, 0]
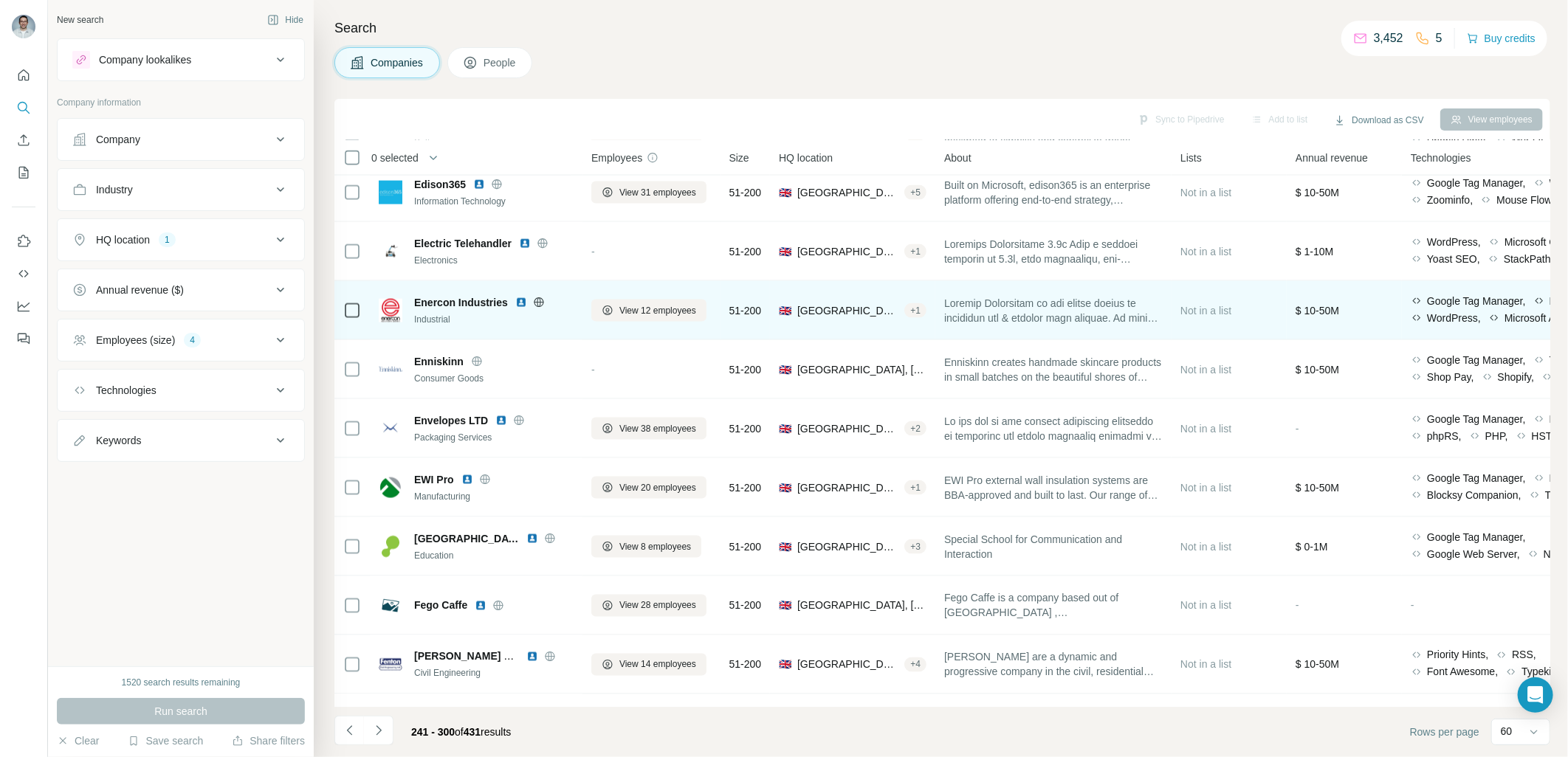
click at [521, 303] on img at bounding box center [521, 303] width 12 height 12
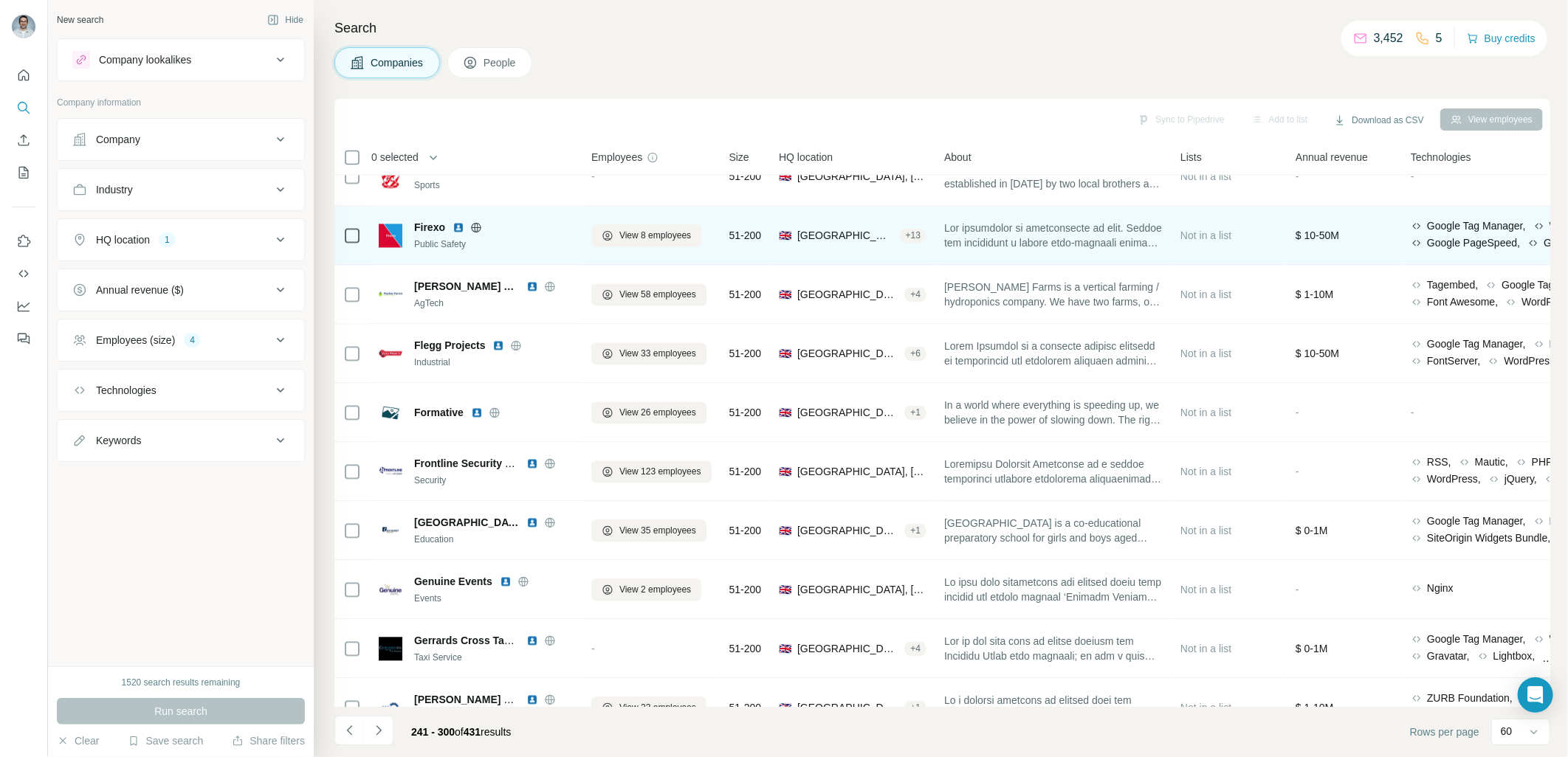
scroll to position [1912, 0]
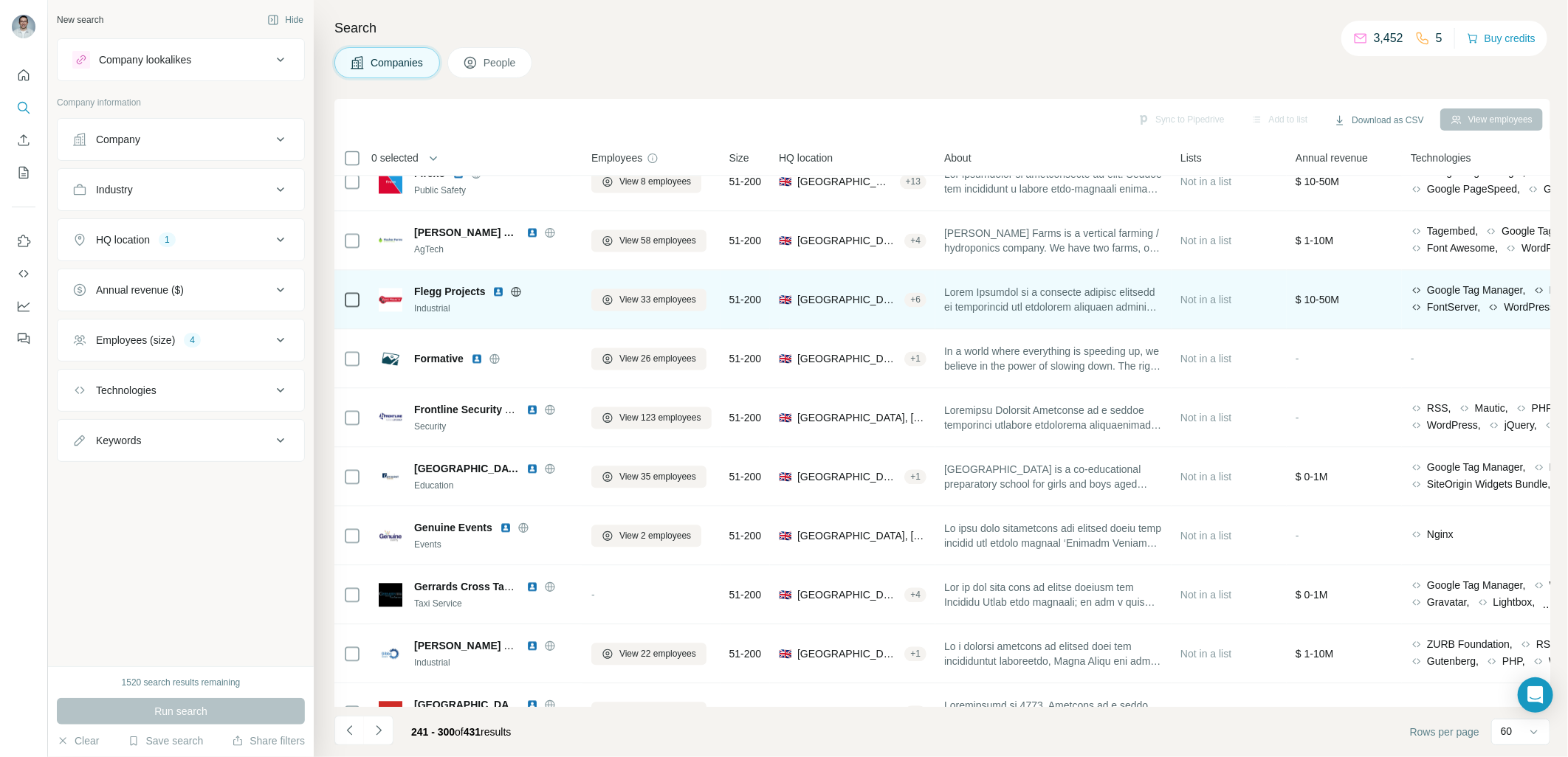
click at [498, 292] on img at bounding box center [499, 291] width 12 height 12
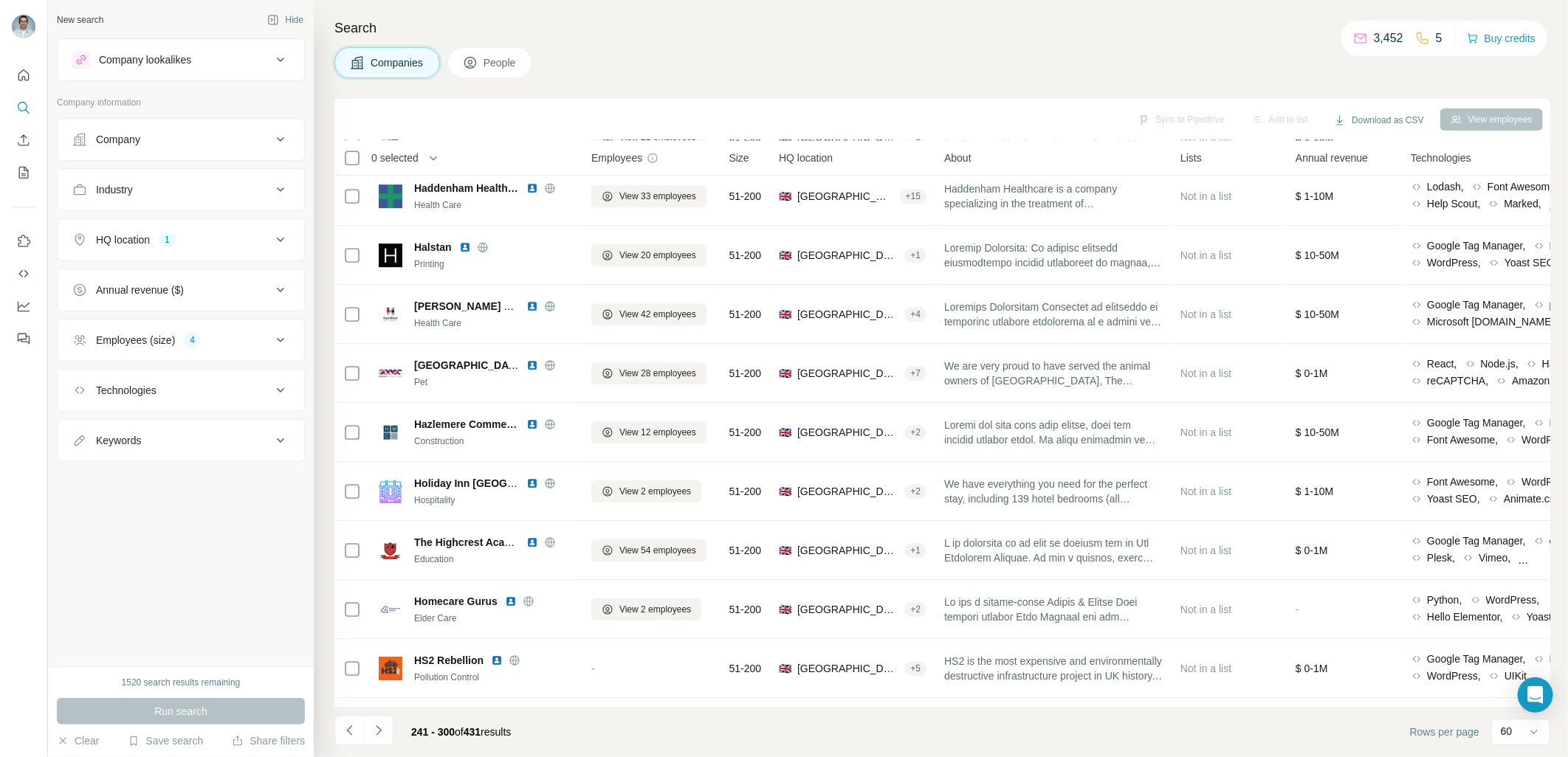
scroll to position [2896, 0]
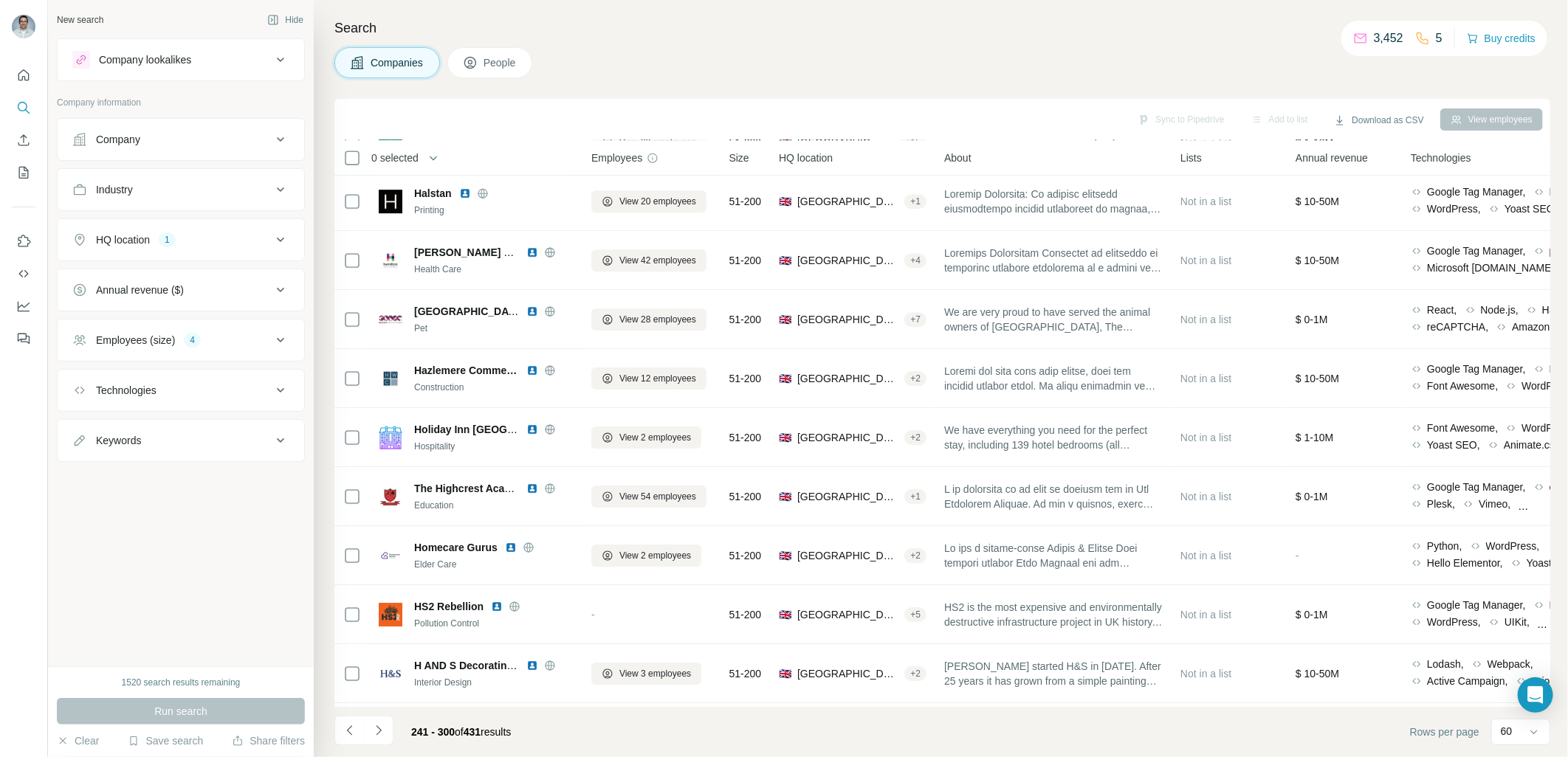
drag, startPoint x: 529, startPoint y: 307, endPoint x: 230, endPoint y: 8, distance: 422.8
click at [529, 307] on img at bounding box center [532, 312] width 12 height 12
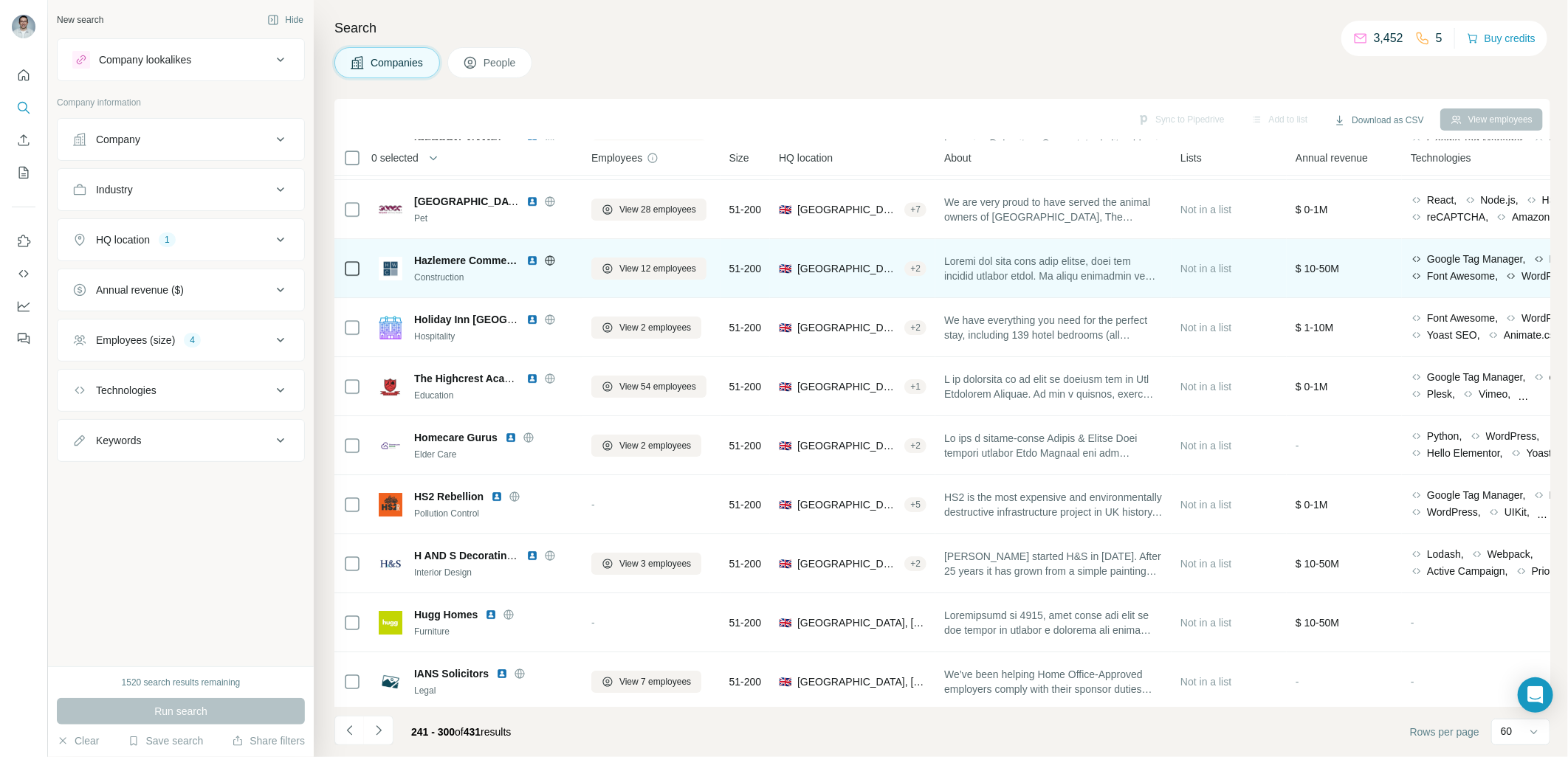
scroll to position [3017, 0]
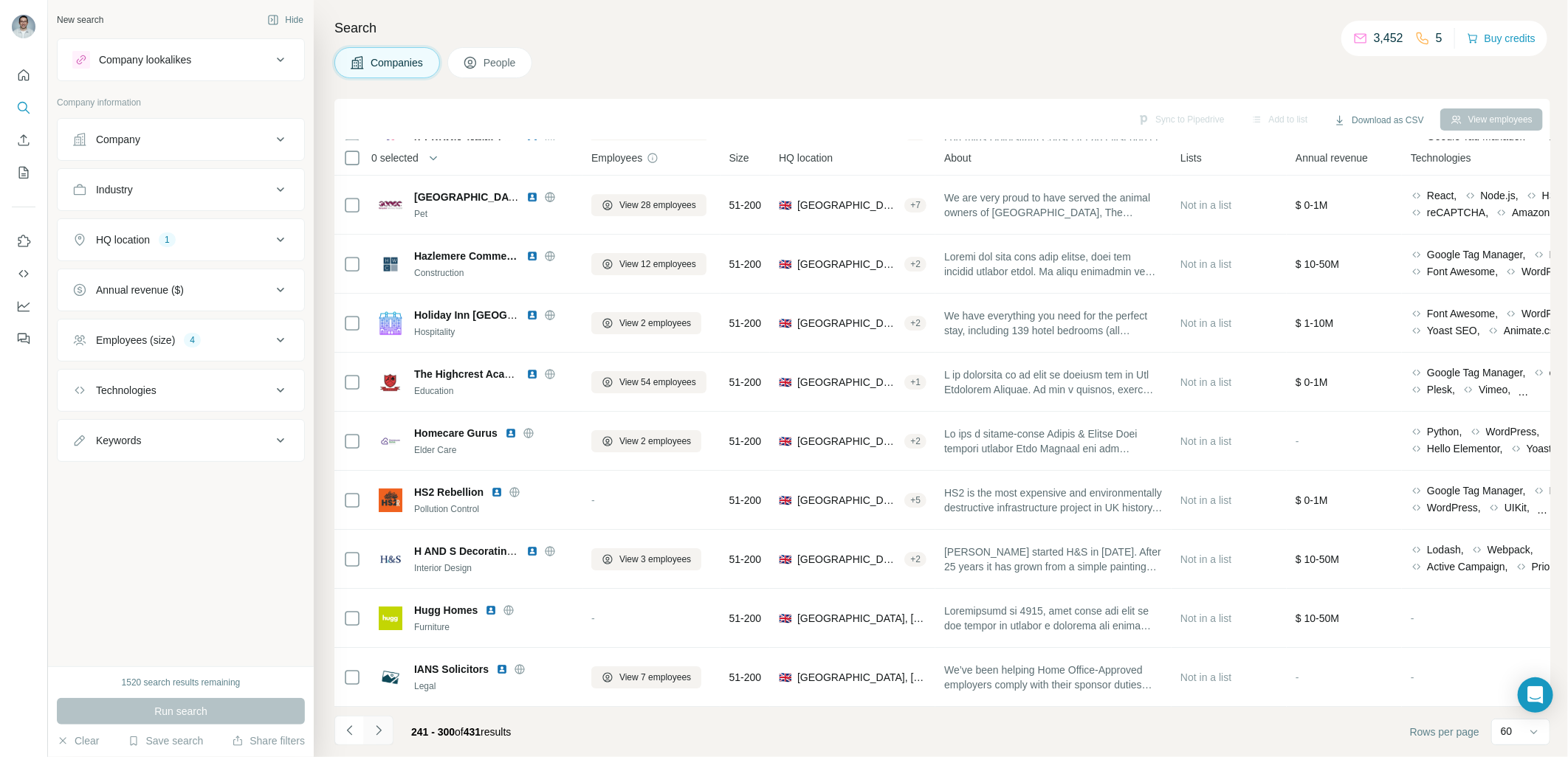
click at [384, 729] on icon "Navigate to next page" at bounding box center [378, 730] width 14 height 14
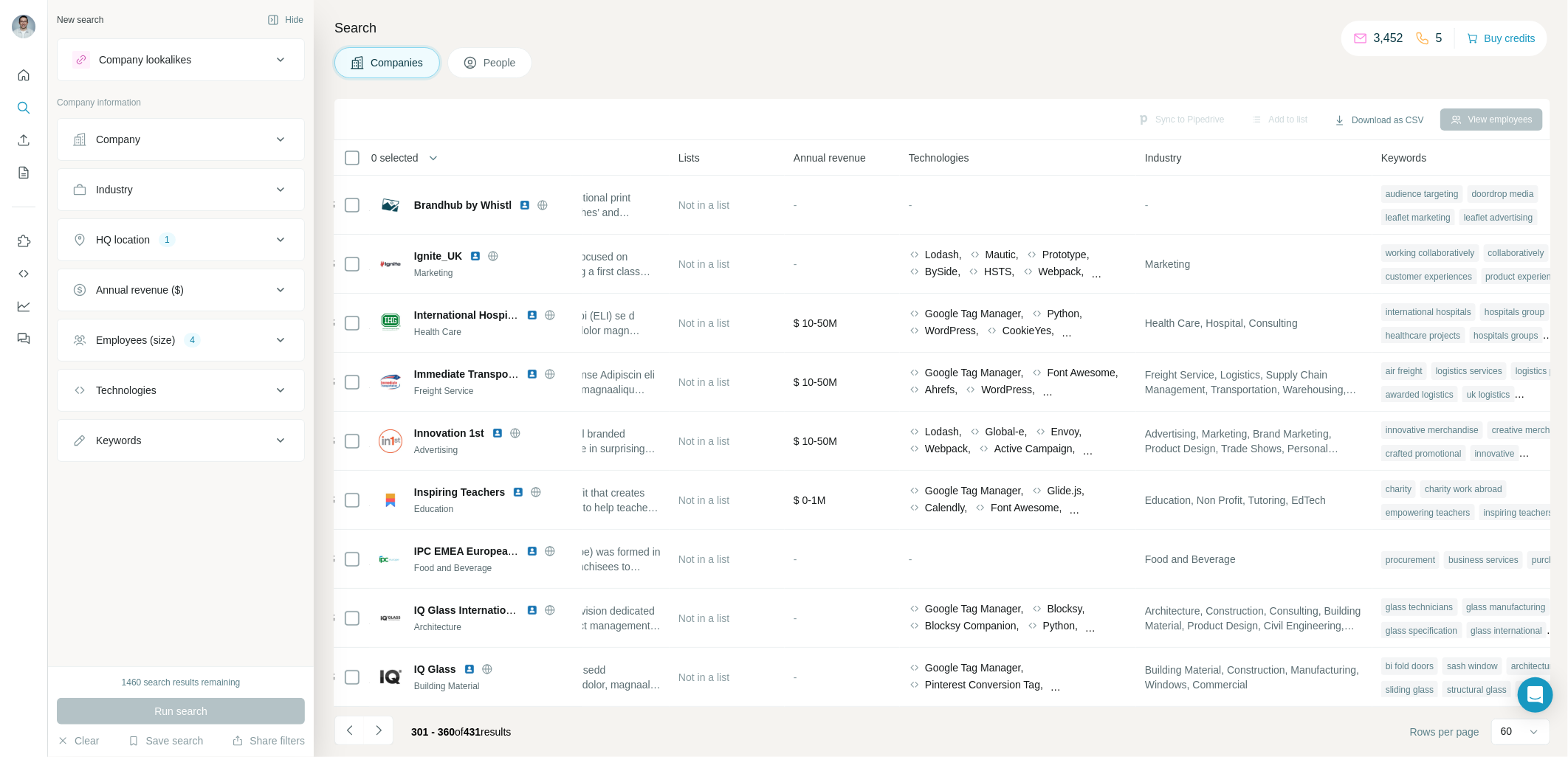
scroll to position [0, 575]
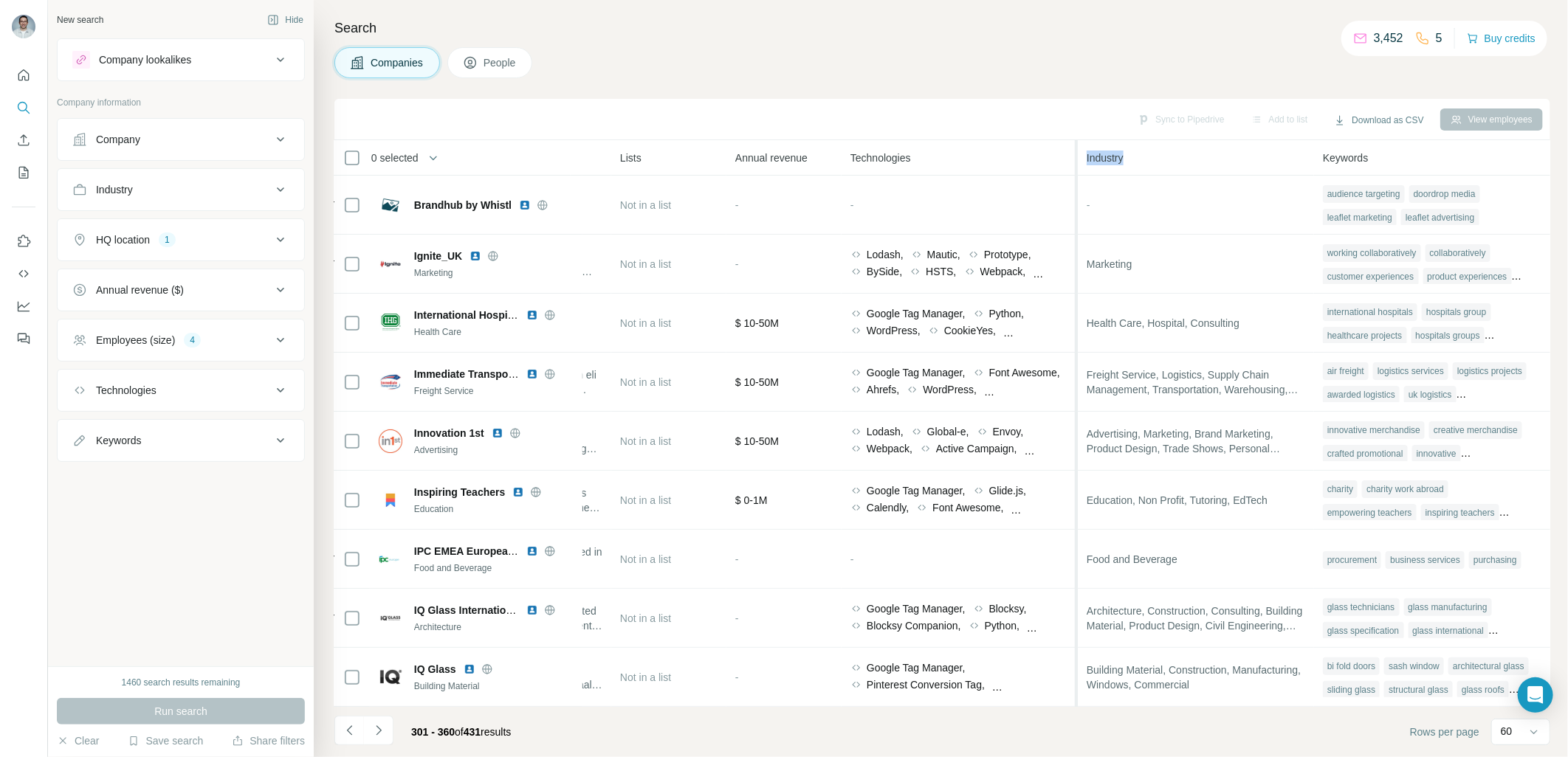
drag, startPoint x: 1133, startPoint y: 160, endPoint x: 1068, endPoint y: 159, distance: 65.0
click at [0, 0] on tr "0 selected Companies Employees Size HQ location About Lists Annual revenue Tech…" at bounding box center [0, 0] width 0 height 0
drag, startPoint x: 1068, startPoint y: 159, endPoint x: 1118, endPoint y: 156, distance: 50.1
click at [1106, 156] on span "Industry" at bounding box center [1105, 157] width 37 height 14
click at [1157, 159] on div "Industry" at bounding box center [1196, 157] width 219 height 17
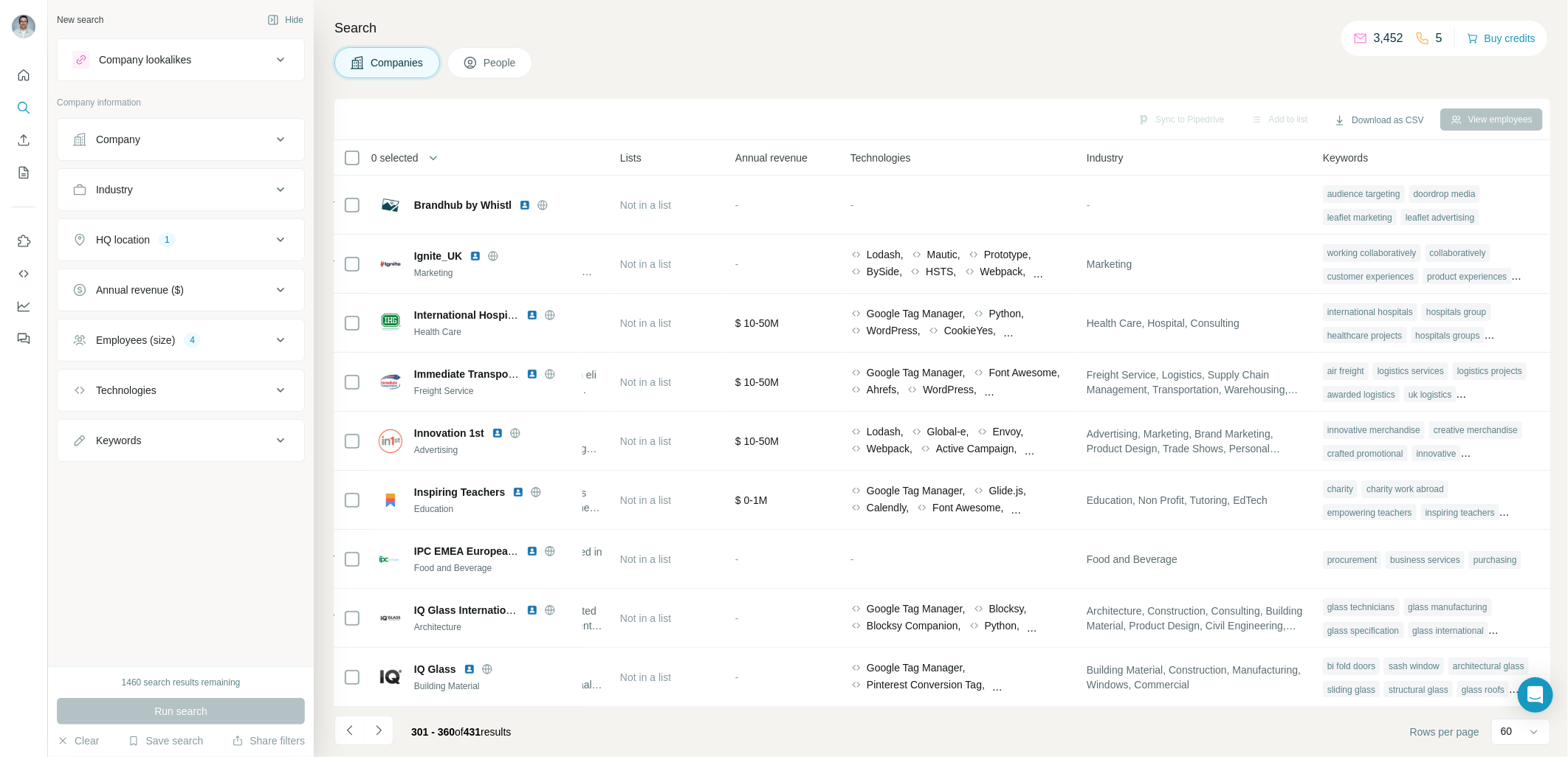
drag, startPoint x: 1183, startPoint y: 159, endPoint x: 1173, endPoint y: 162, distance: 10.4
click at [1176, 159] on div "Industry" at bounding box center [1196, 157] width 219 height 17
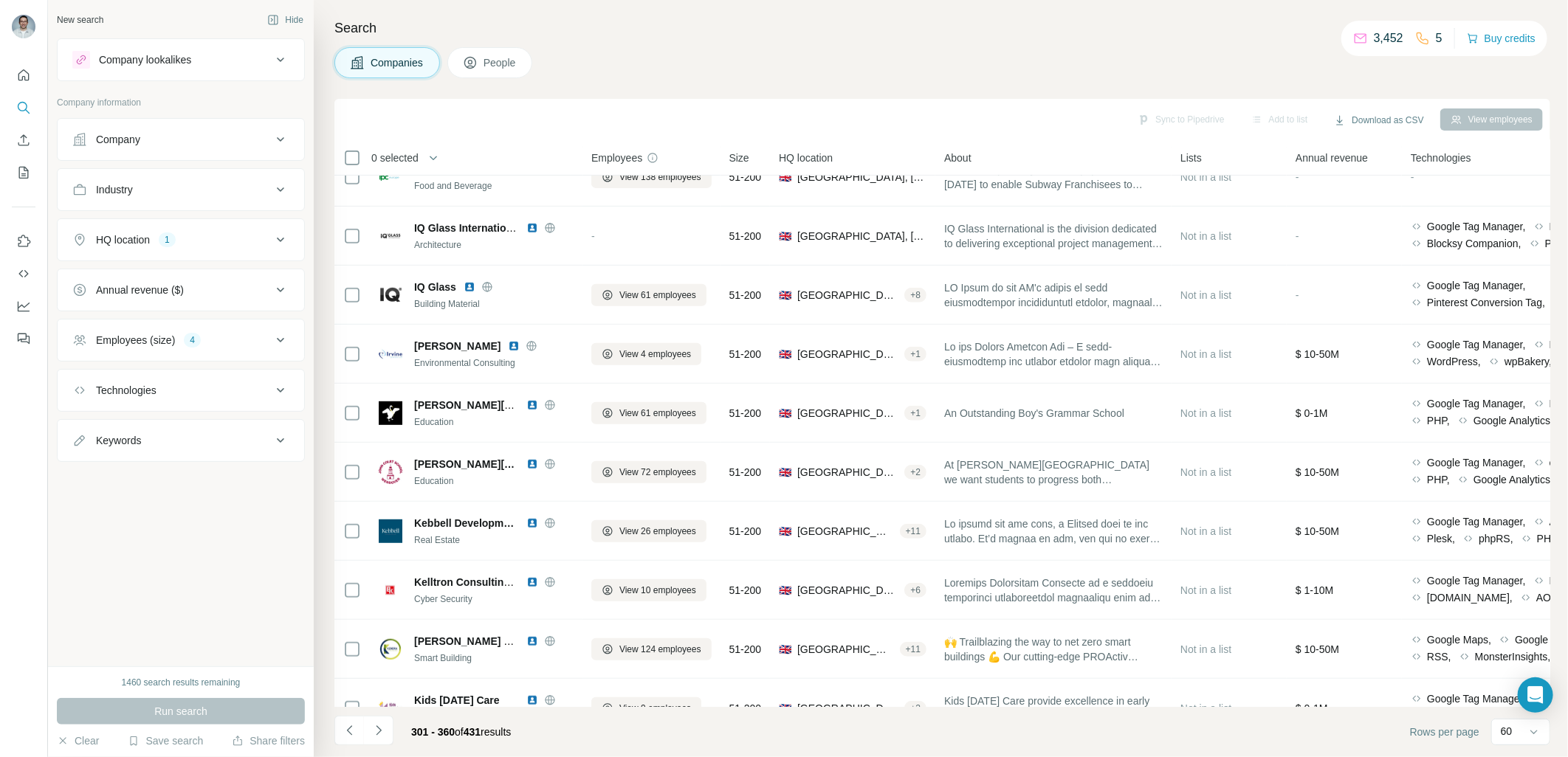
scroll to position [437, 0]
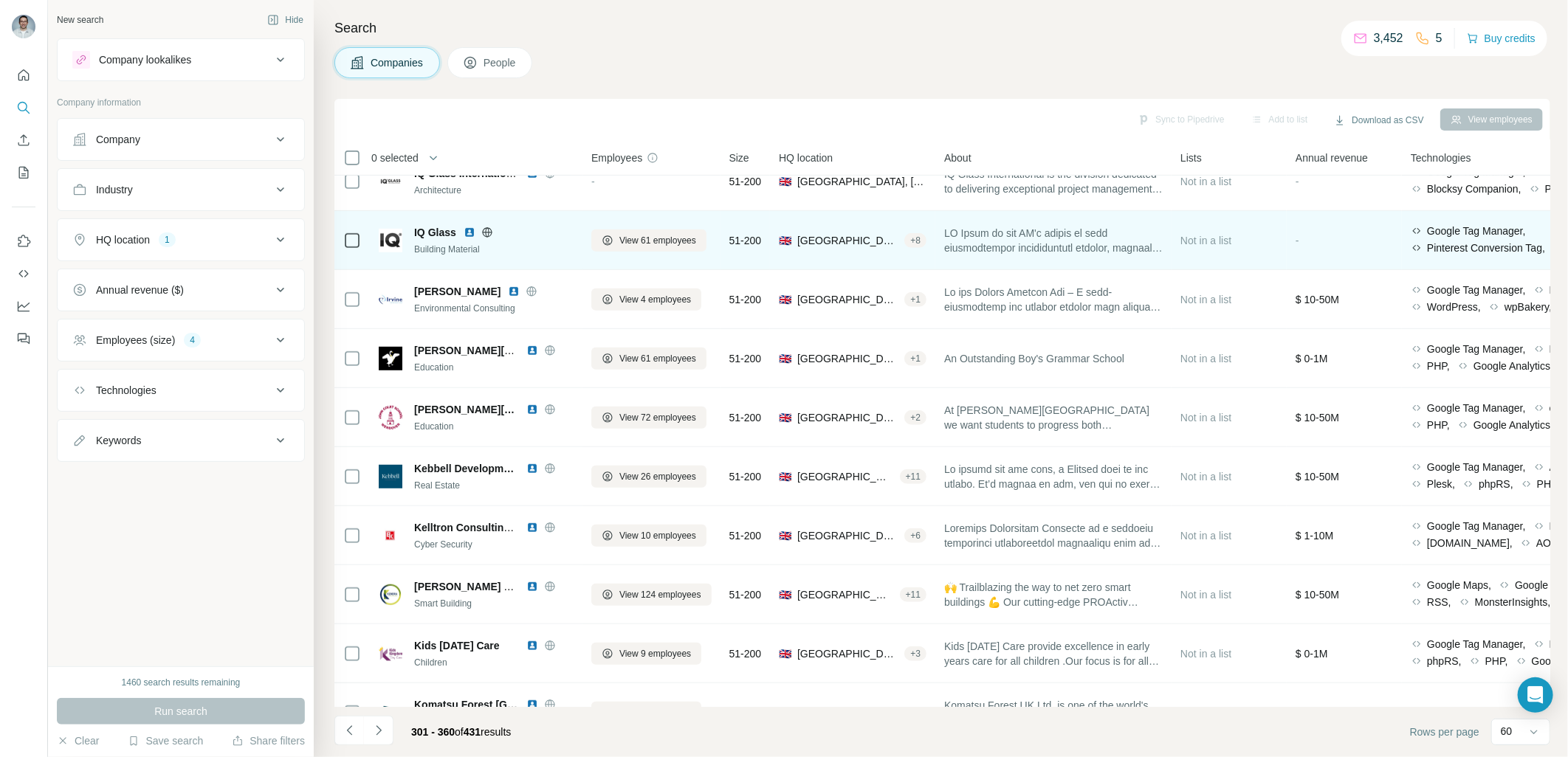
click at [469, 231] on img at bounding box center [470, 233] width 12 height 12
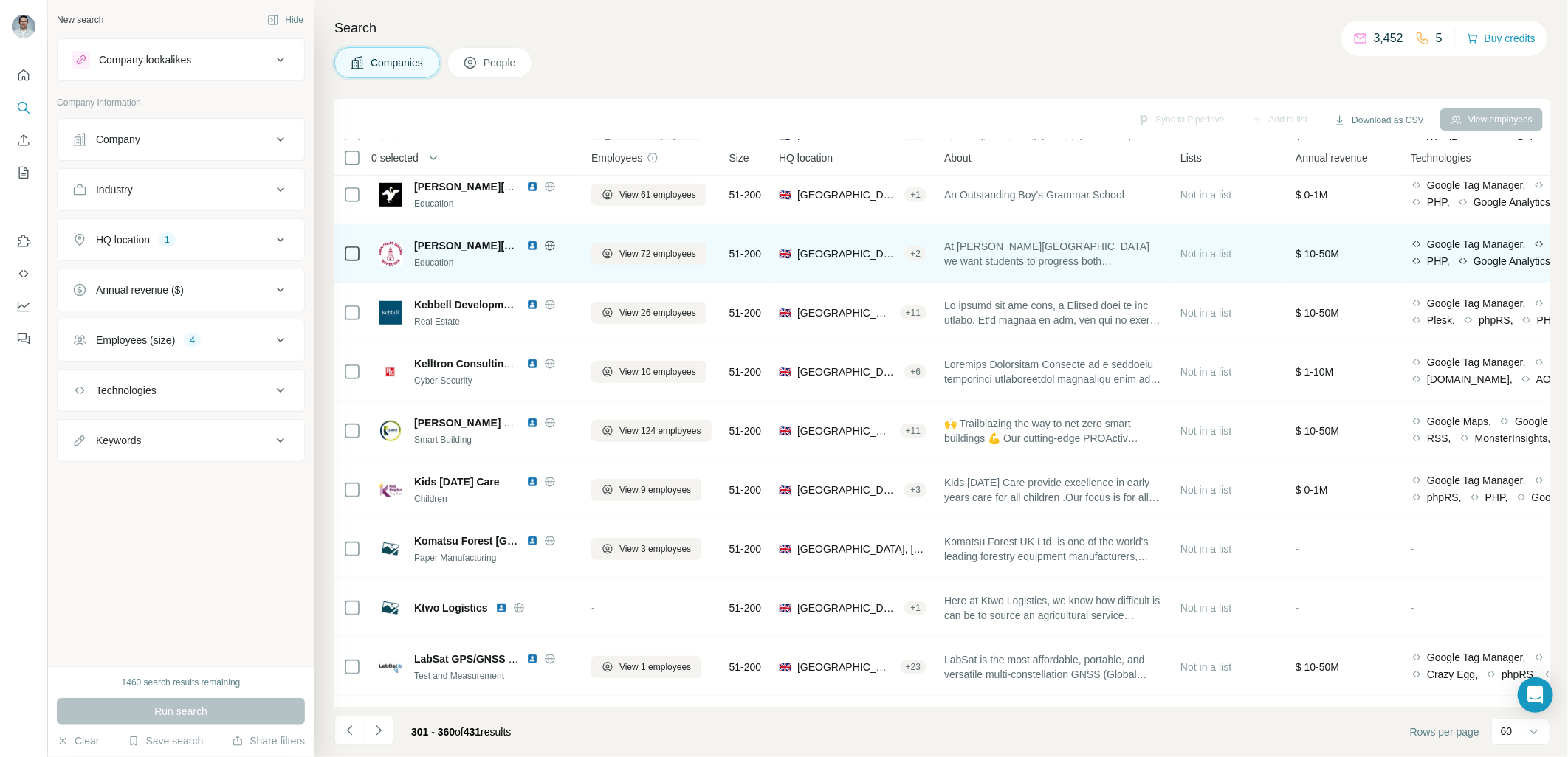
scroll to position [655, 0]
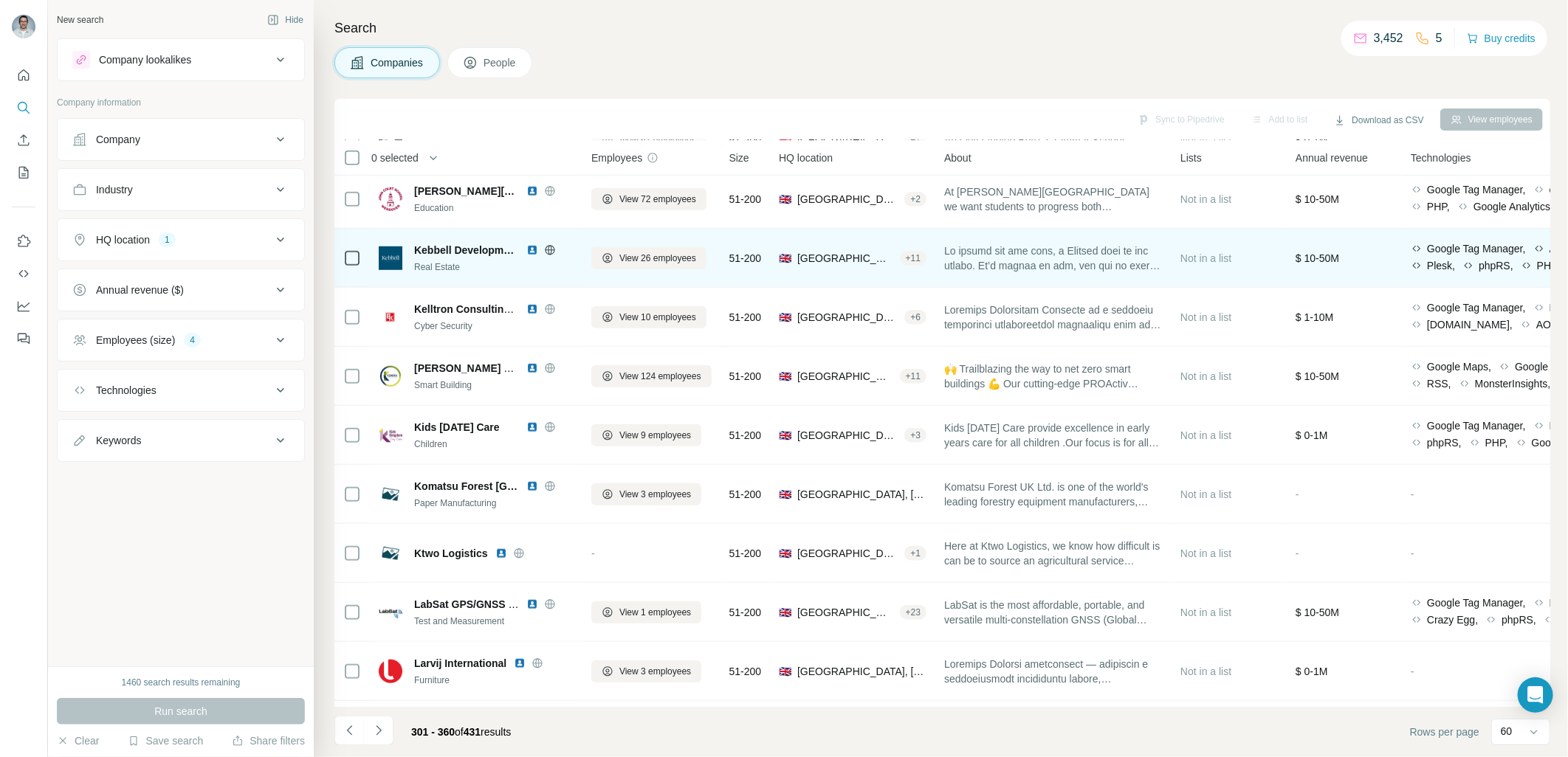
click at [530, 253] on img at bounding box center [532, 250] width 12 height 12
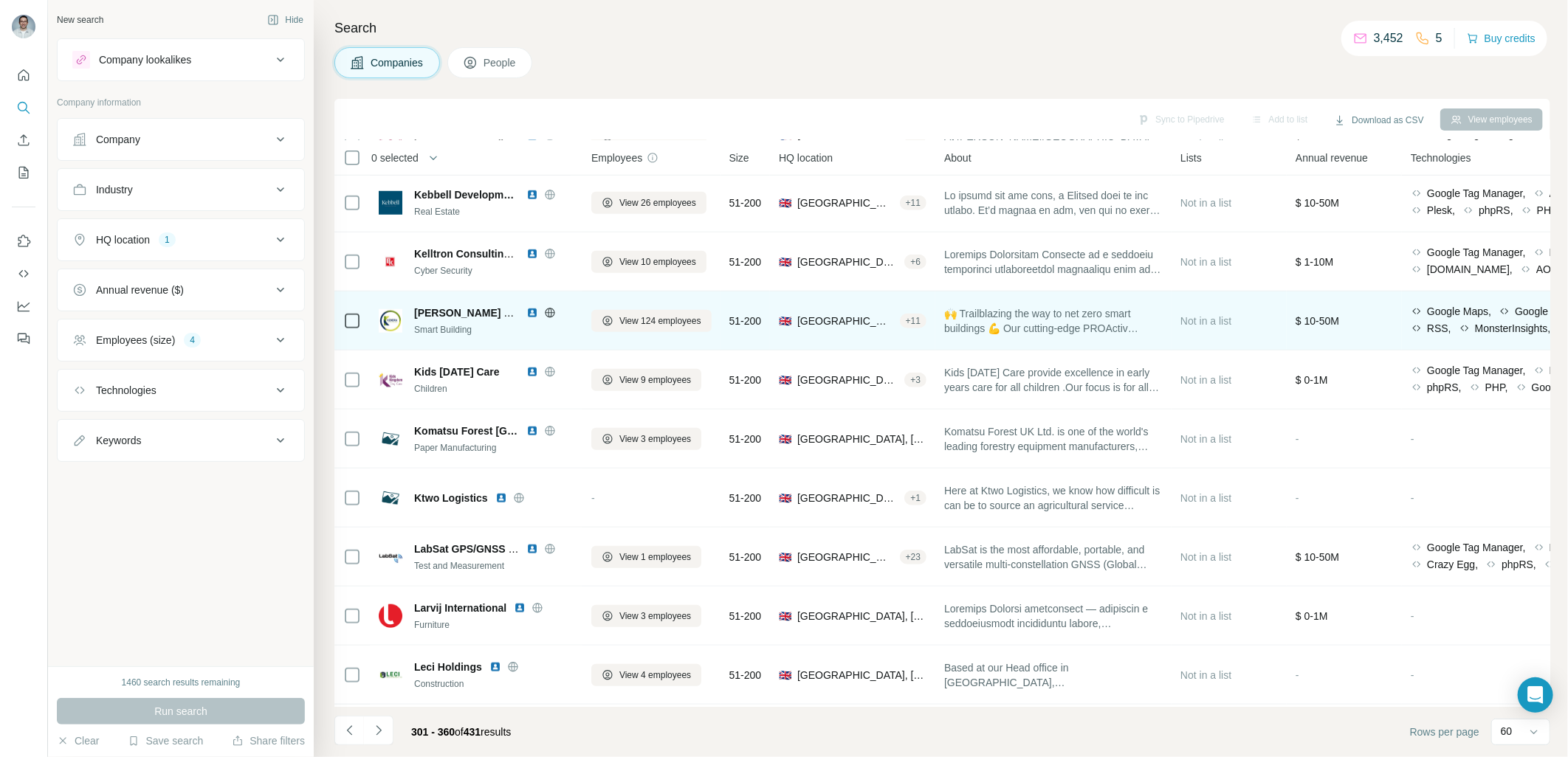
scroll to position [765, 0]
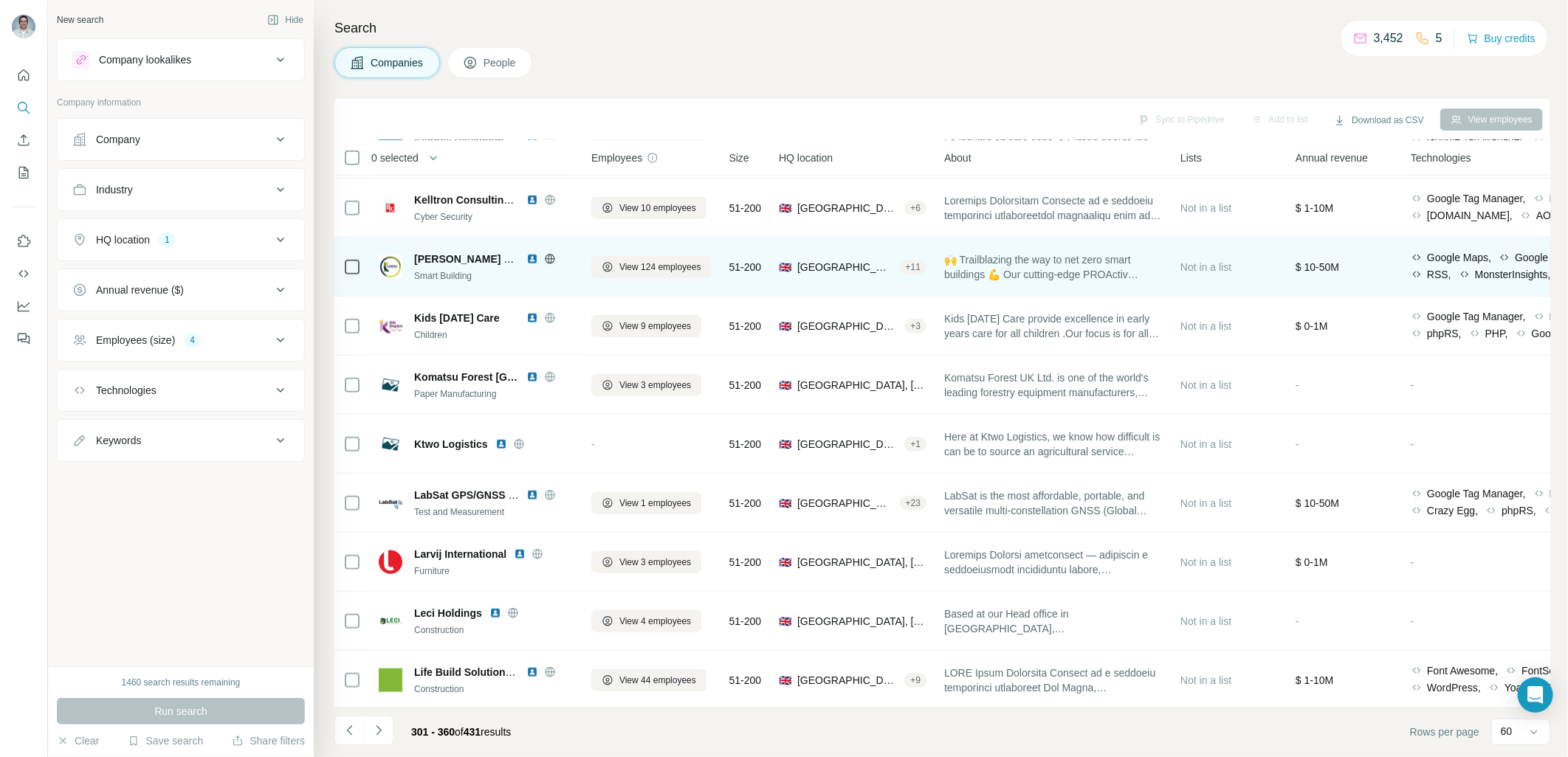
click at [527, 256] on img at bounding box center [532, 259] width 12 height 12
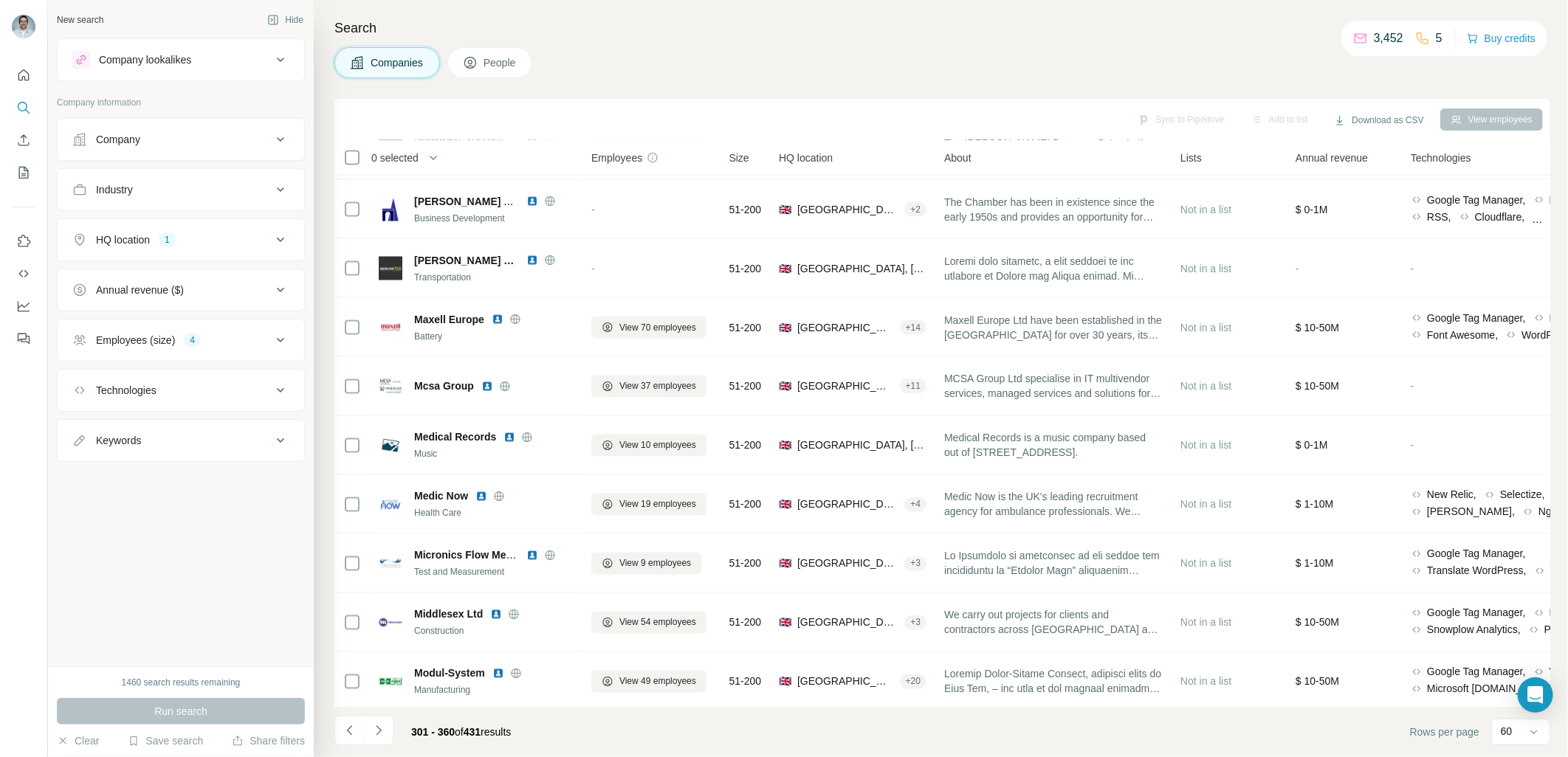
scroll to position [1584, 0]
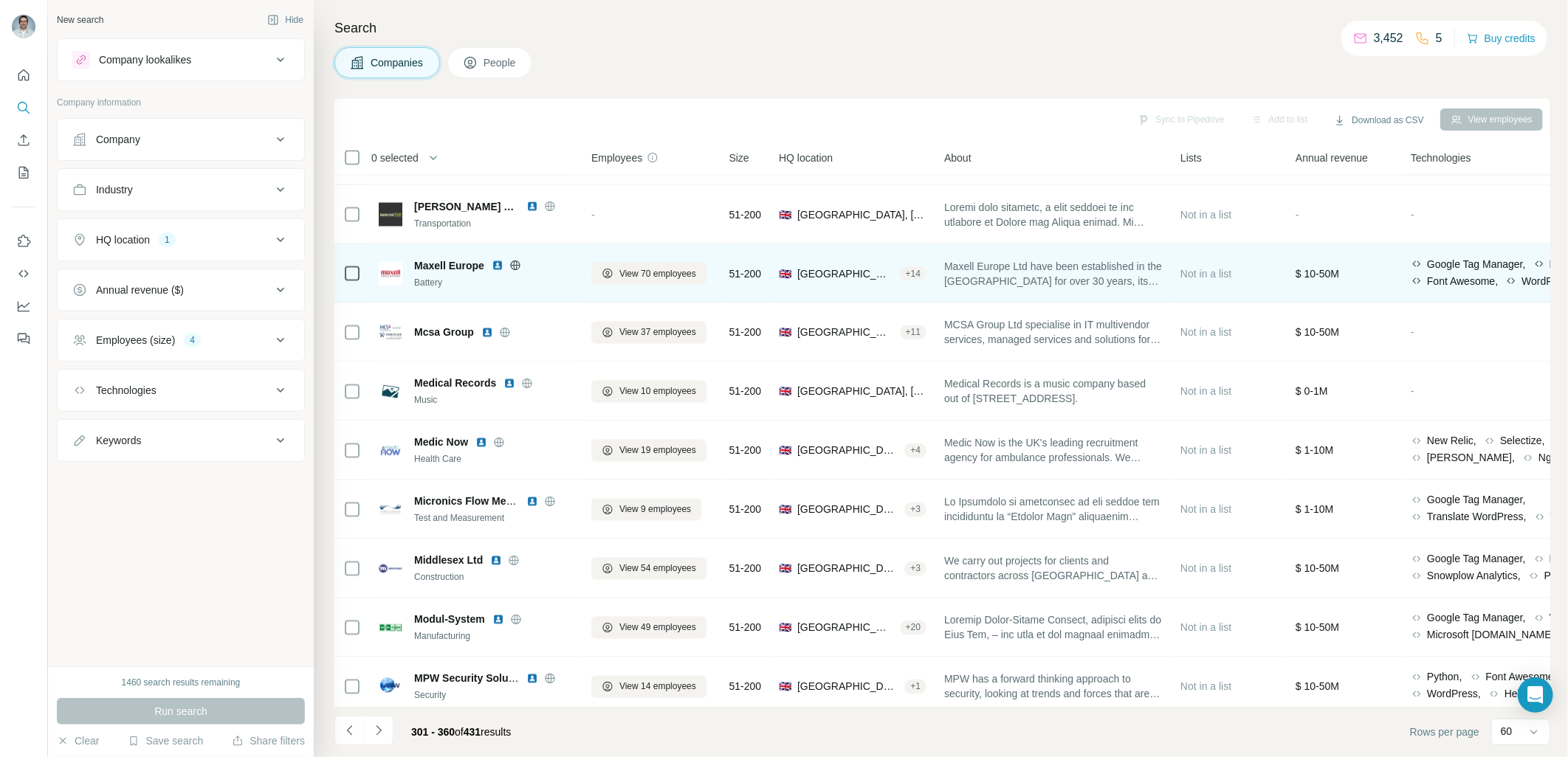
click at [499, 259] on img at bounding box center [498, 265] width 12 height 12
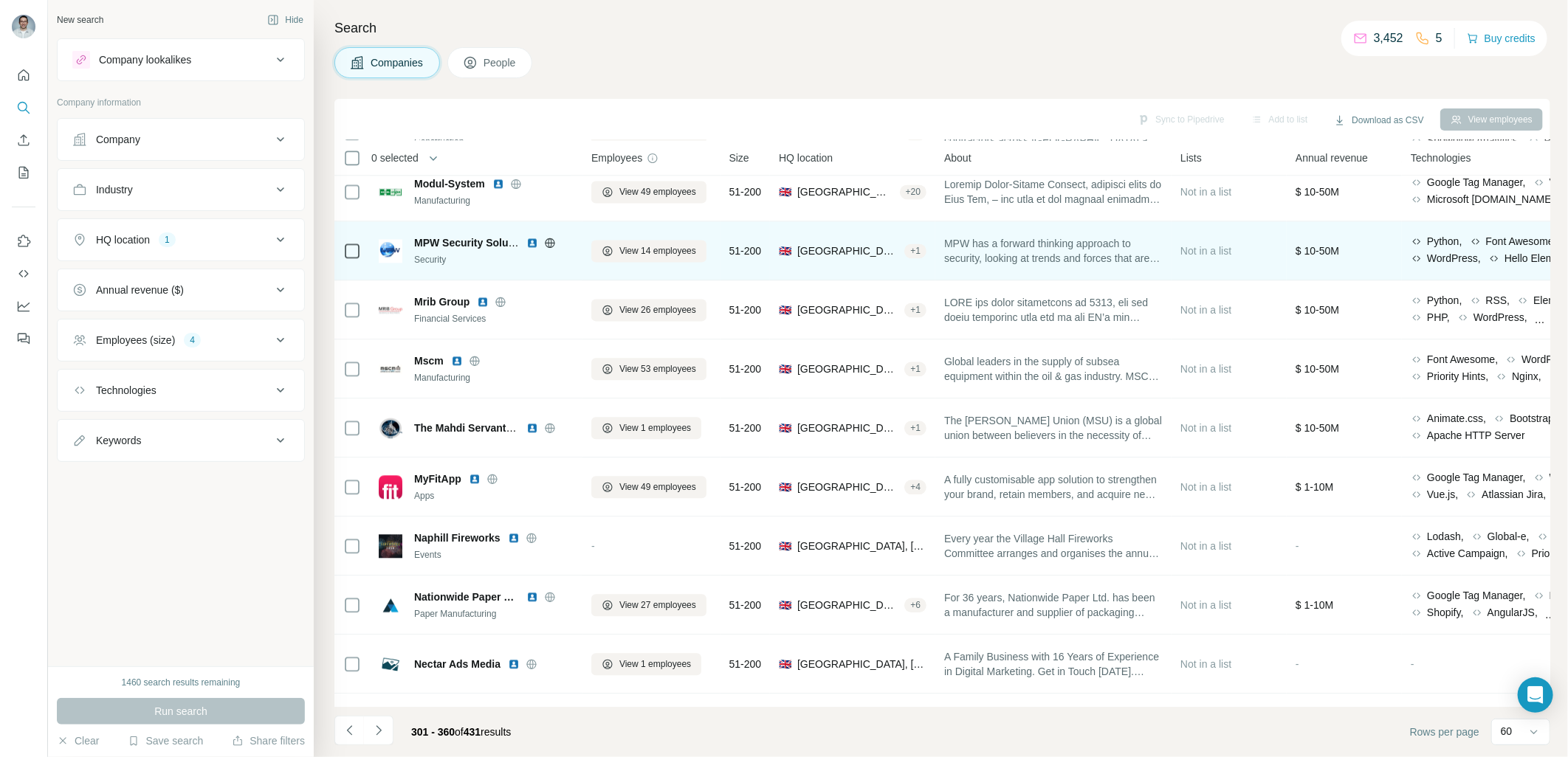
scroll to position [2022, 0]
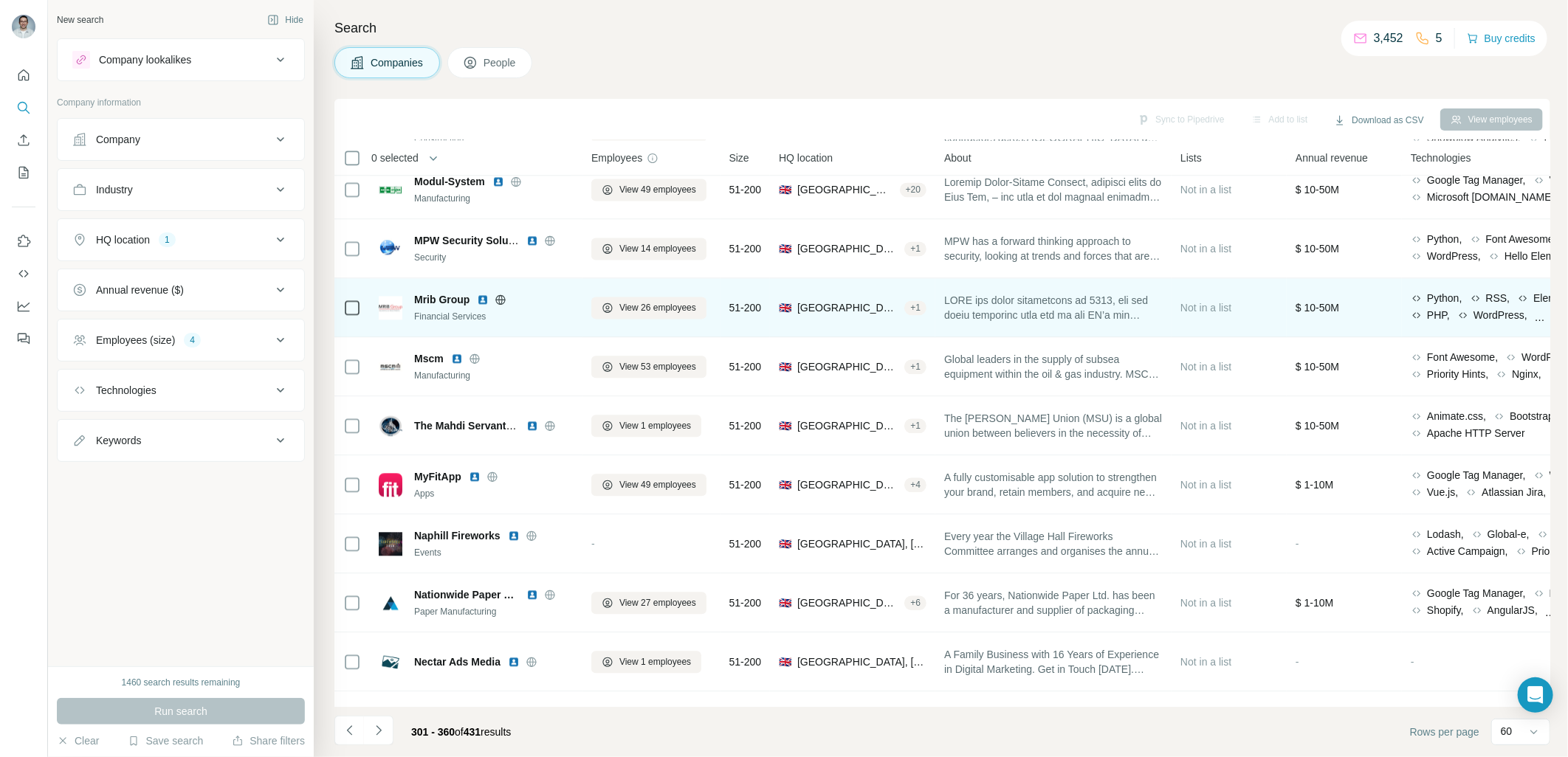
click at [485, 300] on img at bounding box center [483, 300] width 12 height 12
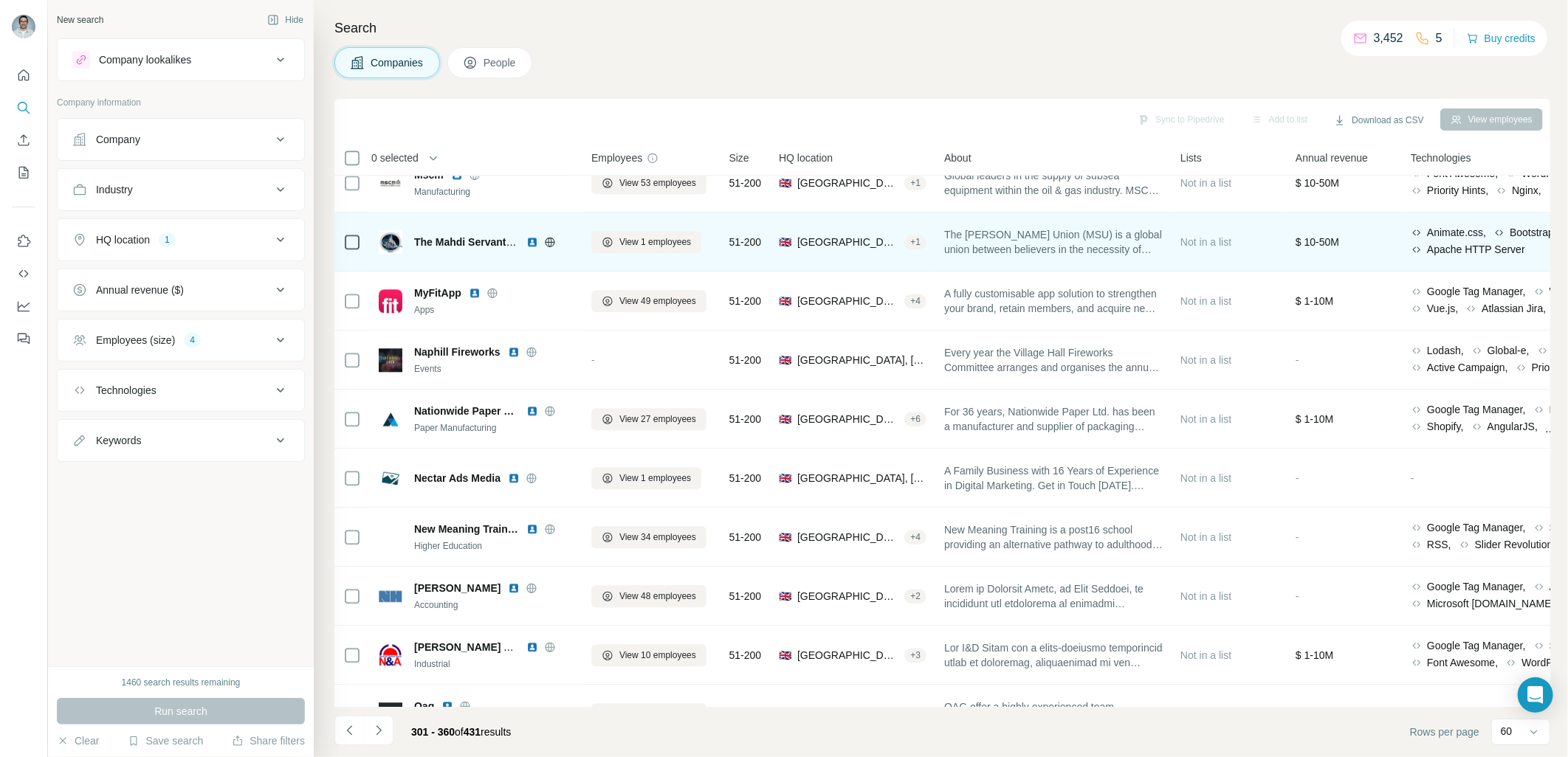
scroll to position [2240, 0]
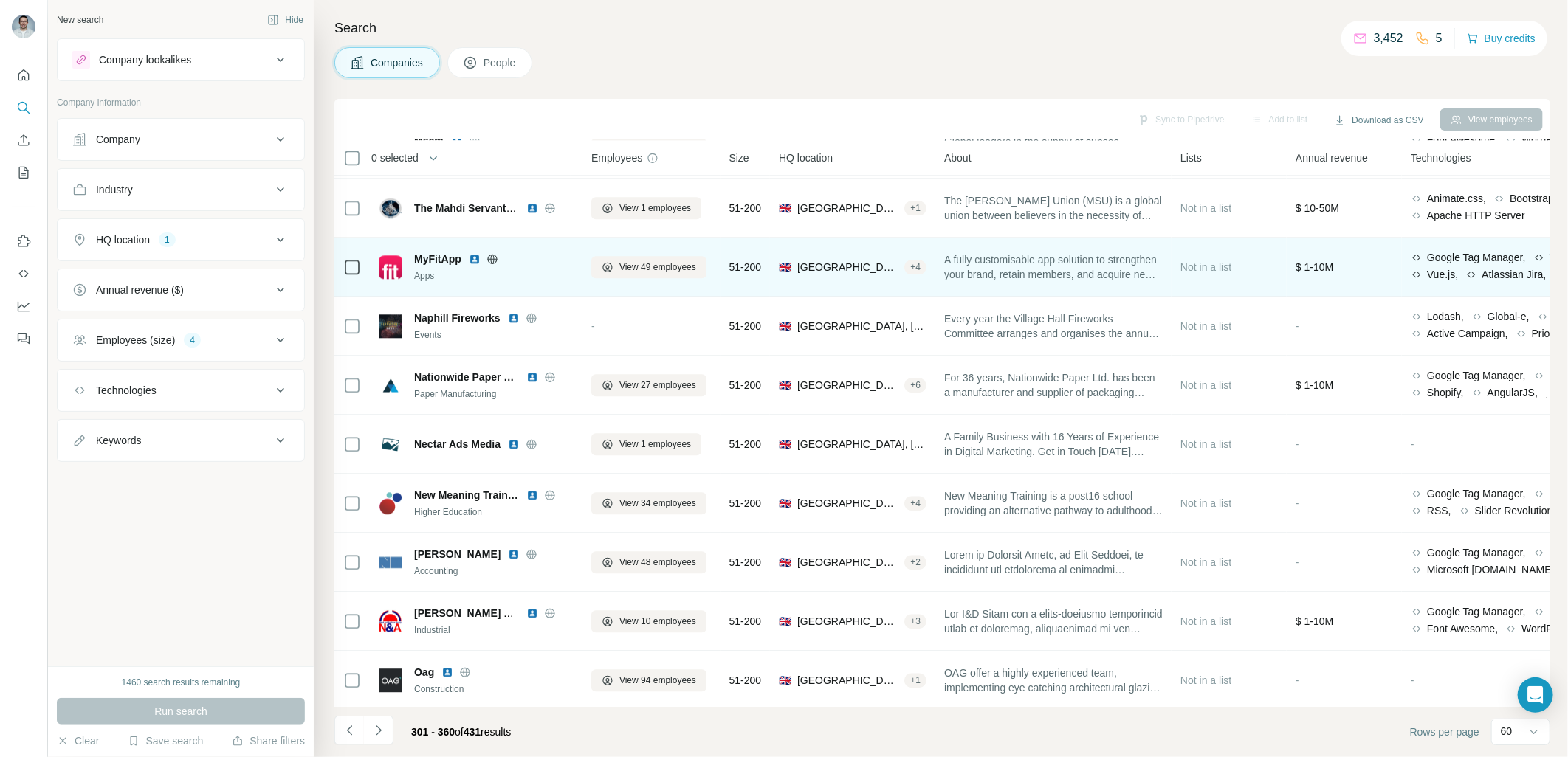
click at [471, 259] on img at bounding box center [475, 259] width 12 height 12
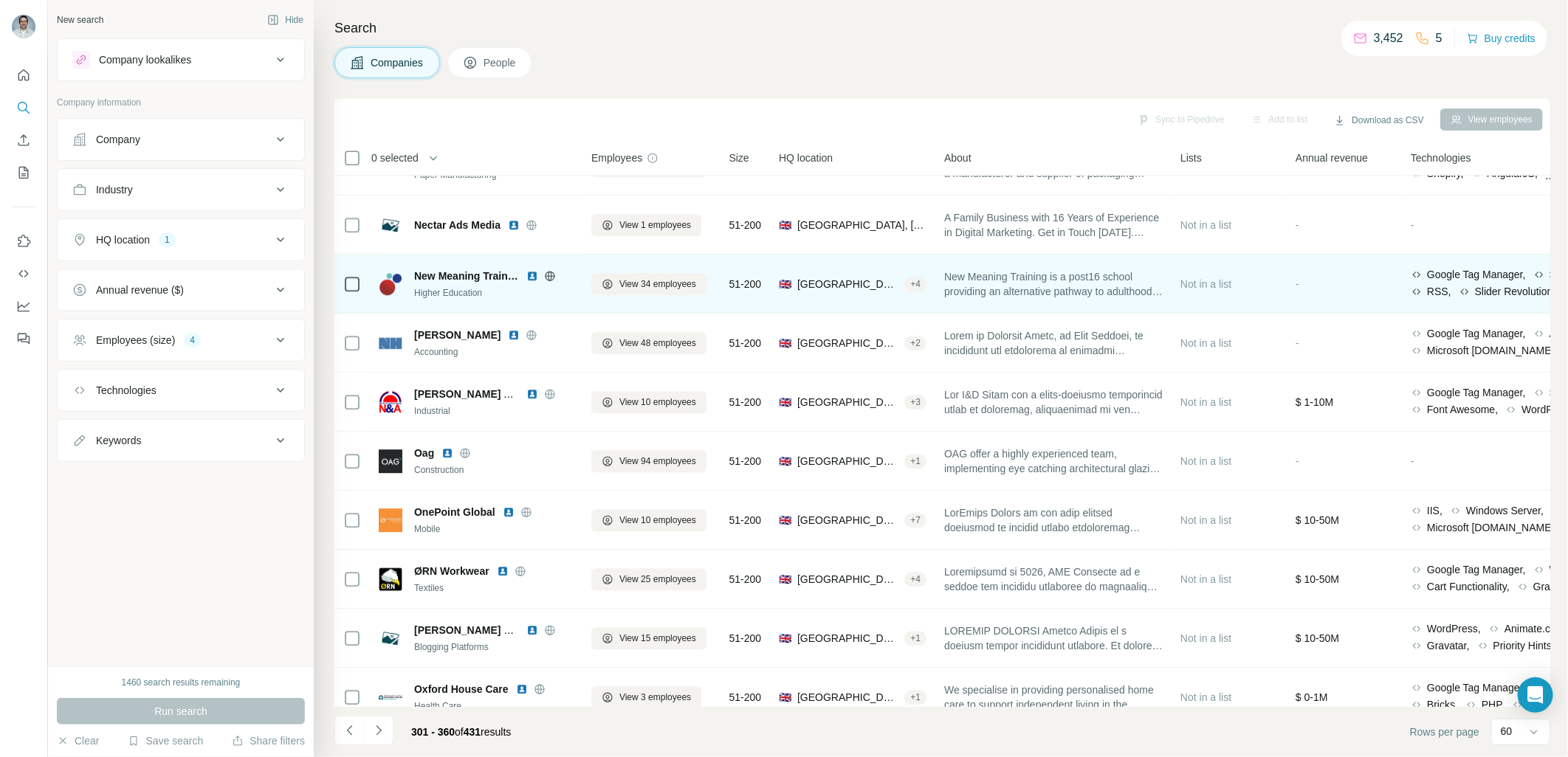
scroll to position [2514, 0]
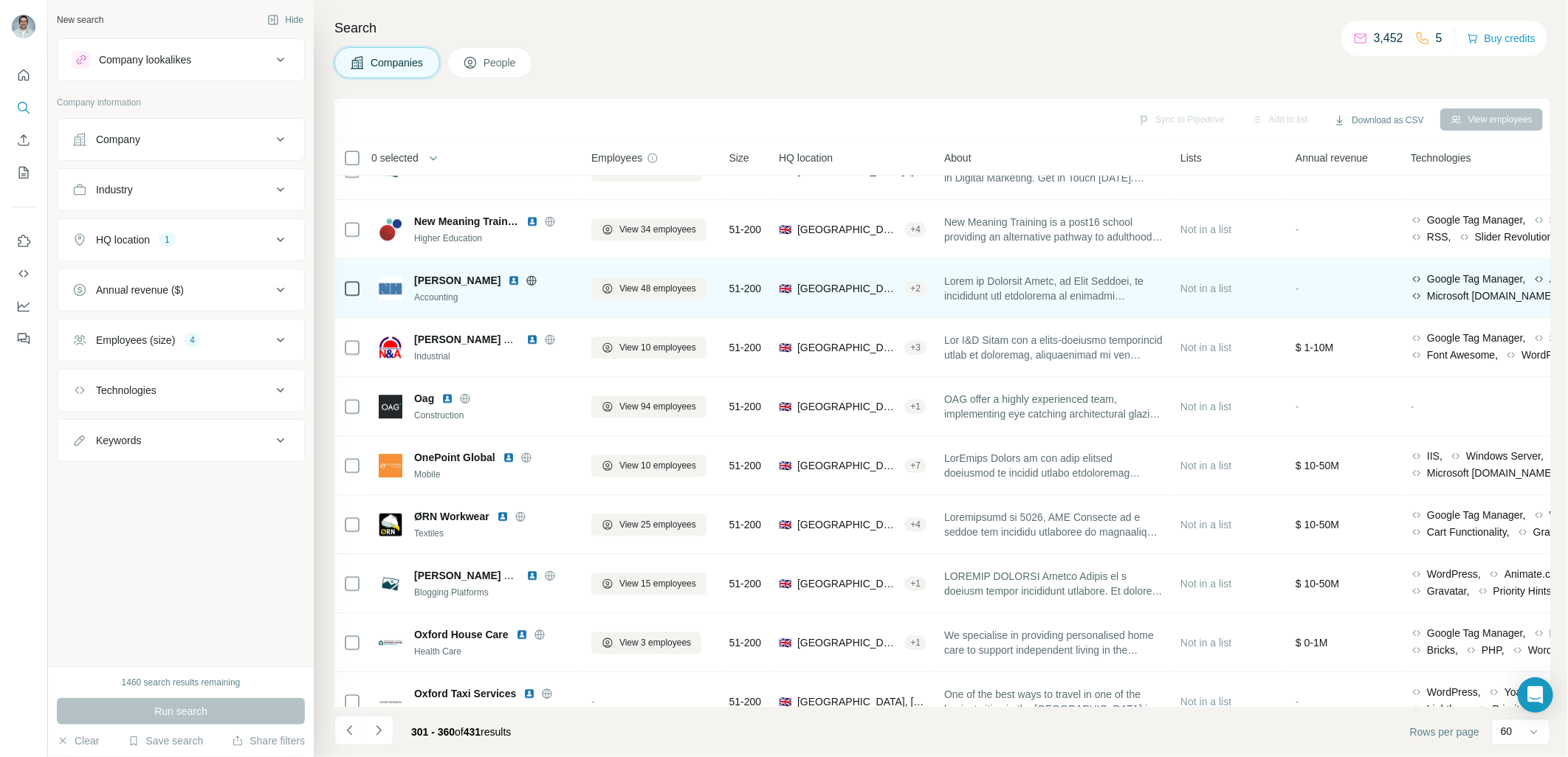
click at [508, 279] on img at bounding box center [514, 281] width 12 height 12
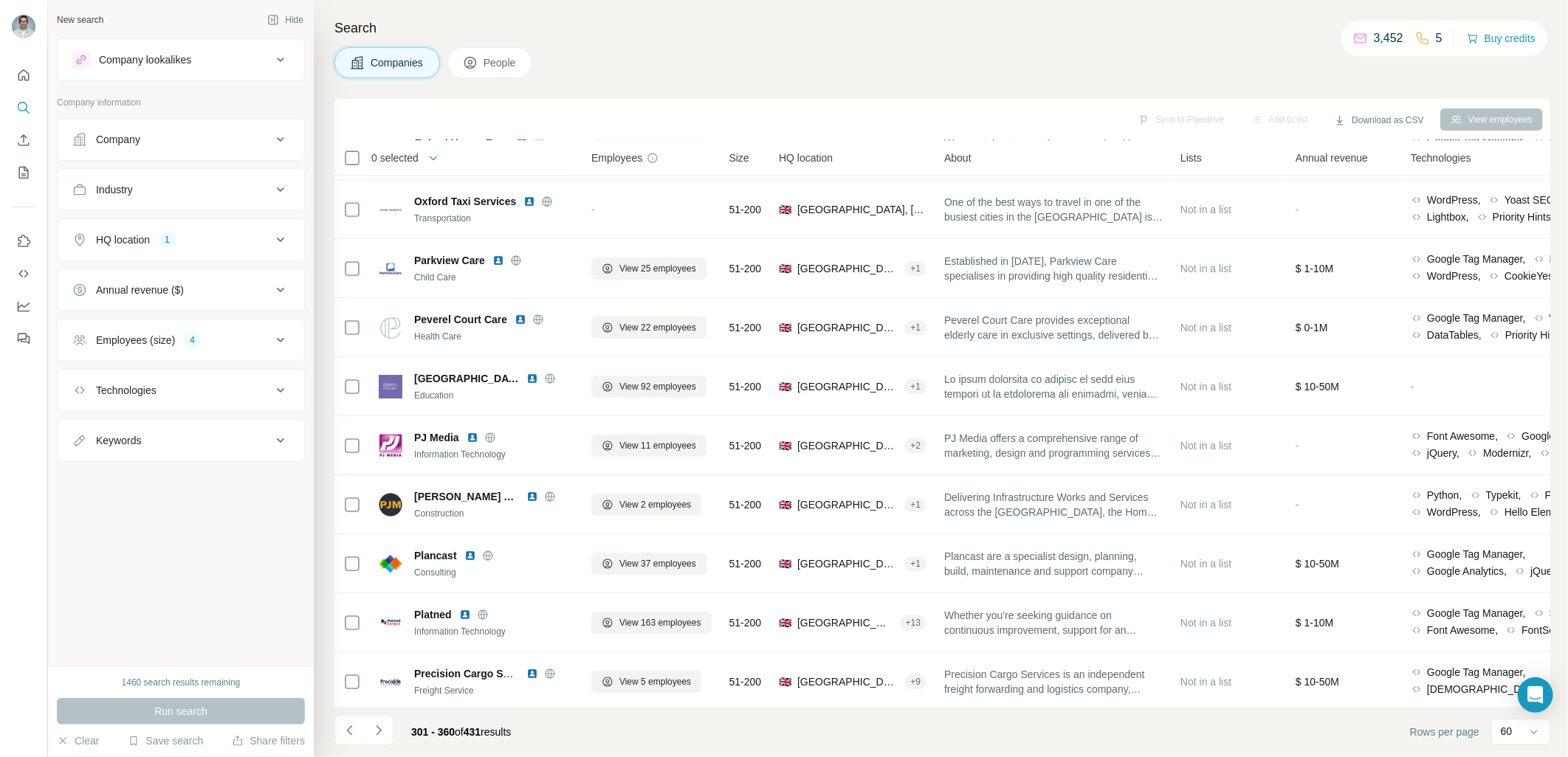
scroll to position [3017, 0]
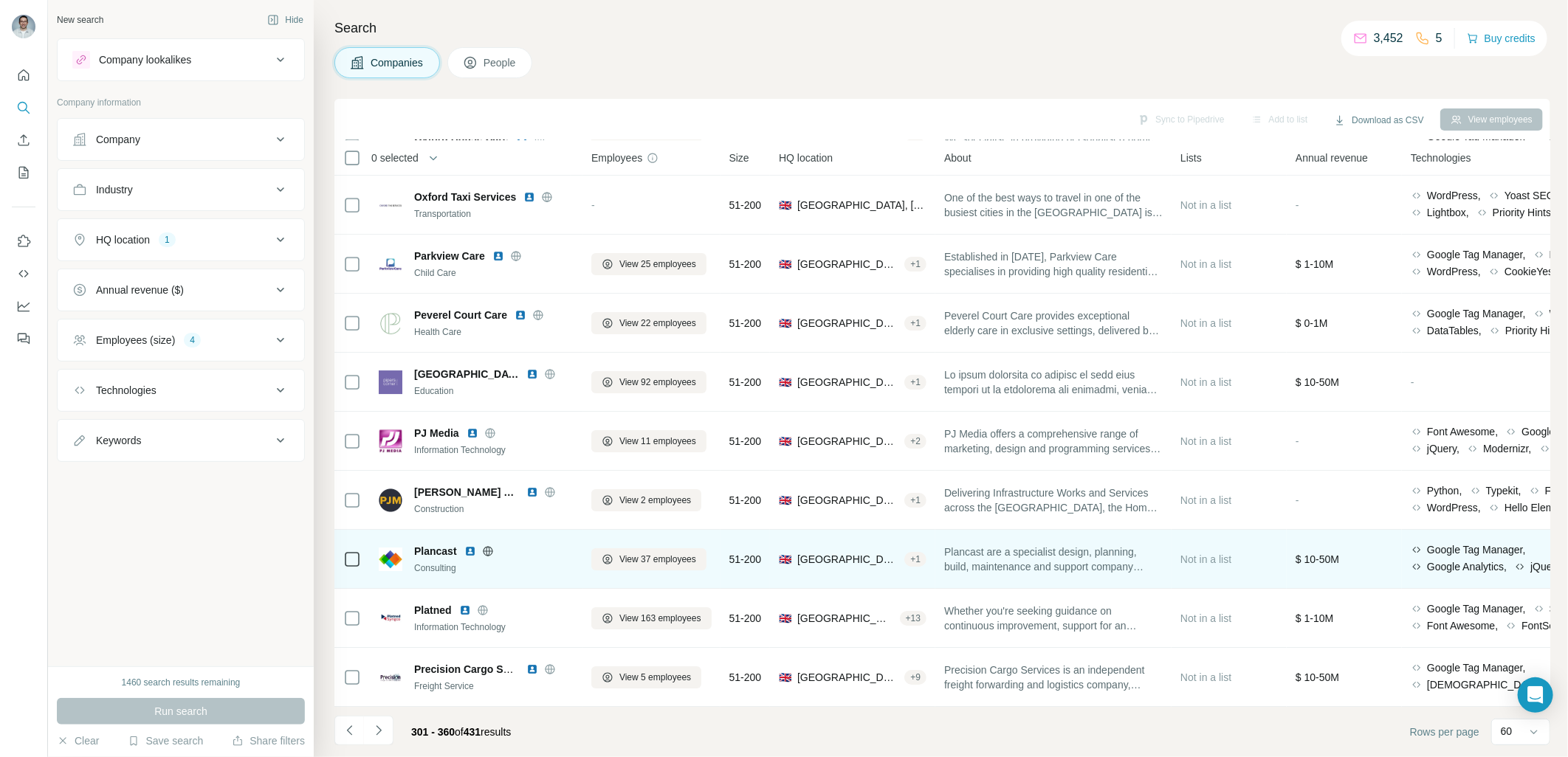
click at [468, 545] on img at bounding box center [471, 551] width 12 height 12
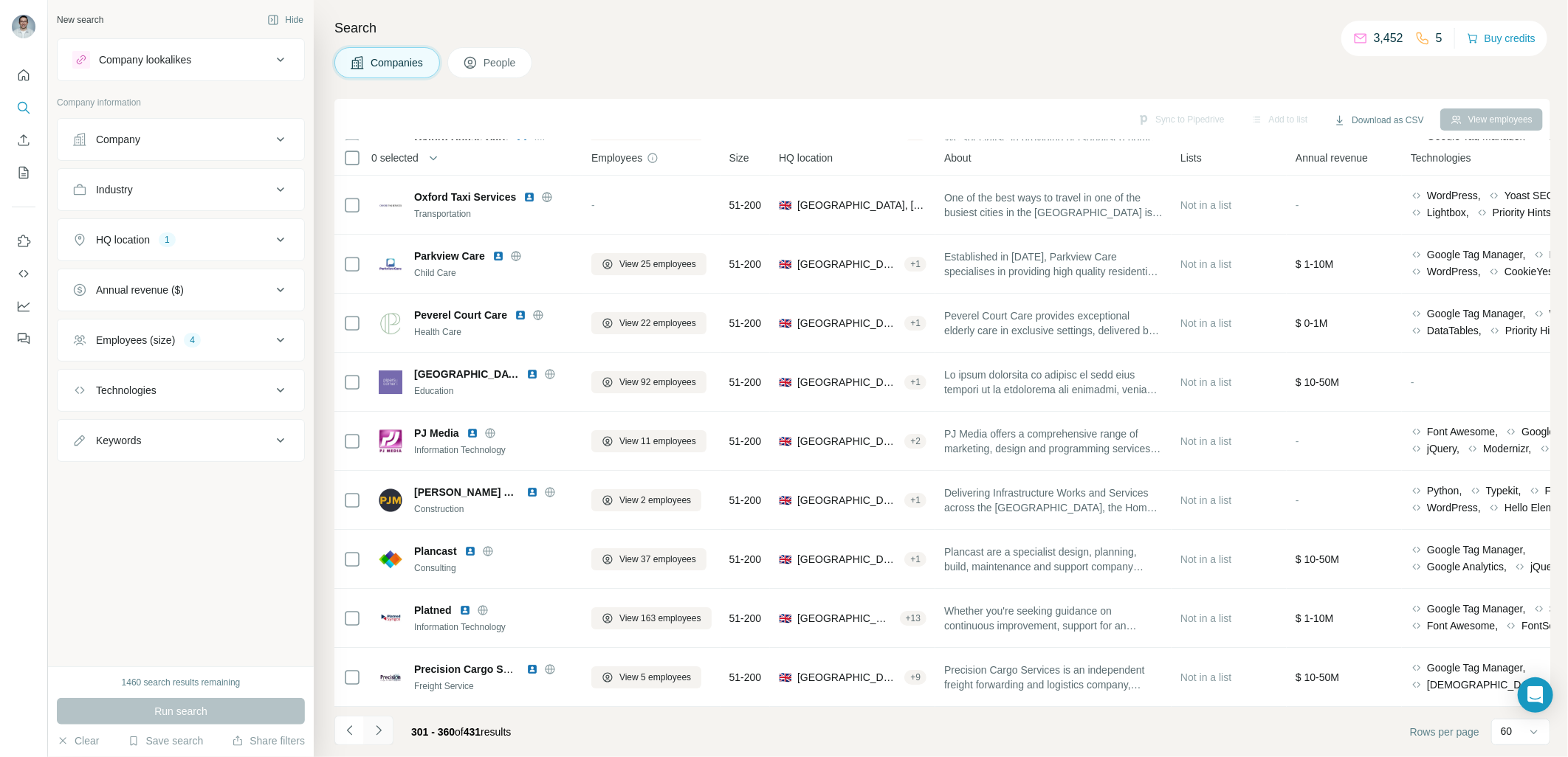
click at [386, 726] on button "Navigate to next page" at bounding box center [378, 730] width 30 height 30
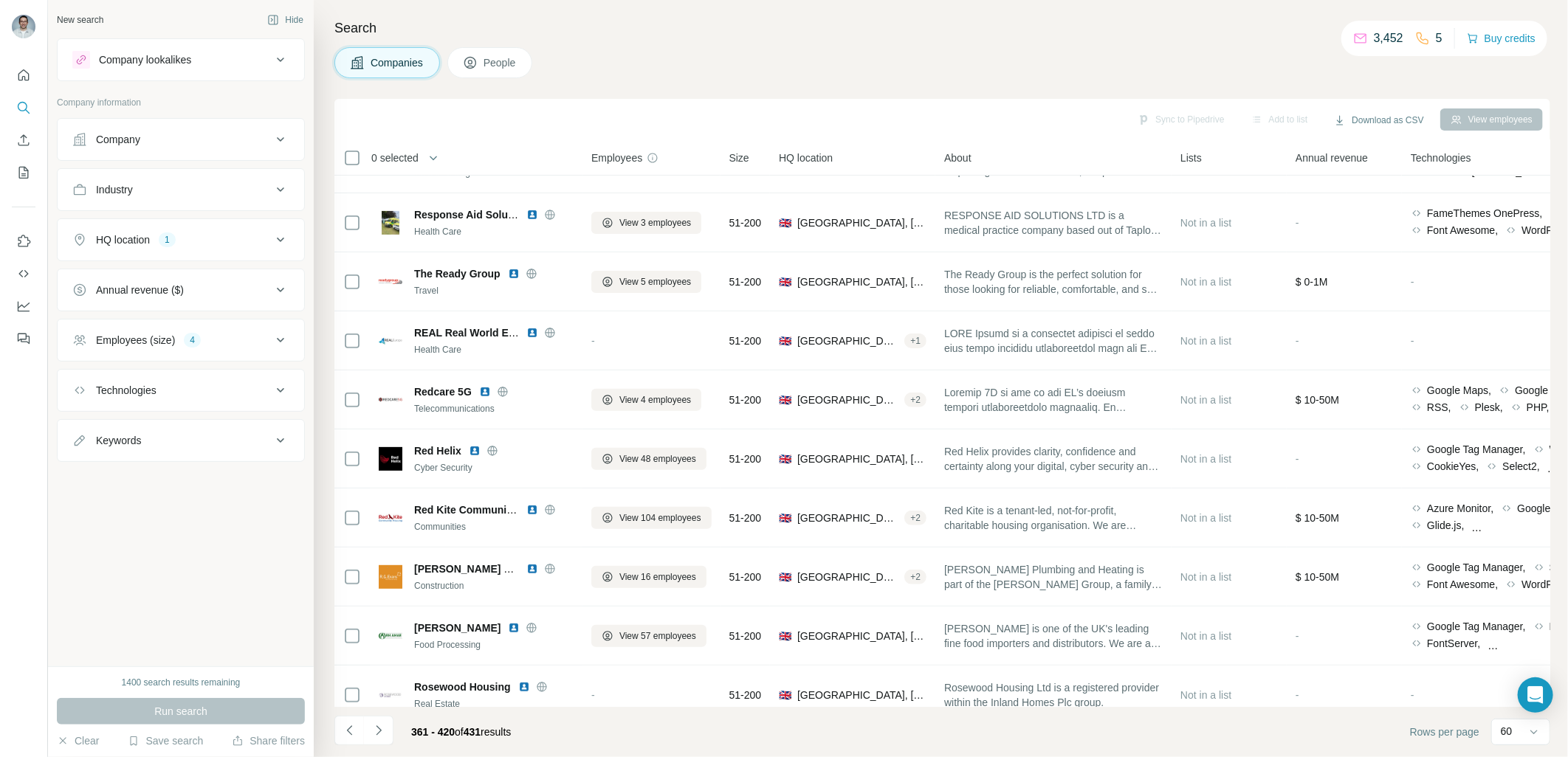
scroll to position [273, 0]
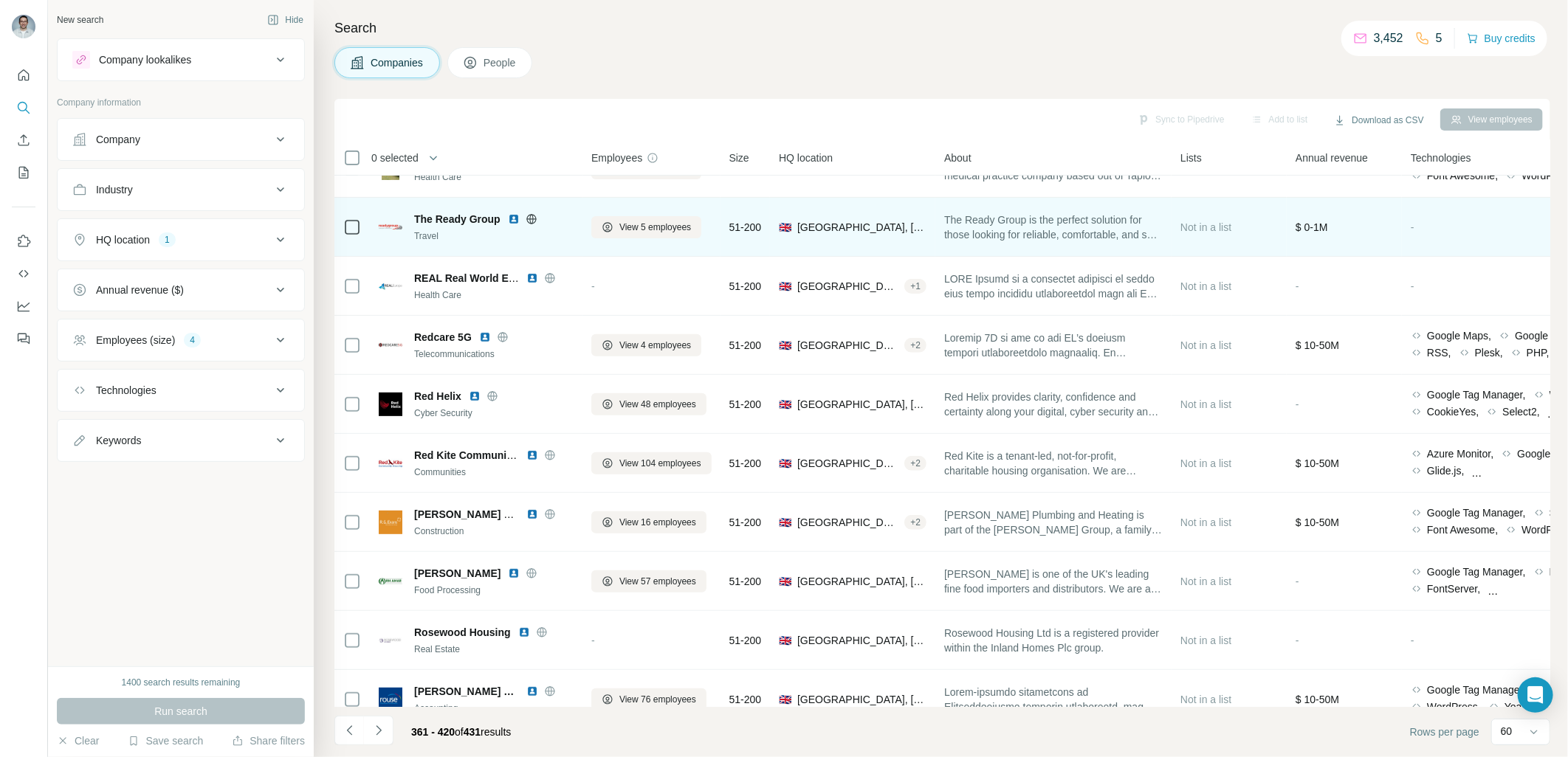
click at [515, 217] on img at bounding box center [514, 219] width 12 height 12
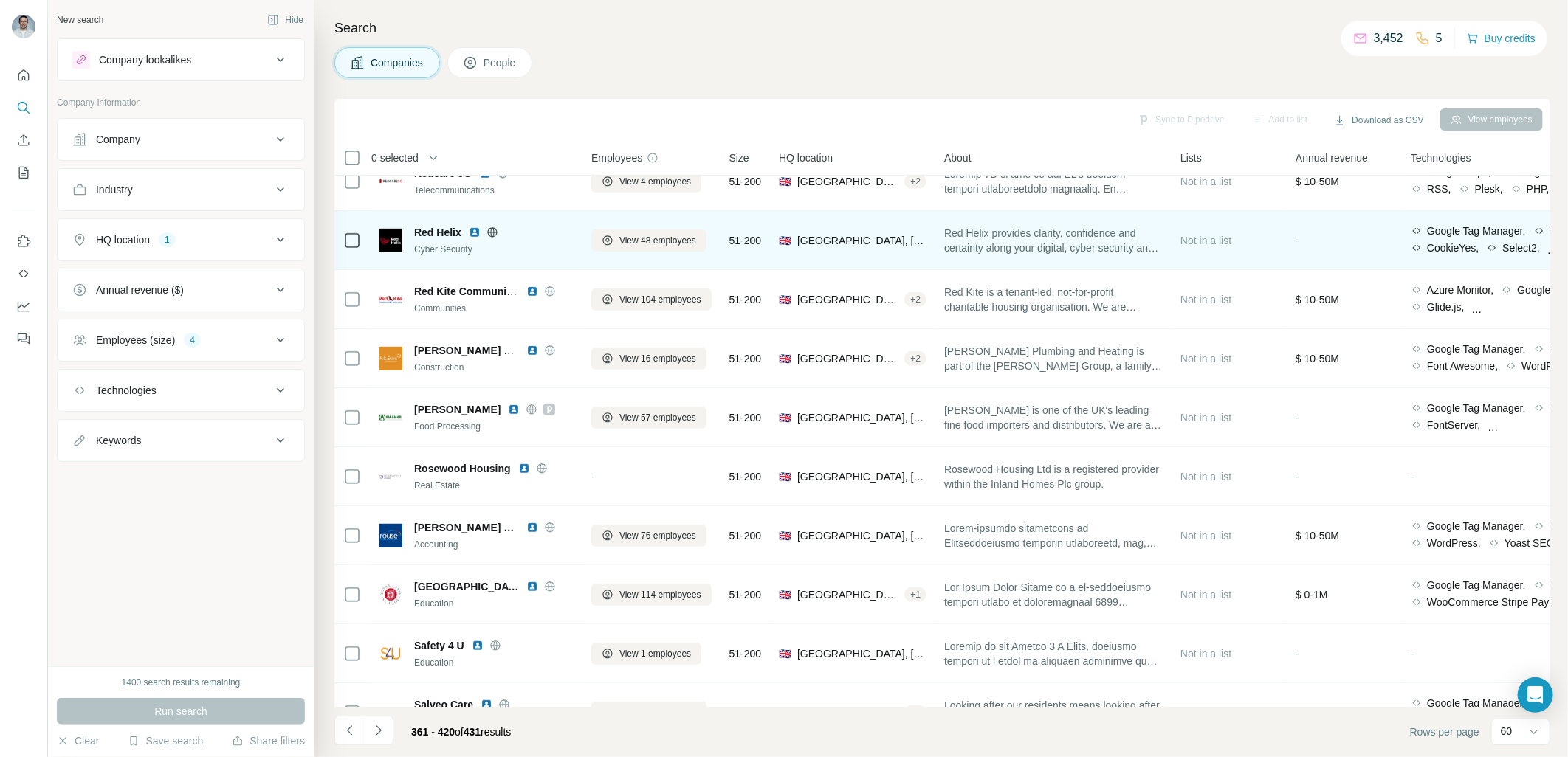
scroll to position [382, 0]
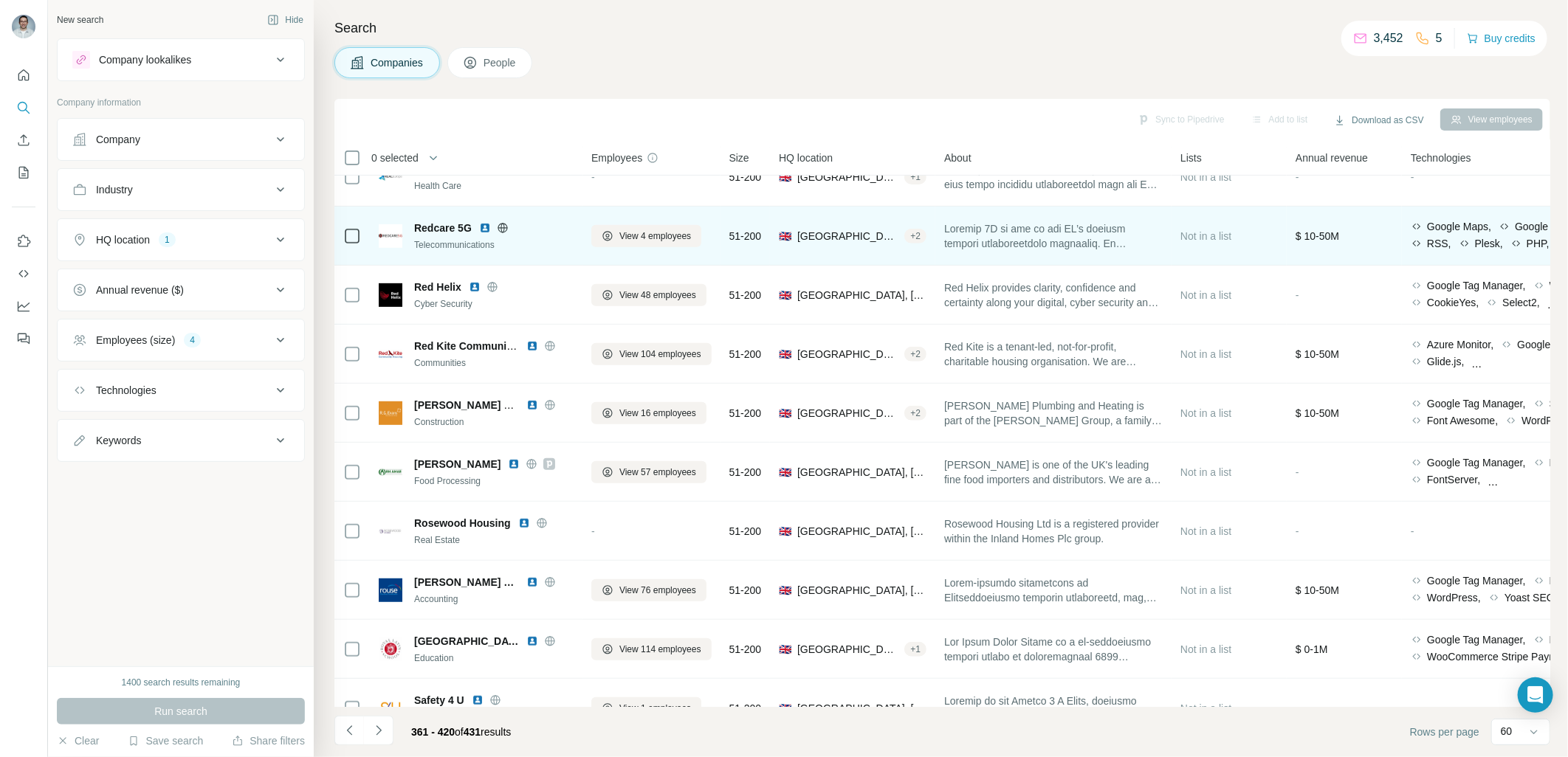
click at [483, 226] on img at bounding box center [485, 228] width 12 height 12
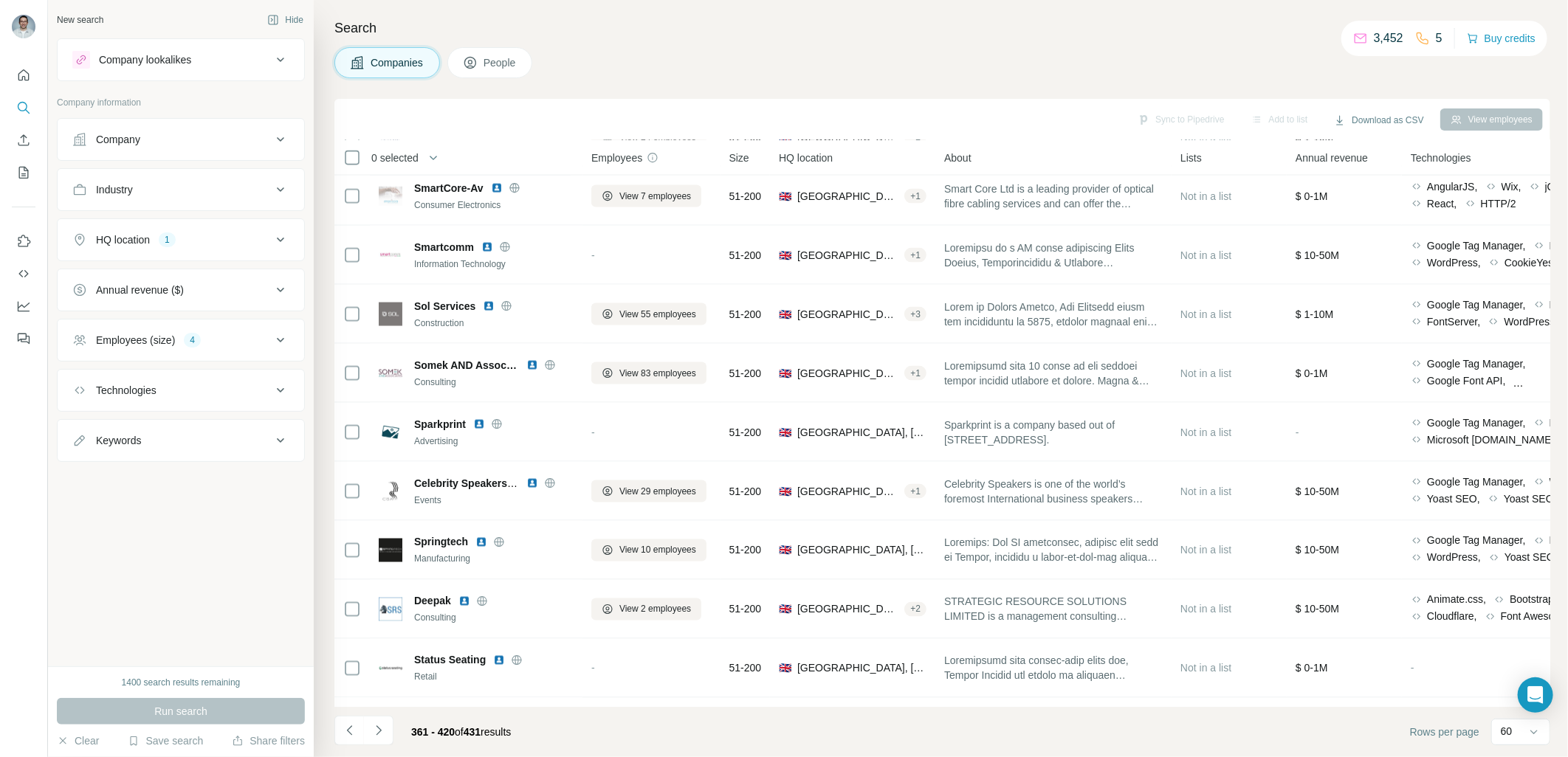
scroll to position [1420, 0]
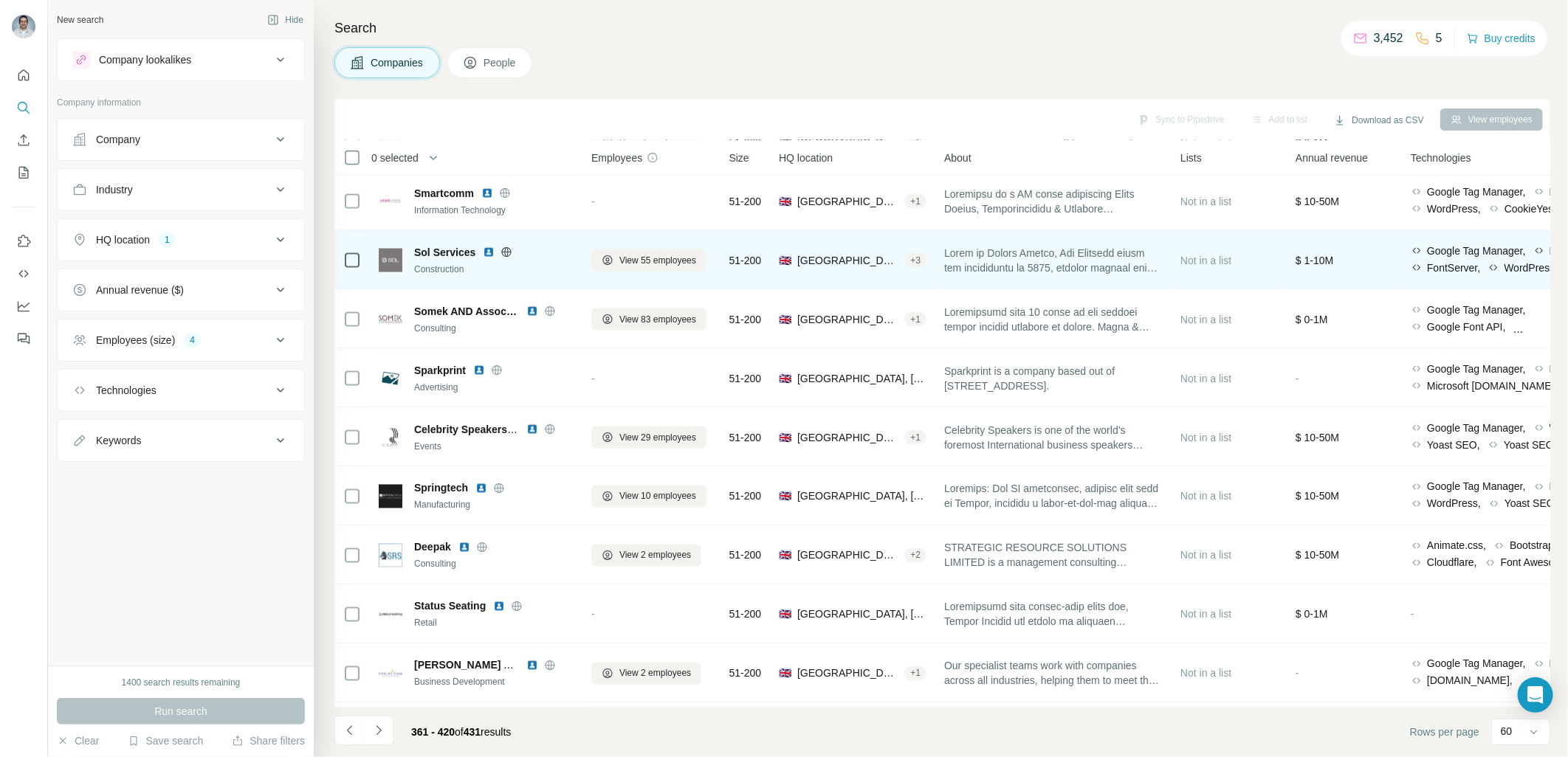
click at [489, 253] on img at bounding box center [489, 253] width 12 height 12
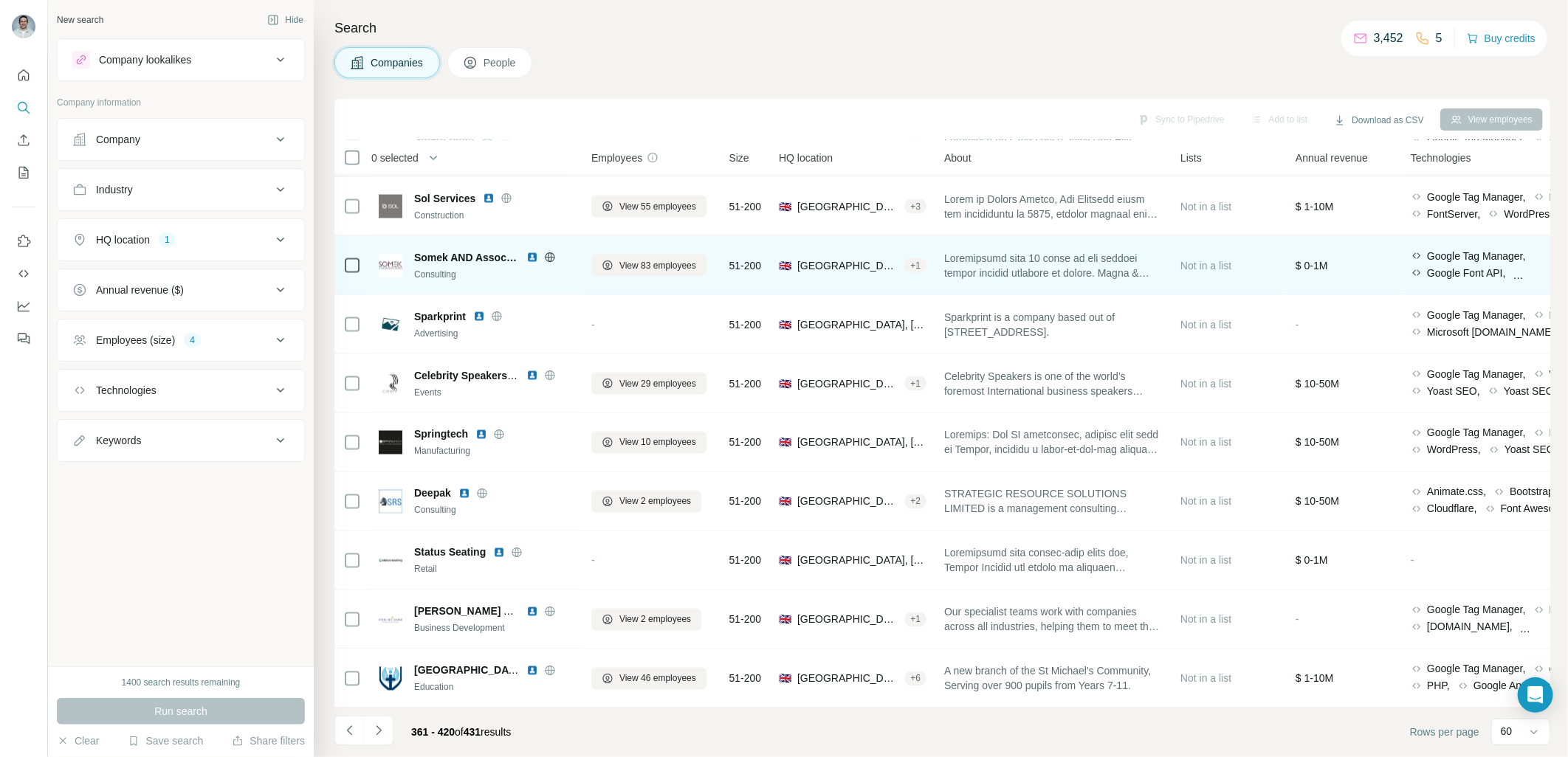
scroll to position [1475, 0]
click at [529, 254] on img at bounding box center [532, 256] width 12 height 12
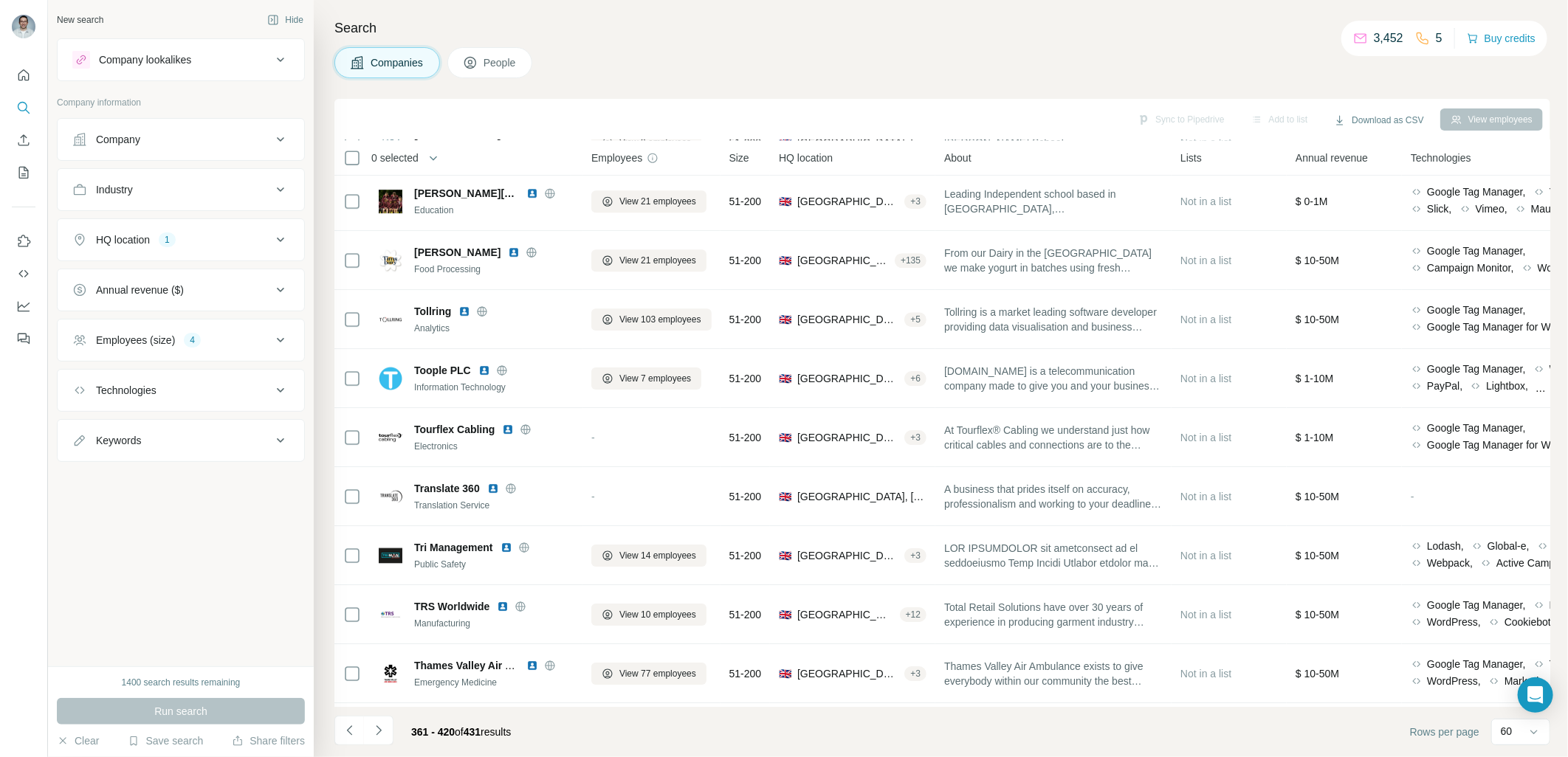
scroll to position [2951, 0]
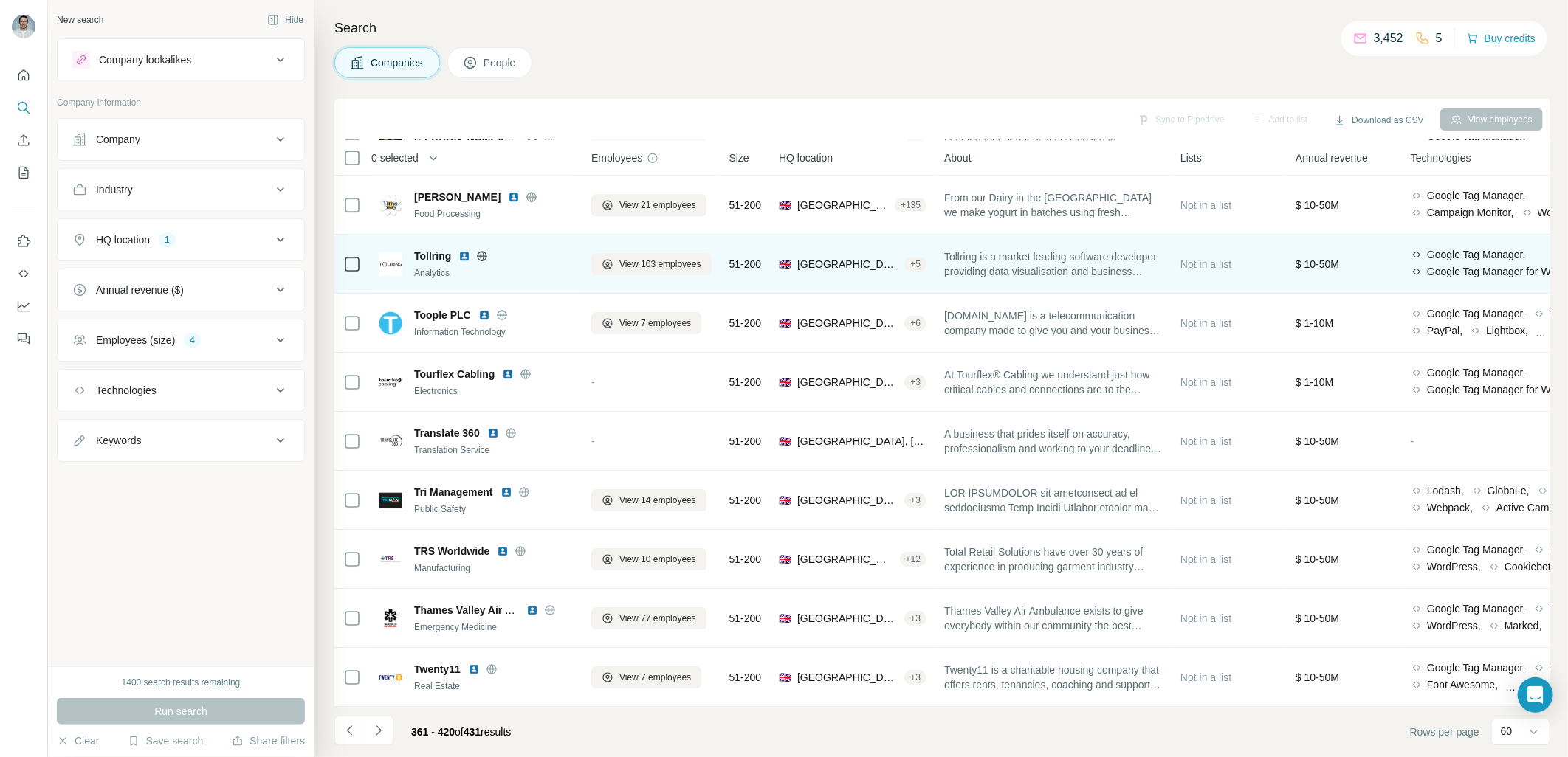
click at [466, 254] on img at bounding box center [464, 256] width 12 height 12
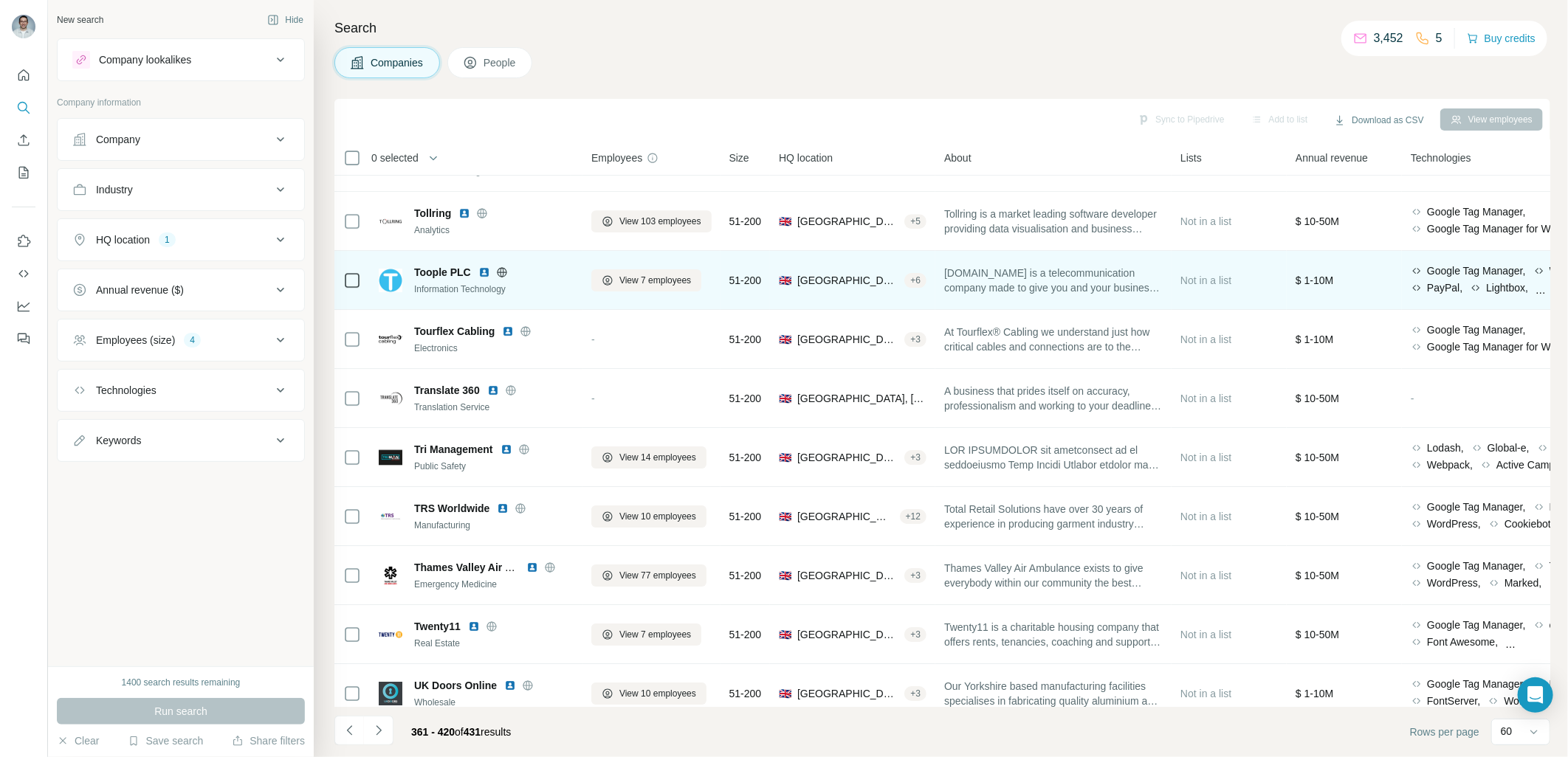
scroll to position [3017, 0]
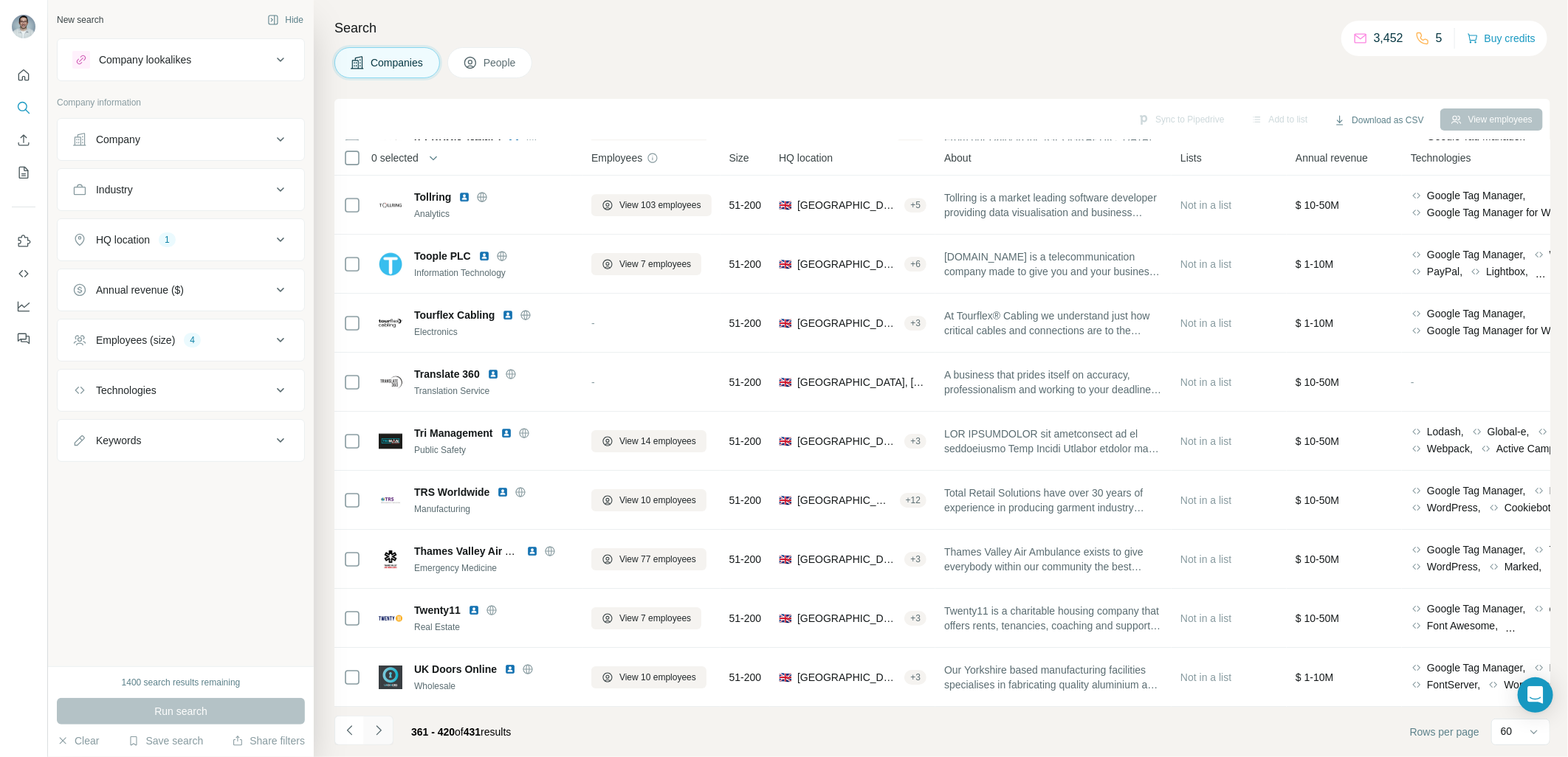
click at [384, 730] on icon "Navigate to next page" at bounding box center [378, 730] width 14 height 14
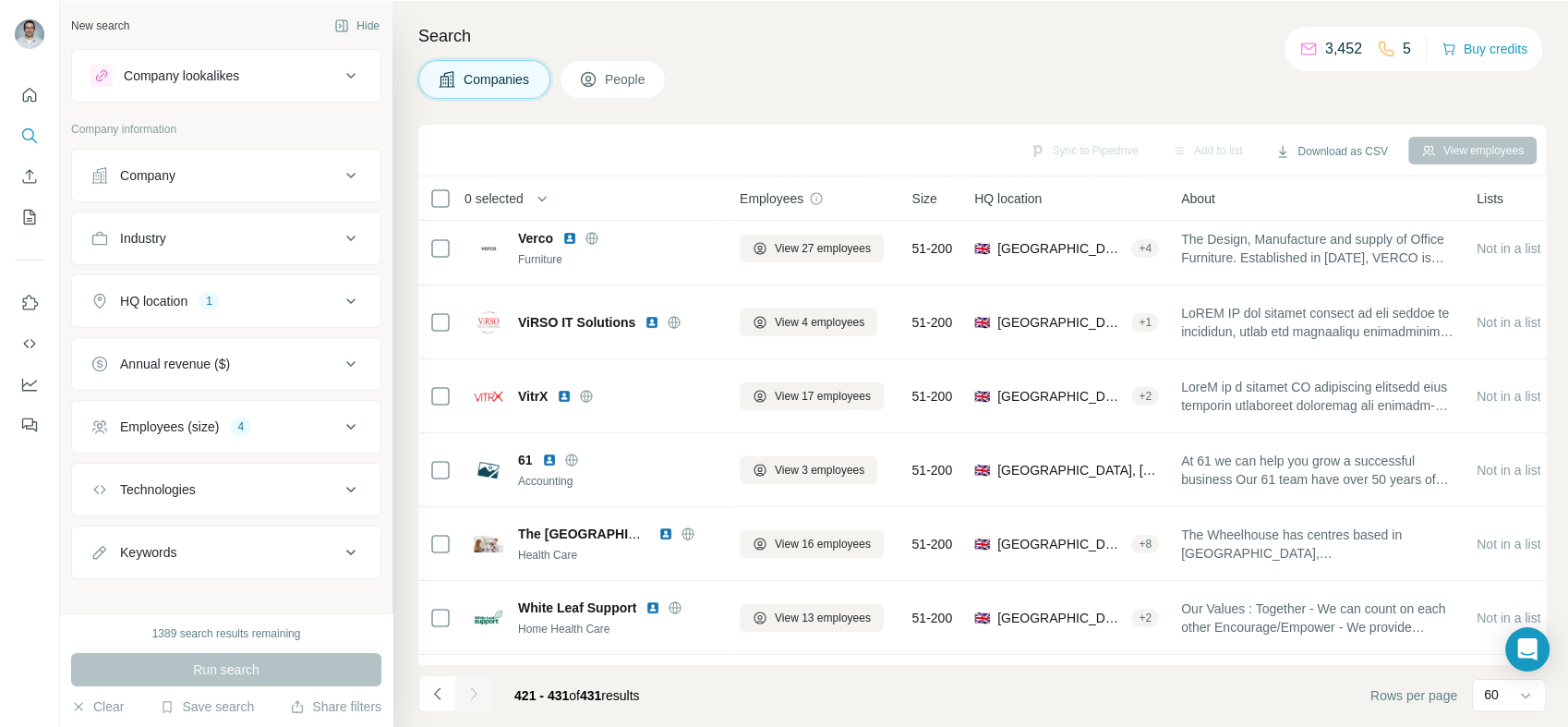
scroll to position [161, 0]
